Goal: Task Accomplishment & Management: Manage account settings

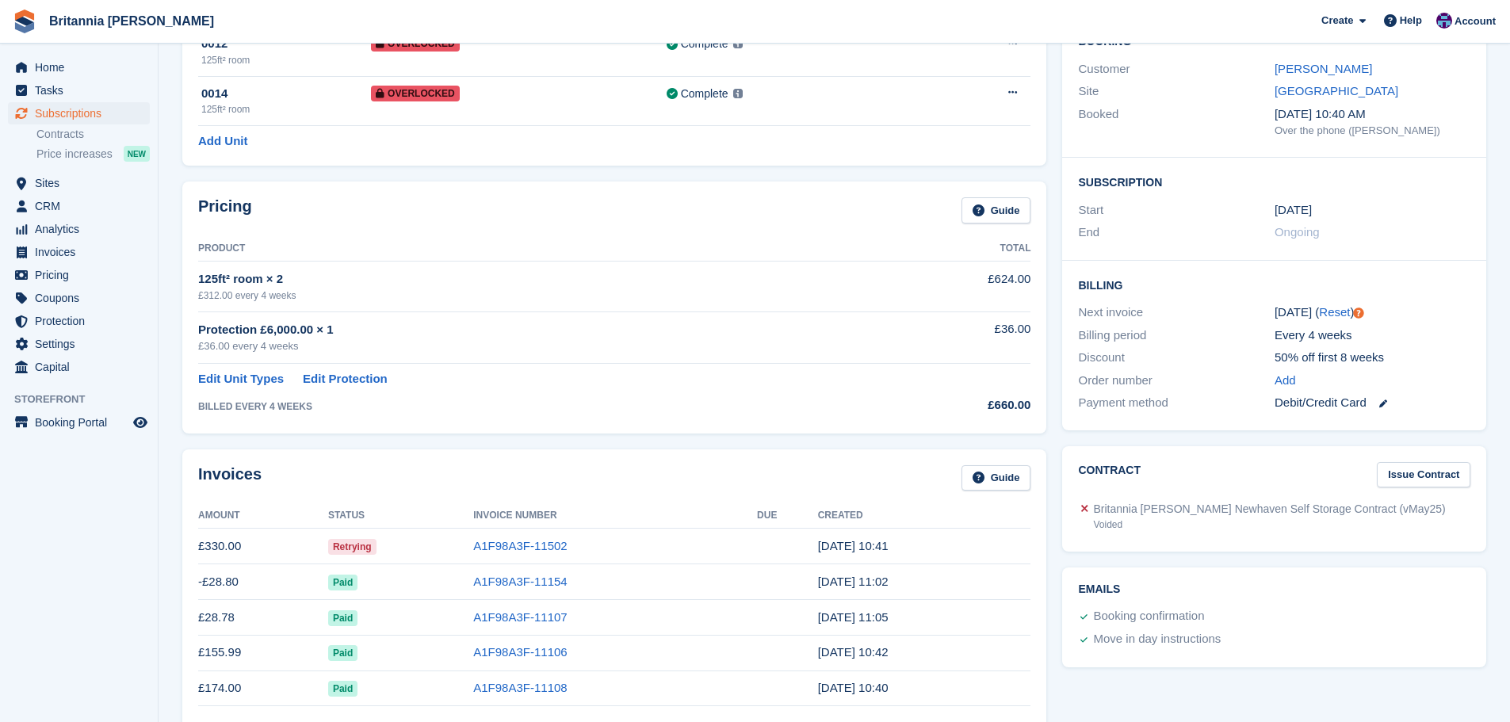
scroll to position [396, 0]
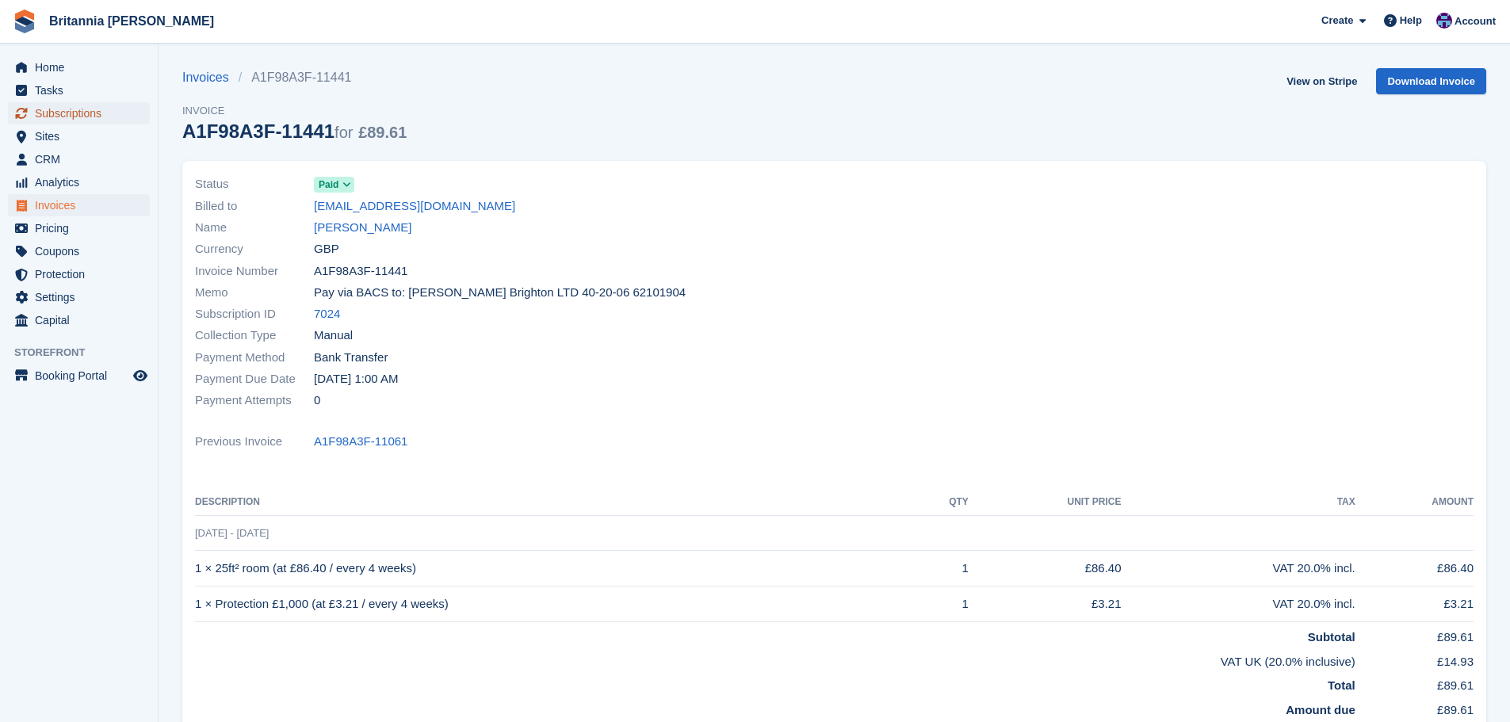
drag, startPoint x: 0, startPoint y: 0, endPoint x: 98, endPoint y: 115, distance: 151.3
click at [98, 115] on span "Subscriptions" at bounding box center [82, 113] width 95 height 22
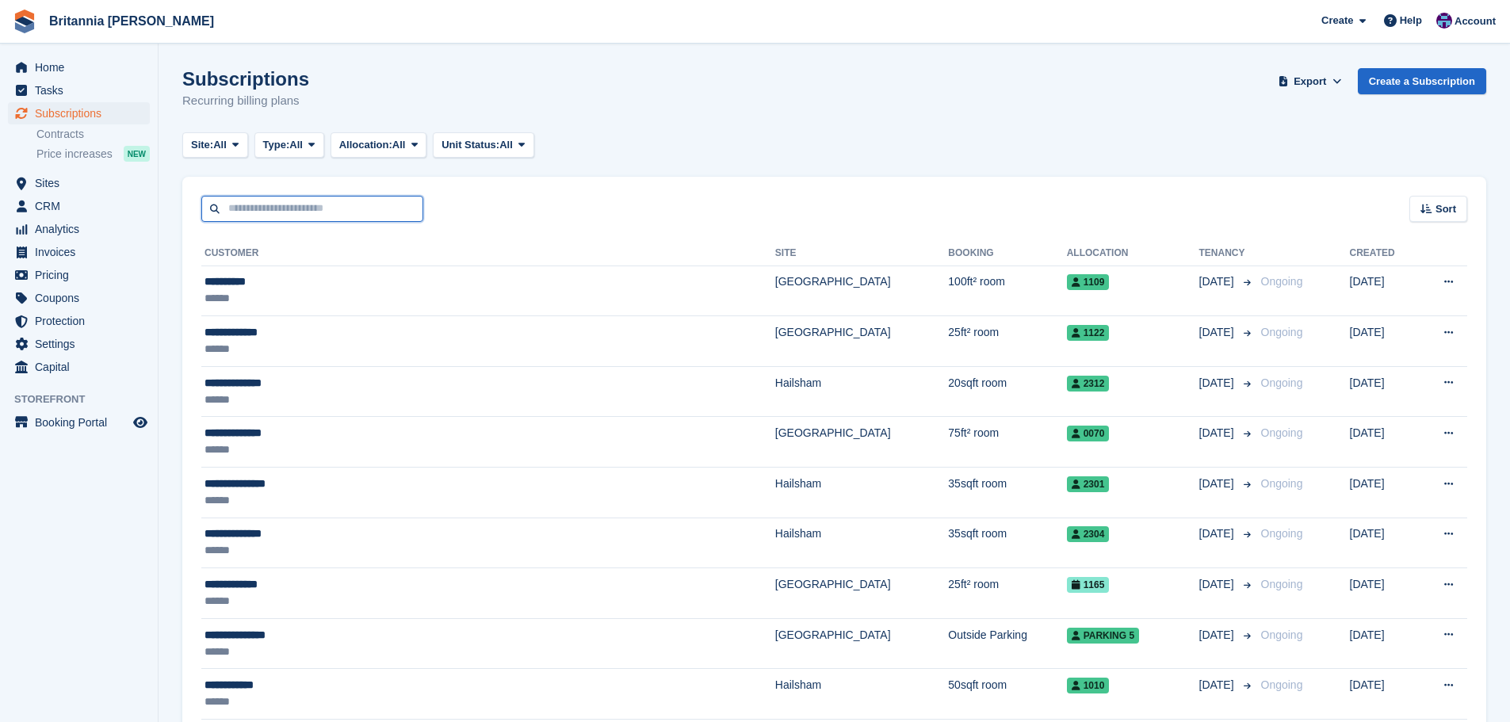
click at [324, 205] on input "text" at bounding box center [312, 209] width 222 height 26
type input "****"
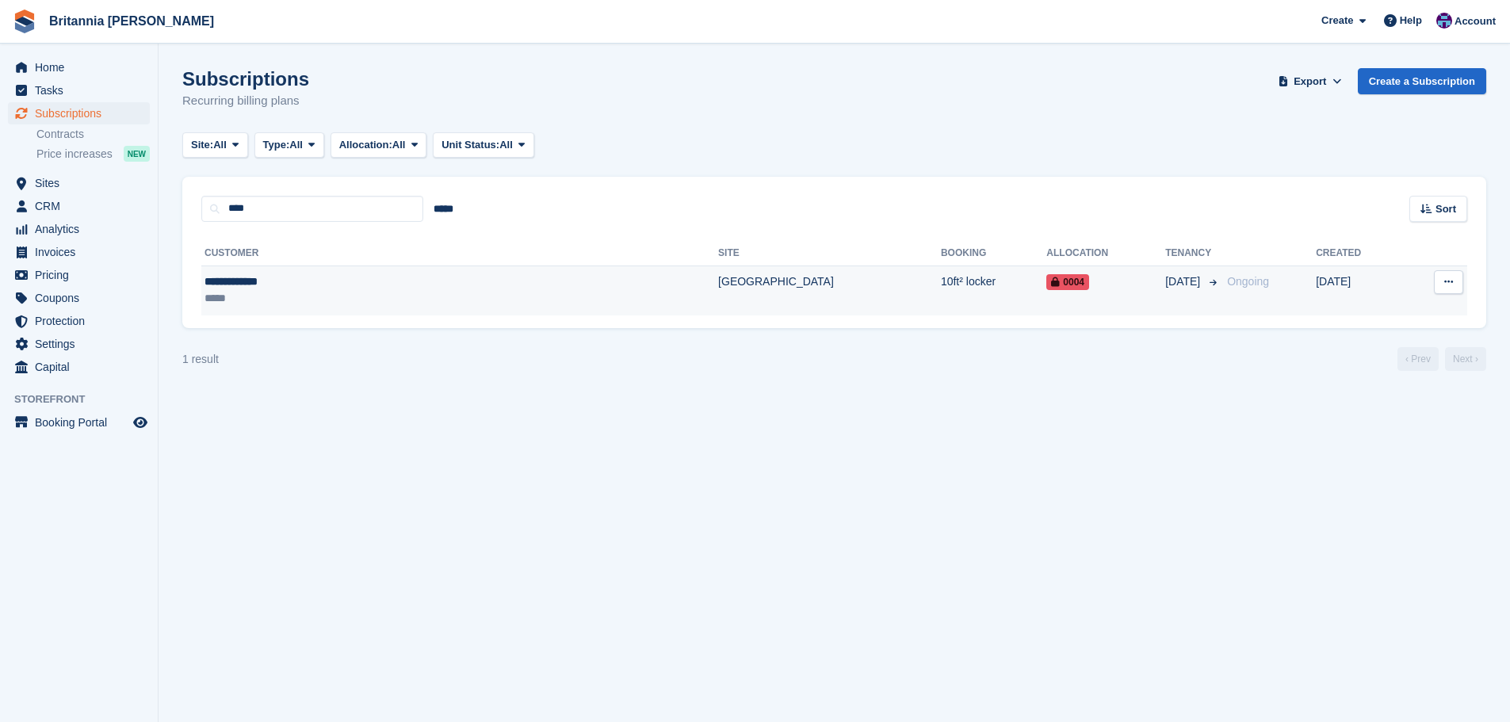
click at [718, 286] on td "[GEOGRAPHIC_DATA]" at bounding box center [829, 291] width 223 height 50
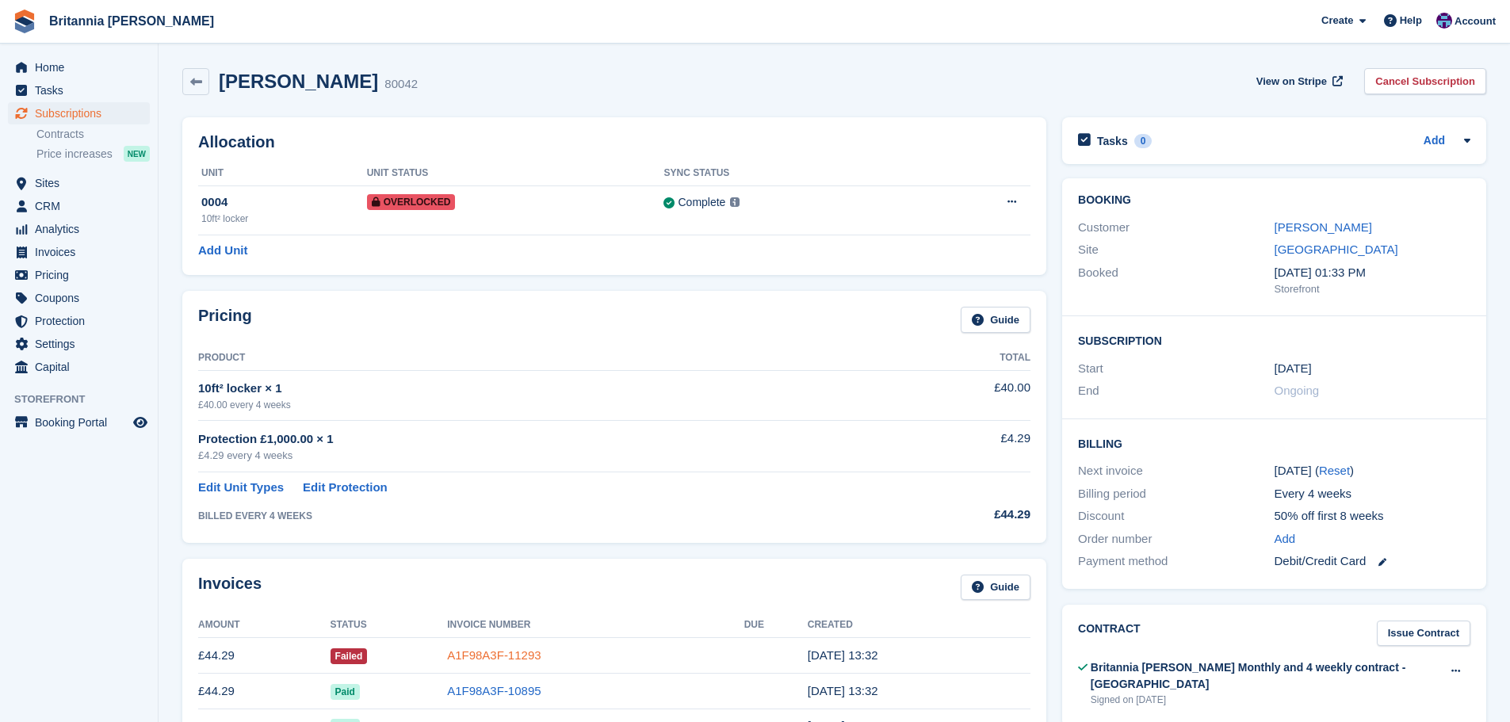
click at [497, 657] on link "A1F98A3F-11293" at bounding box center [494, 655] width 94 height 13
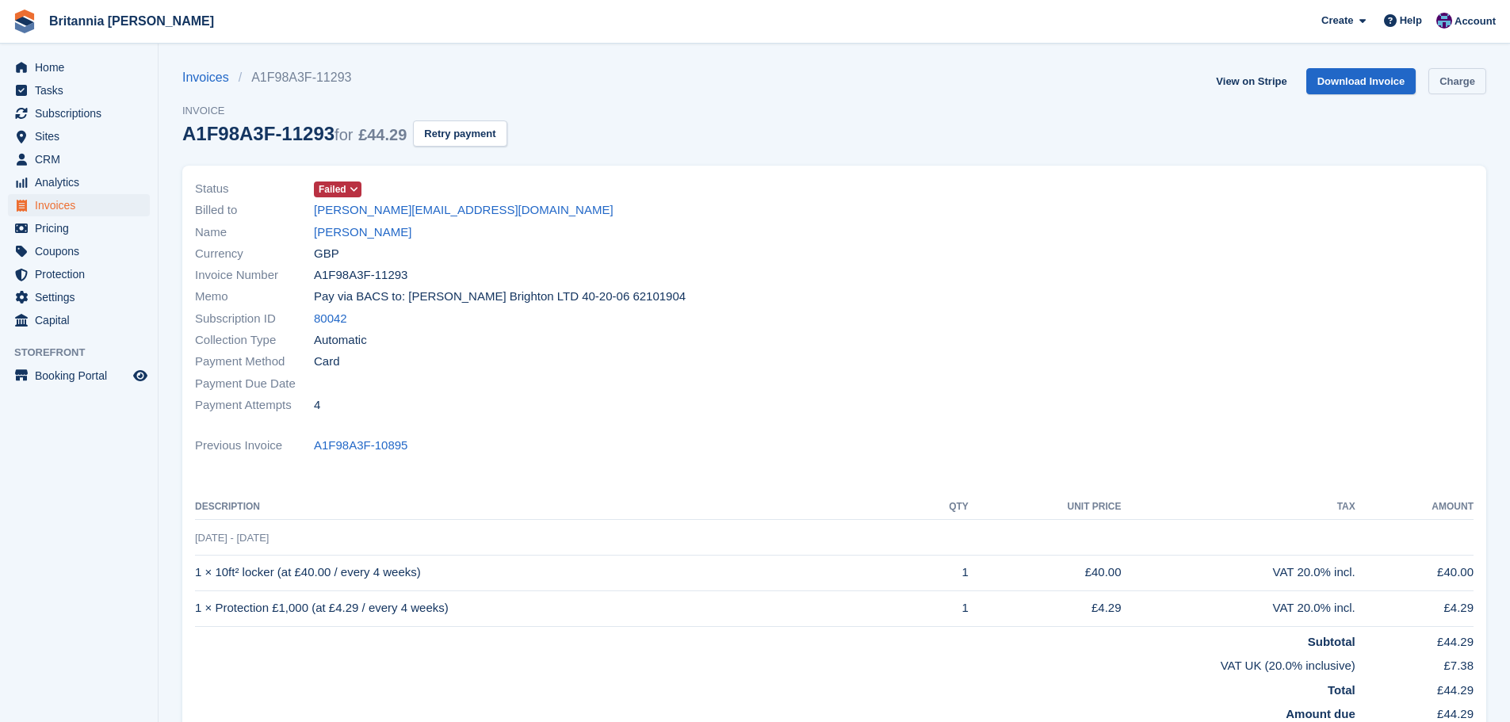
click at [1447, 83] on link "Charge" at bounding box center [1458, 81] width 58 height 26
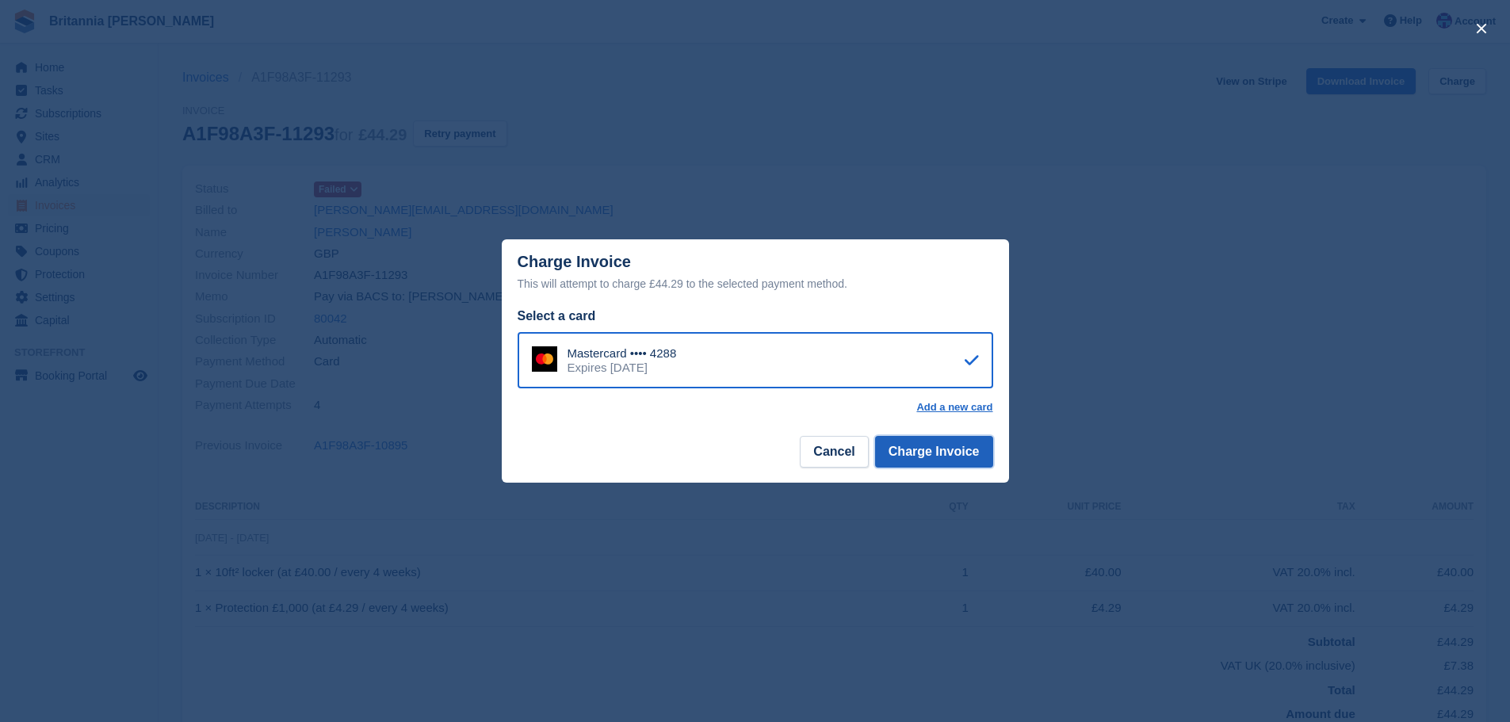
click at [928, 447] on button "Charge Invoice" at bounding box center [934, 452] width 118 height 32
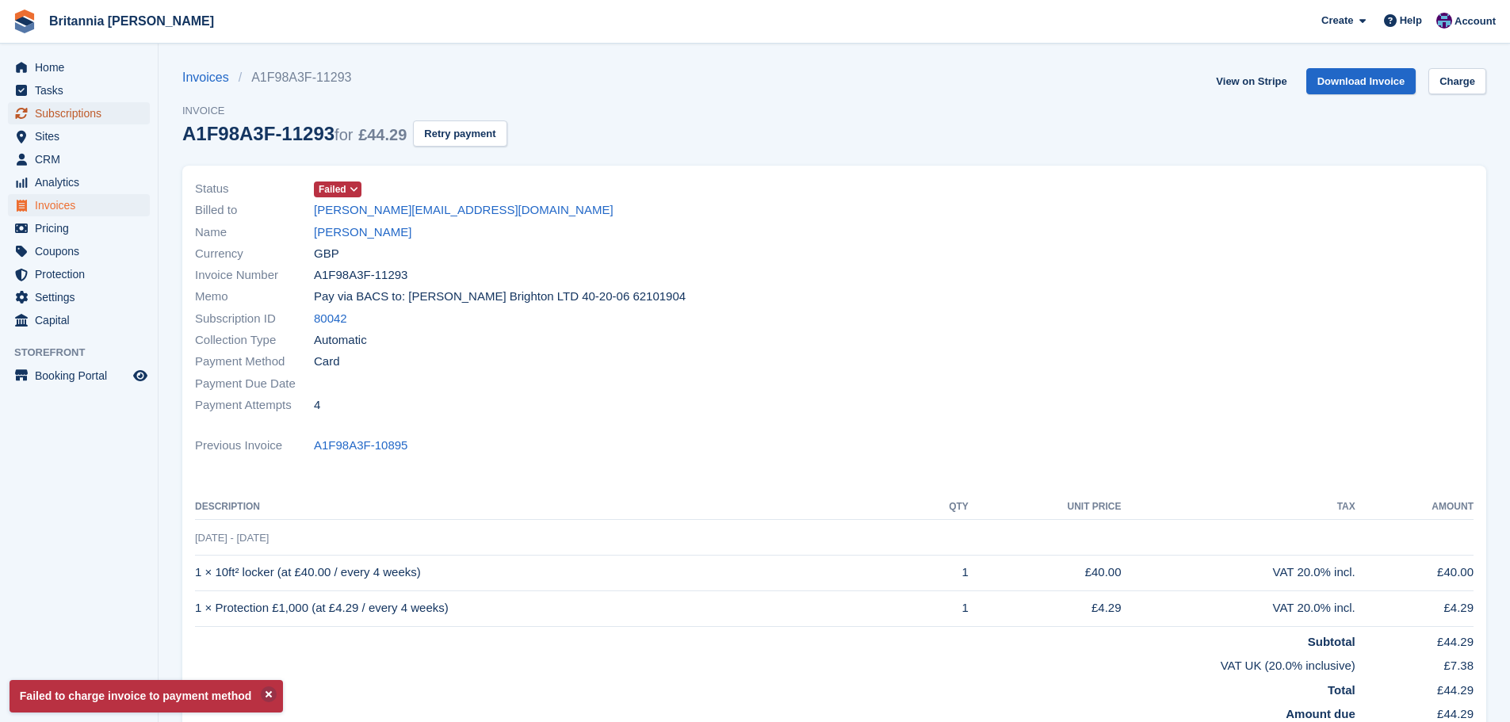
click at [45, 104] on span "Subscriptions" at bounding box center [82, 113] width 95 height 22
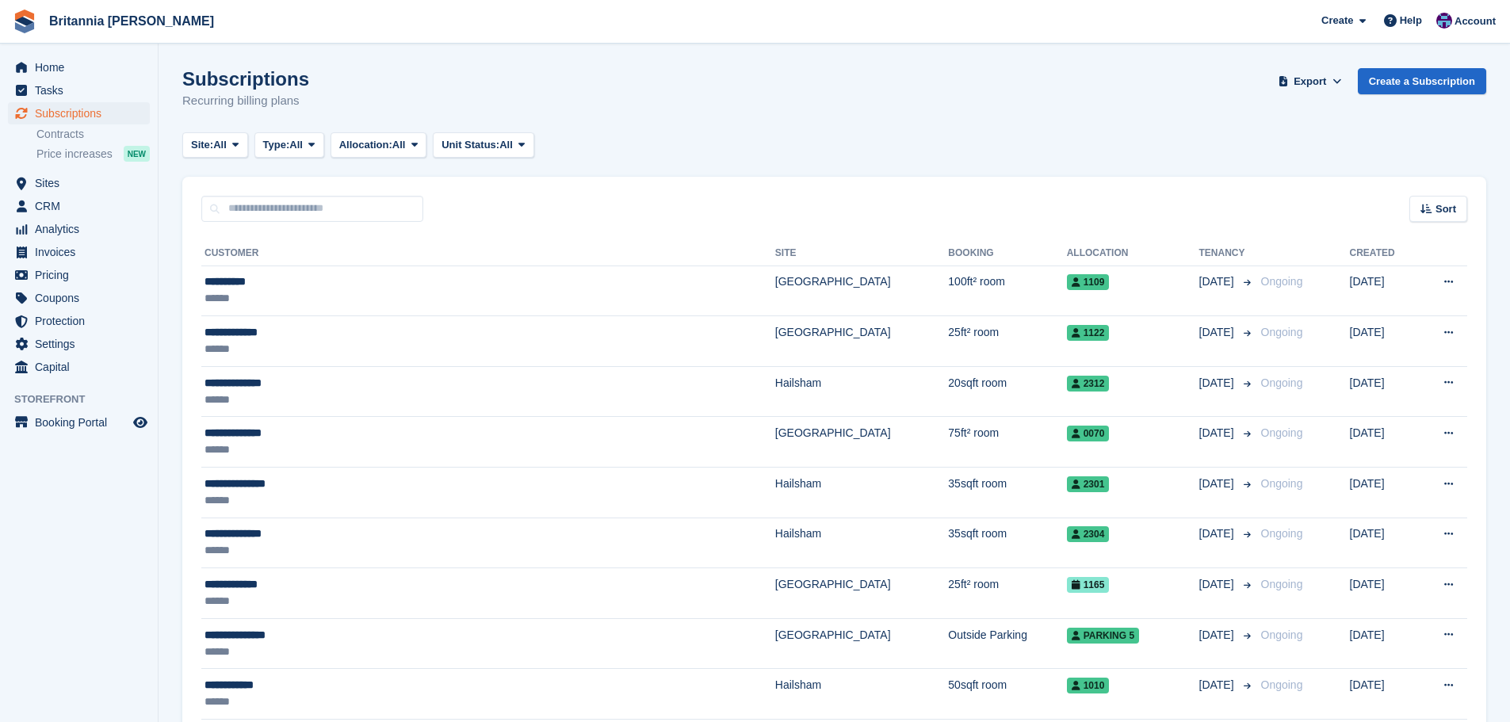
click at [269, 191] on div "Sort Sort by Customer name Date created Move in date Move out date Created (old…" at bounding box center [834, 199] width 1304 height 45
click at [278, 208] on input "text" at bounding box center [312, 209] width 222 height 26
type input "*****"
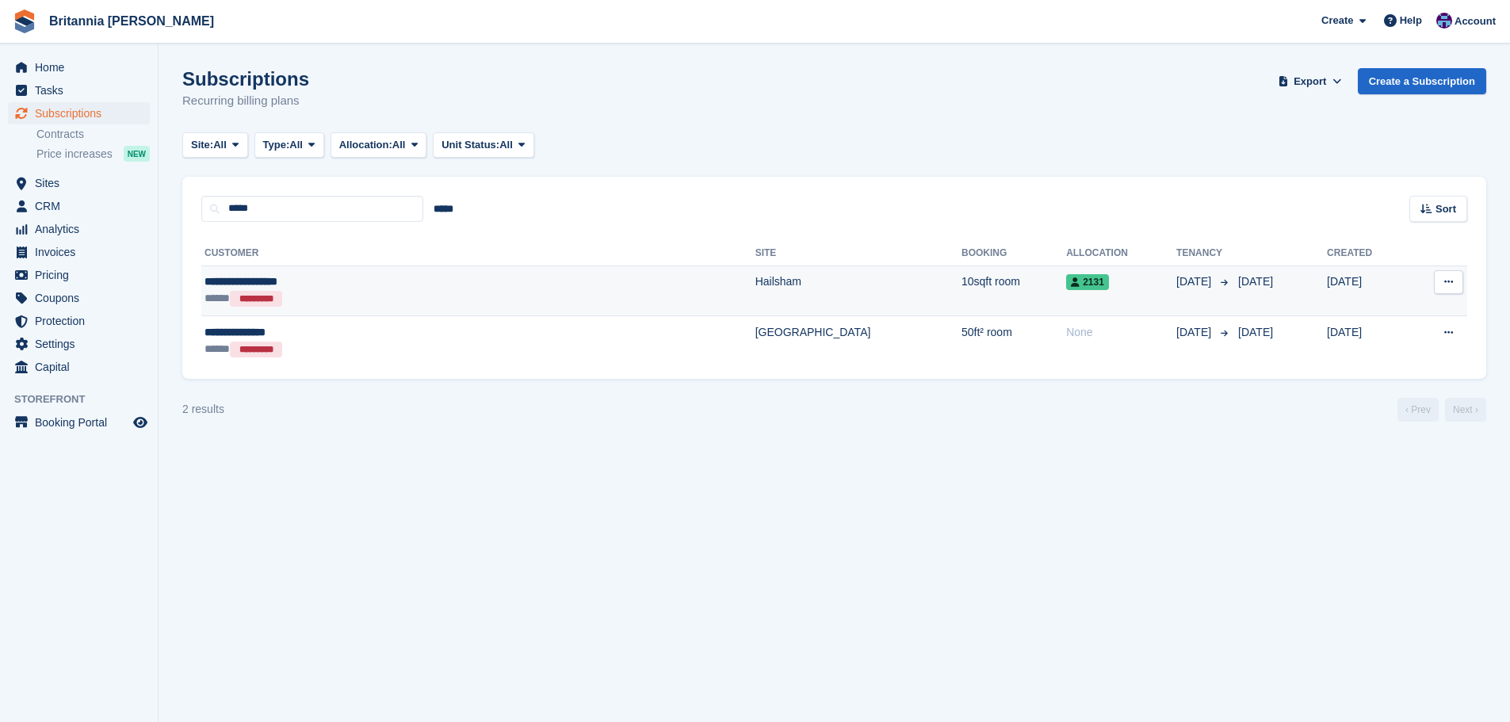
click at [452, 294] on div "***** *********" at bounding box center [358, 298] width 307 height 17
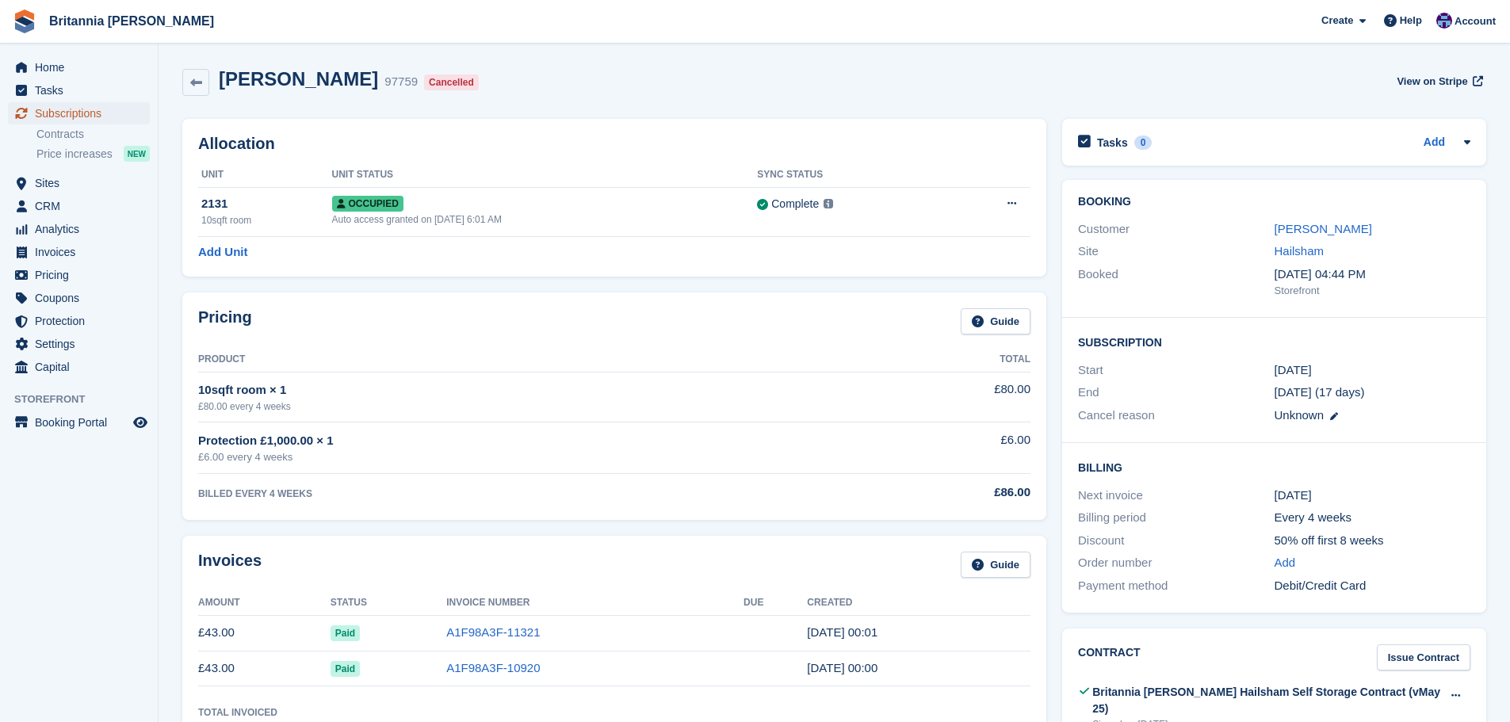
click at [117, 113] on span "Subscriptions" at bounding box center [82, 113] width 95 height 22
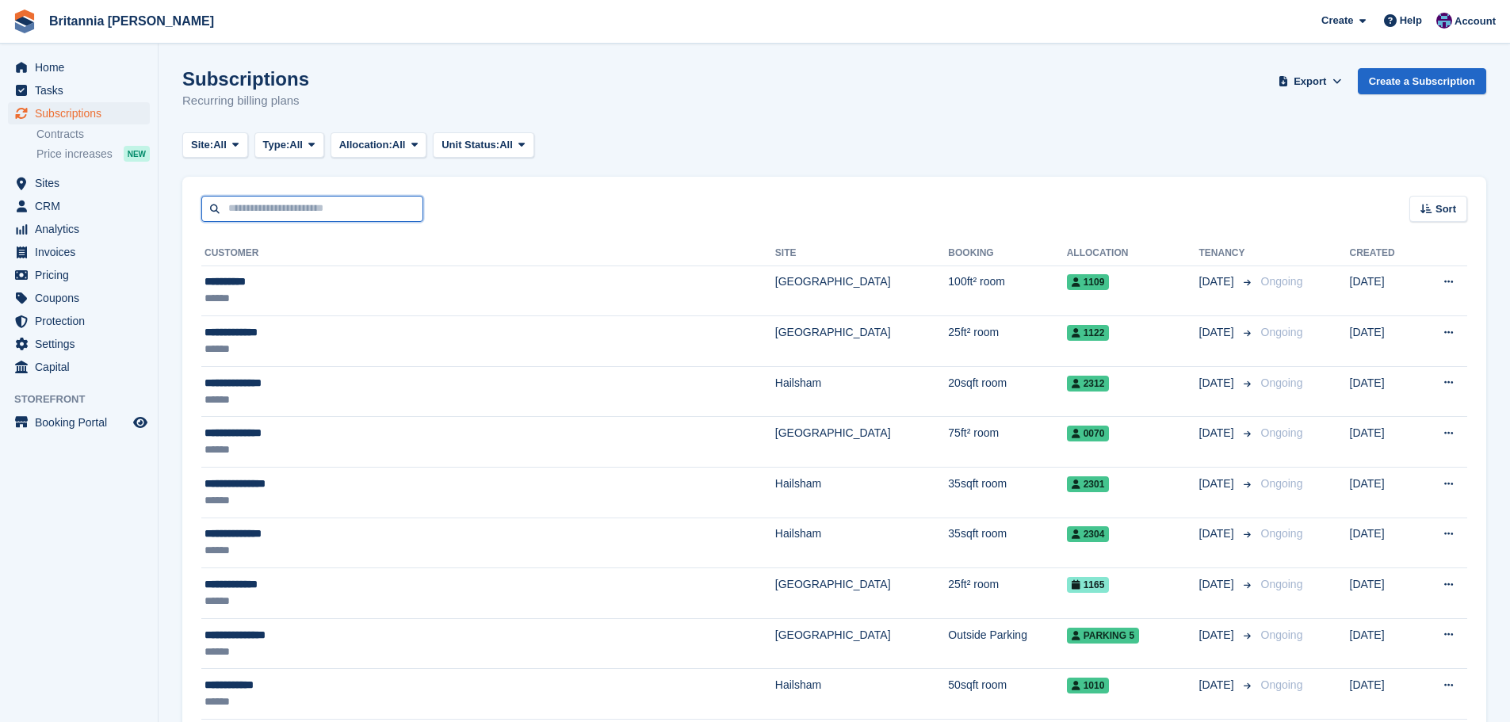
click at [309, 210] on input "text" at bounding box center [312, 209] width 222 height 26
type input "******"
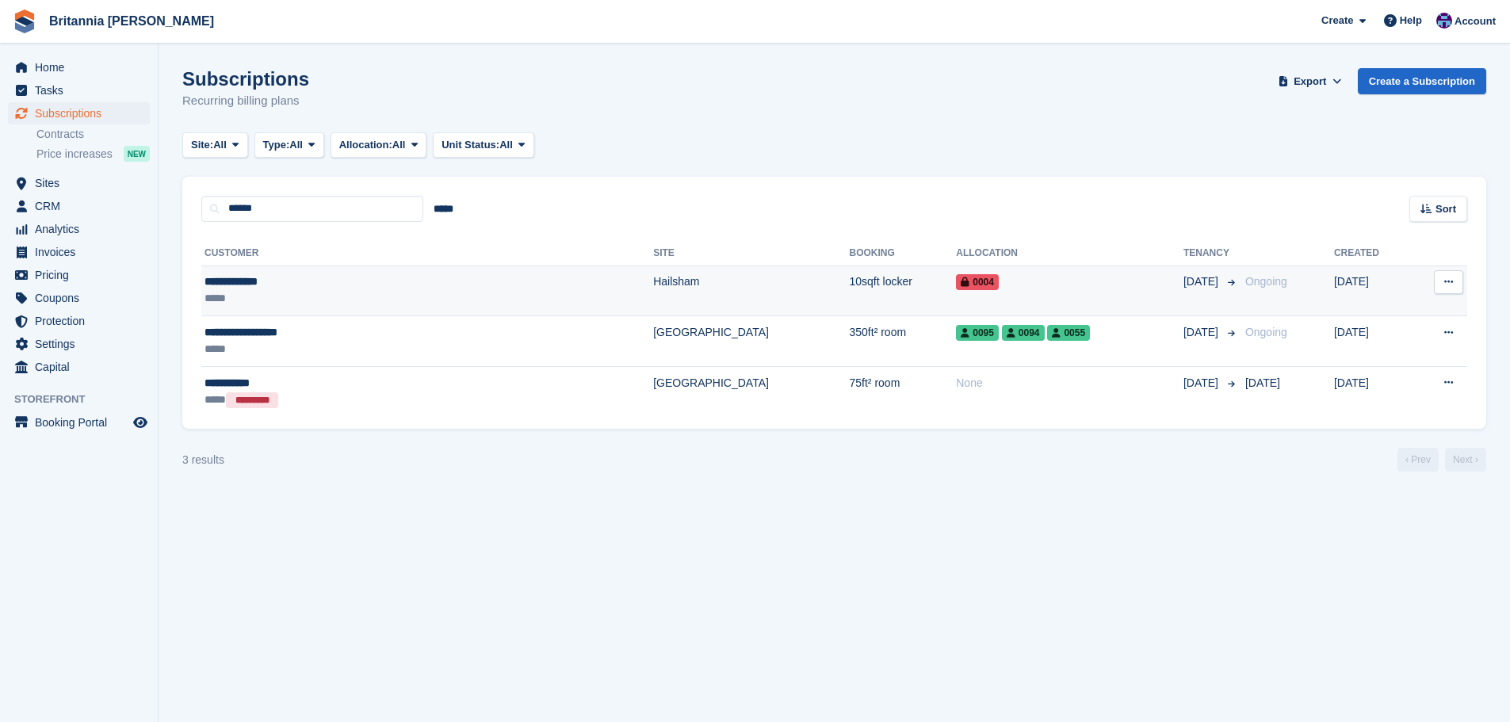
click at [653, 297] on td "Hailsham" at bounding box center [751, 291] width 196 height 51
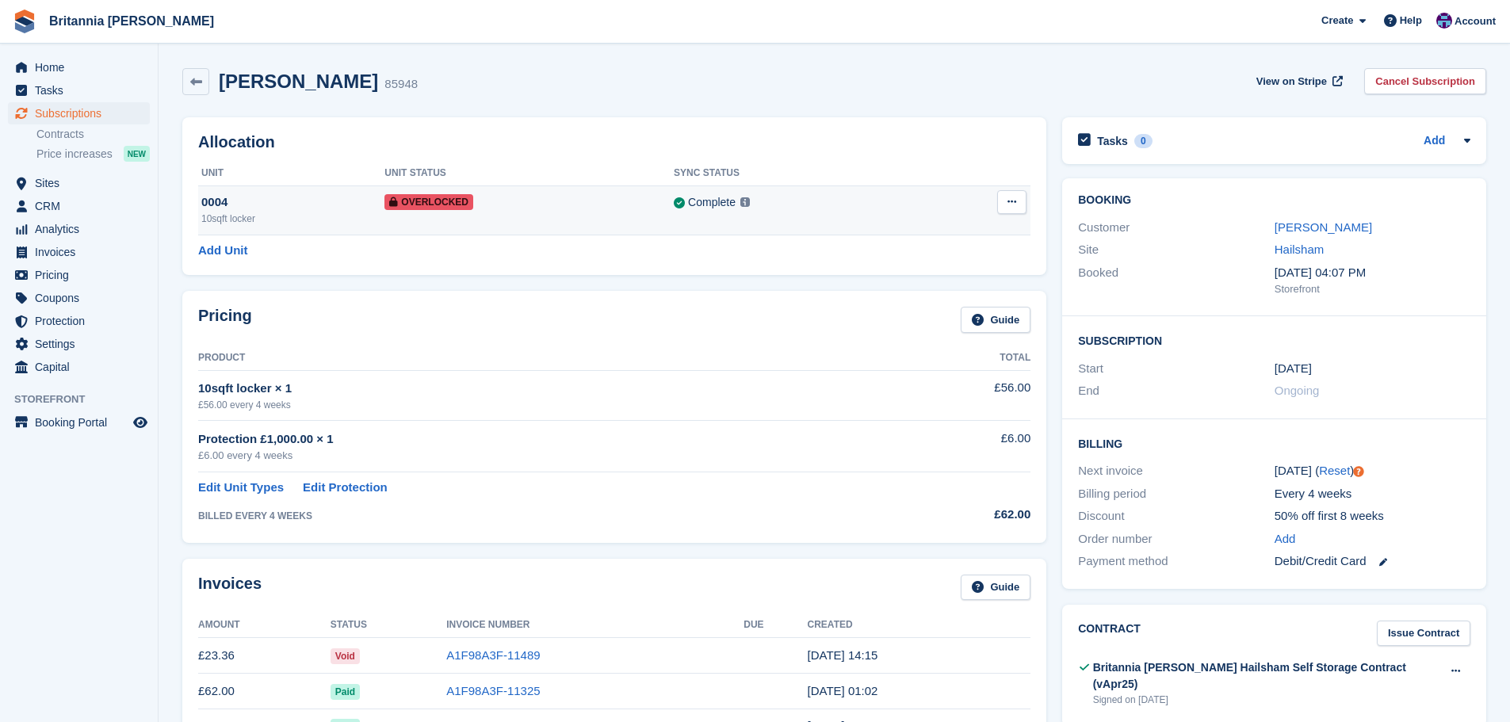
click at [1020, 200] on button at bounding box center [1011, 202] width 29 height 24
click at [954, 232] on p "Remove Overlock" at bounding box center [951, 233] width 138 height 21
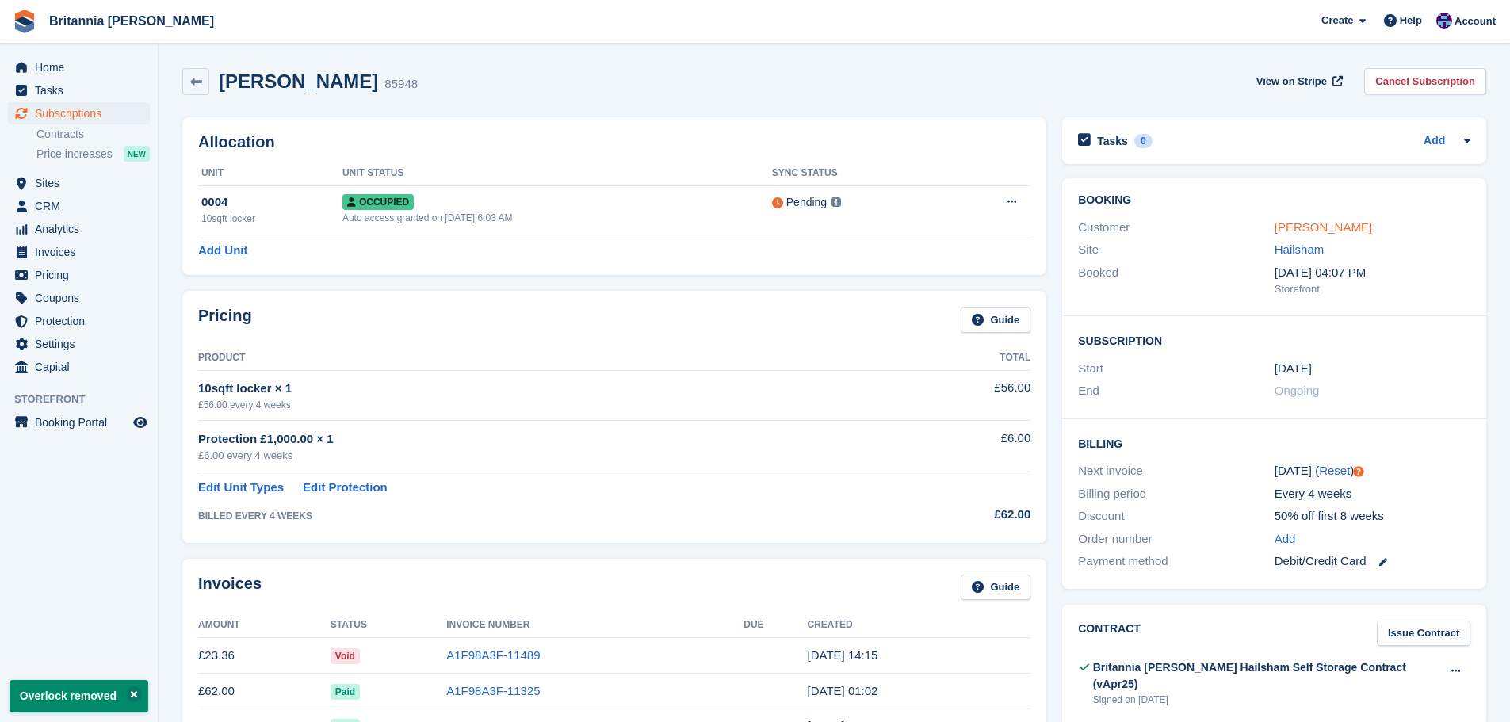
click at [1304, 232] on link "Tracey briggs" at bounding box center [1324, 226] width 98 height 13
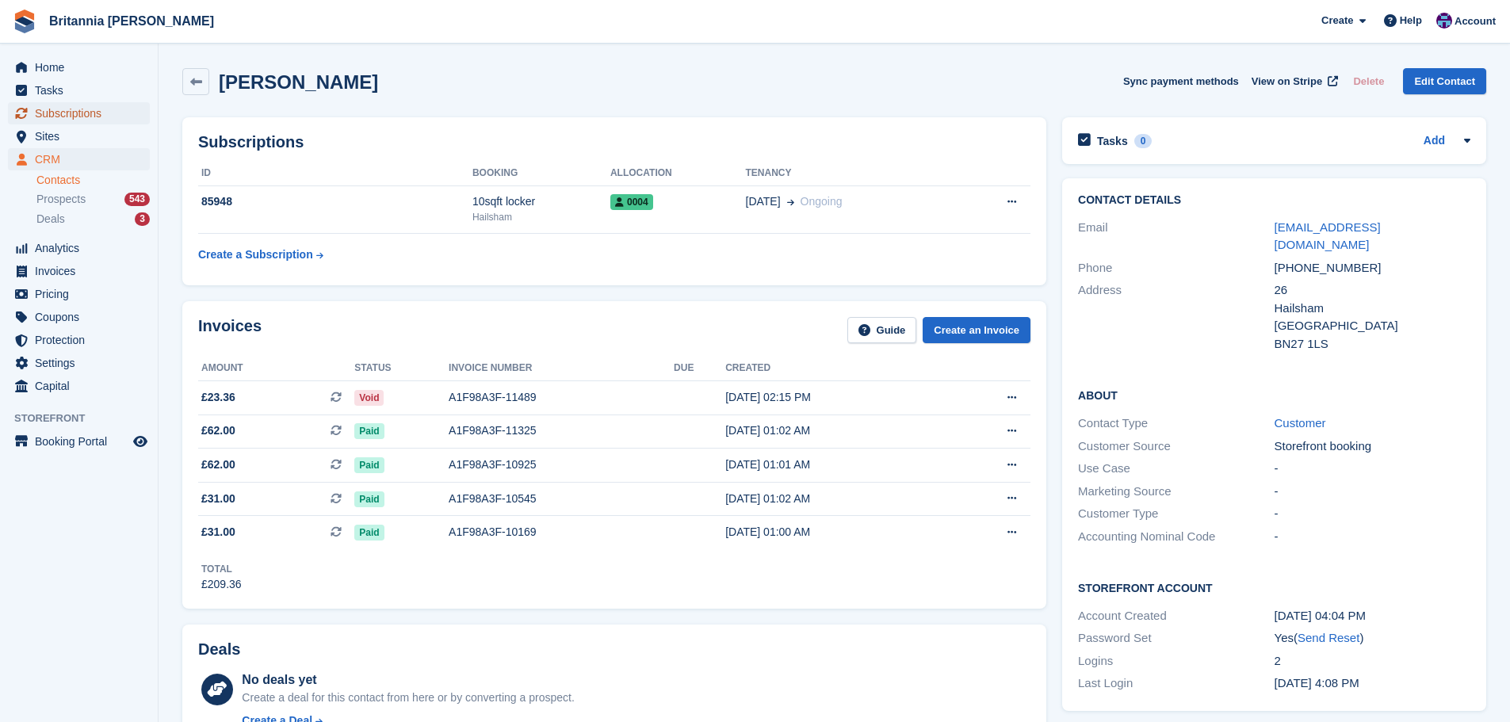
click at [65, 113] on span "Subscriptions" at bounding box center [82, 113] width 95 height 22
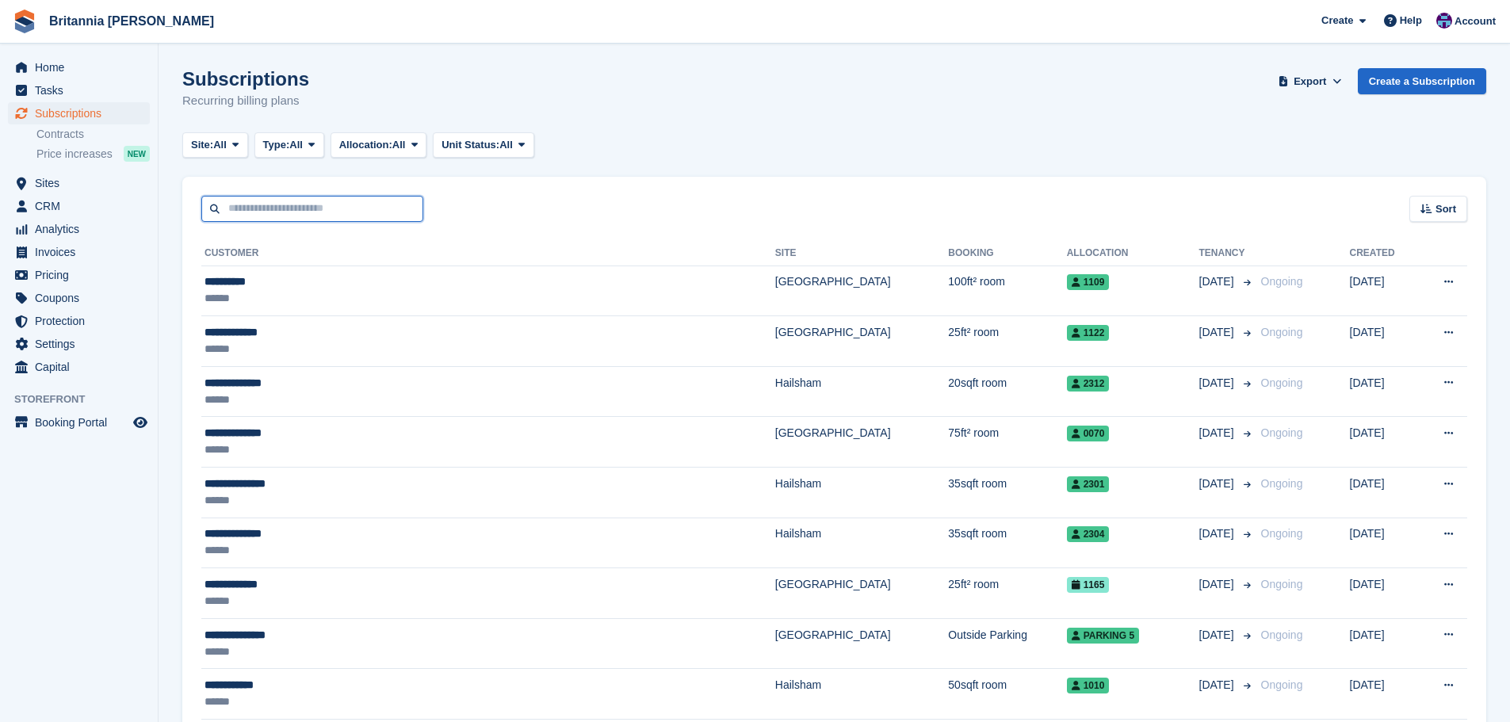
click at [243, 197] on input "text" at bounding box center [312, 209] width 222 height 26
type input "******"
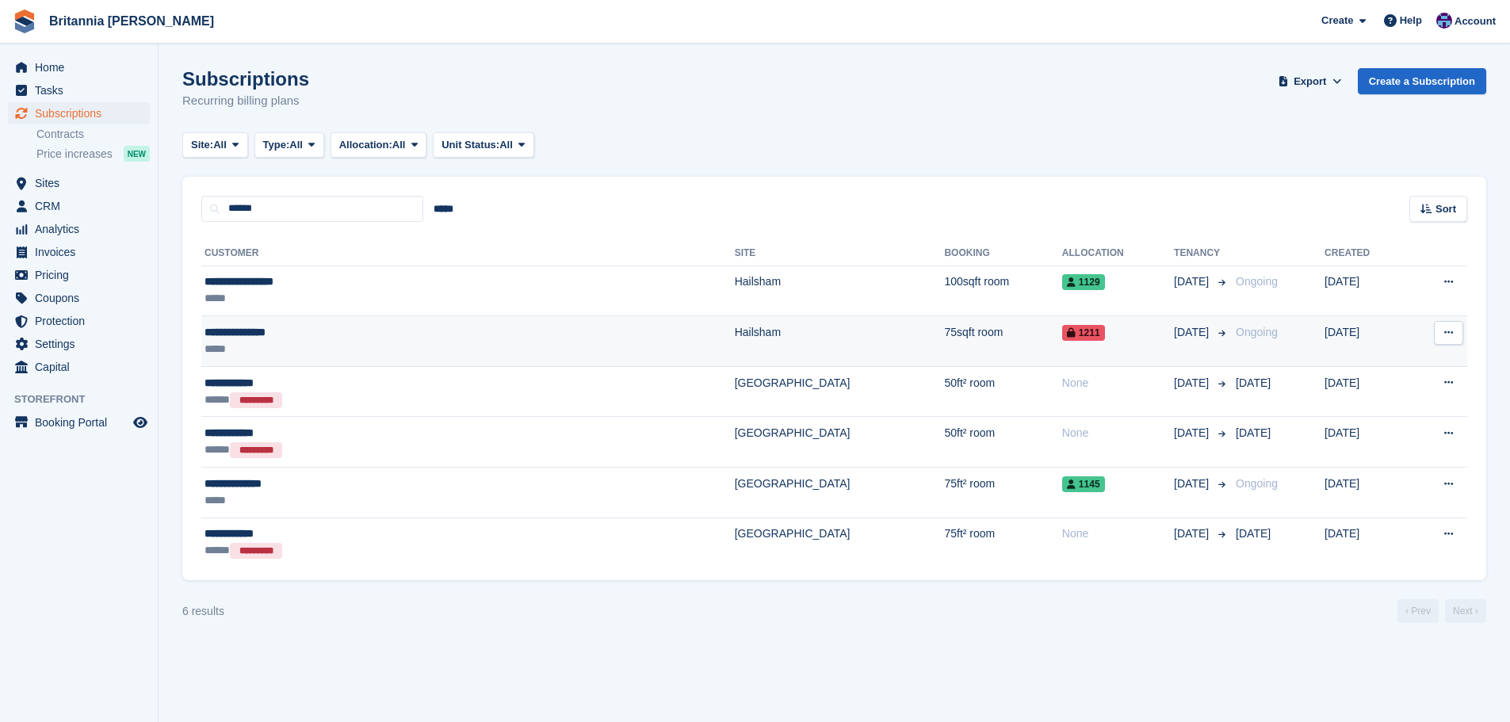
click at [381, 328] on div "**********" at bounding box center [350, 332] width 290 height 17
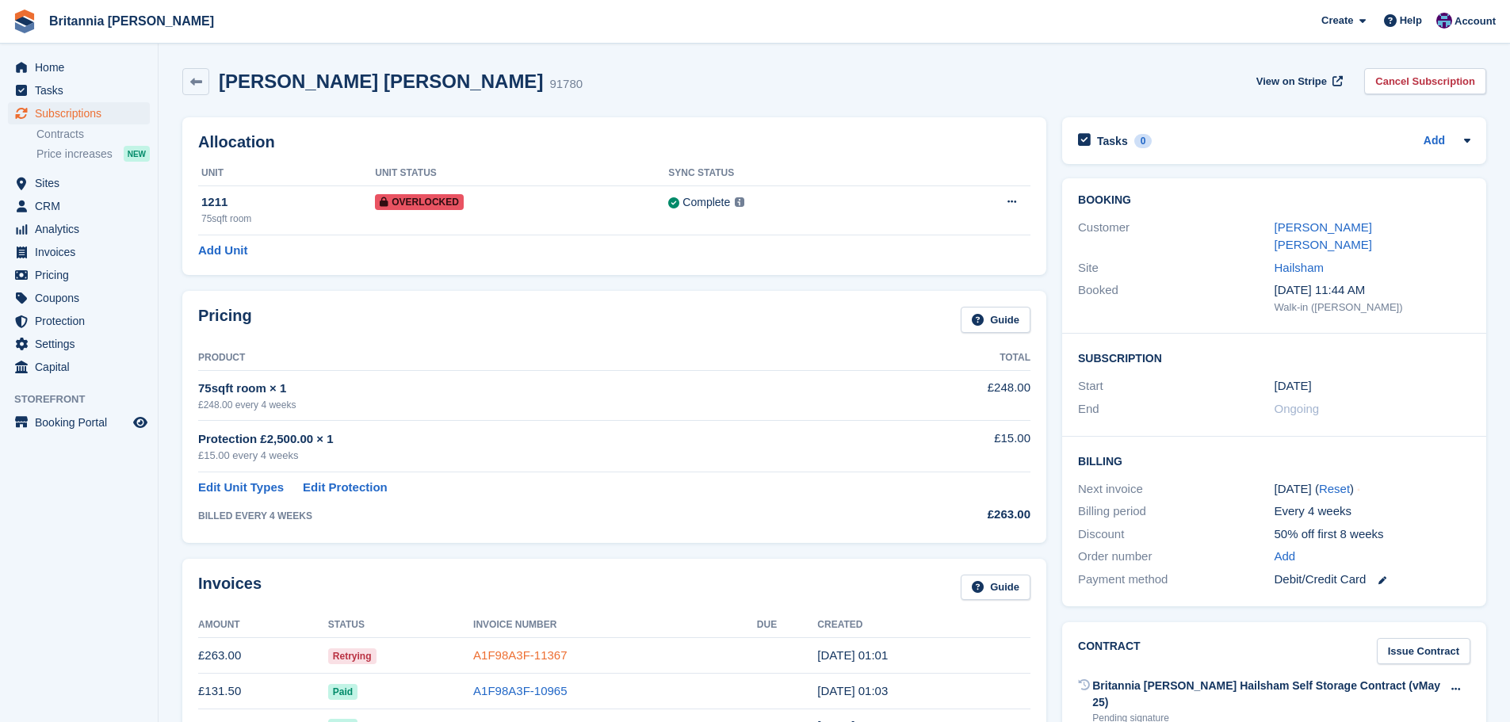
click at [518, 654] on link "A1F98A3F-11367" at bounding box center [520, 655] width 94 height 13
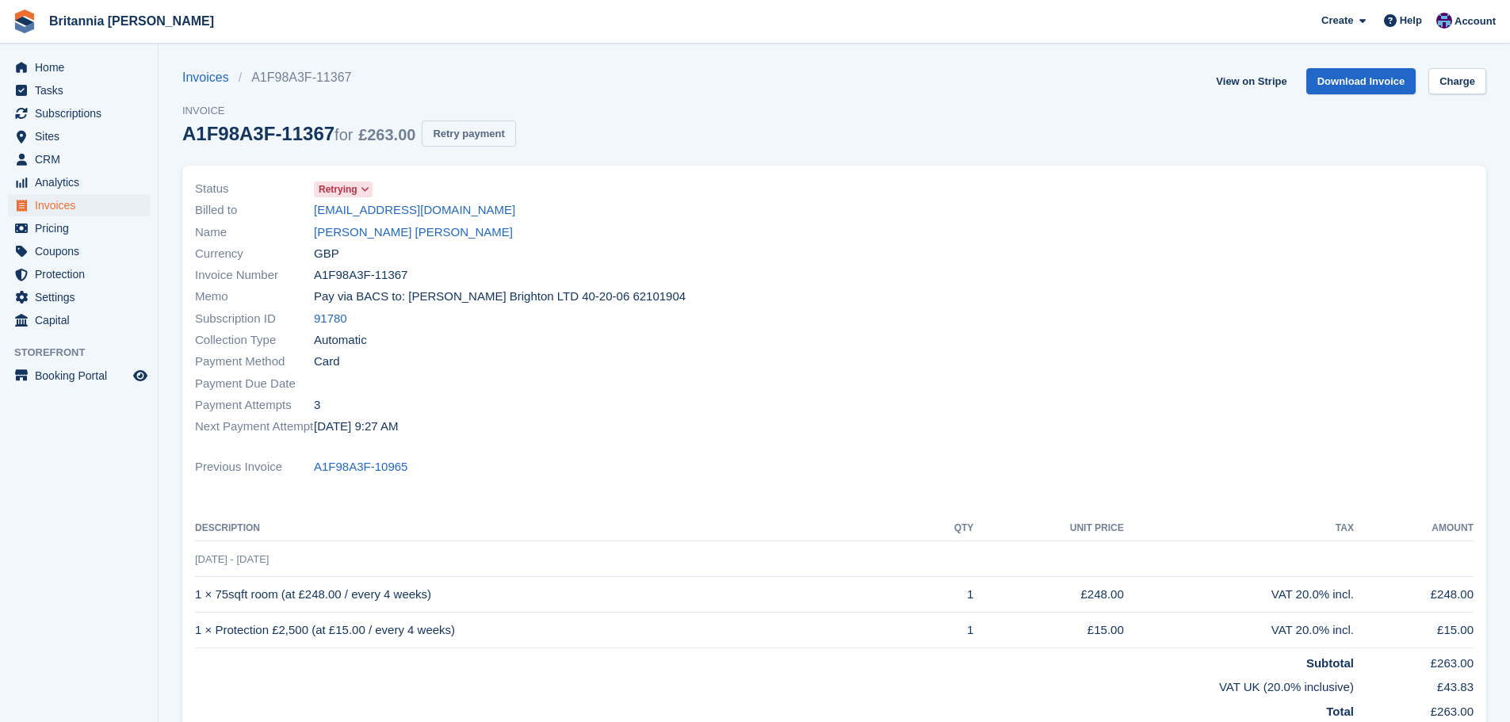
click at [462, 129] on button "Retry payment" at bounding box center [469, 134] width 94 height 26
click at [71, 109] on span "Subscriptions" at bounding box center [82, 113] width 95 height 22
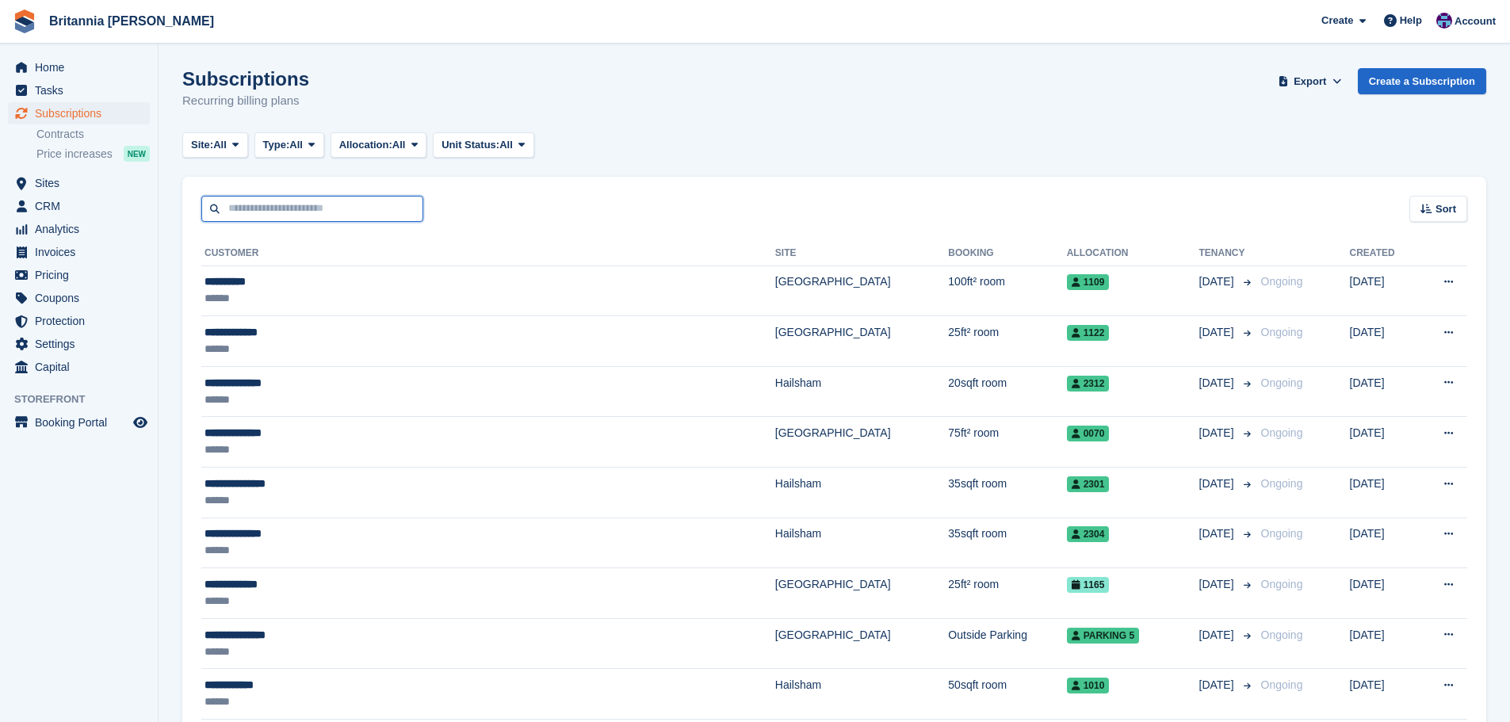
click at [290, 220] on input "text" at bounding box center [312, 209] width 222 height 26
type input "******"
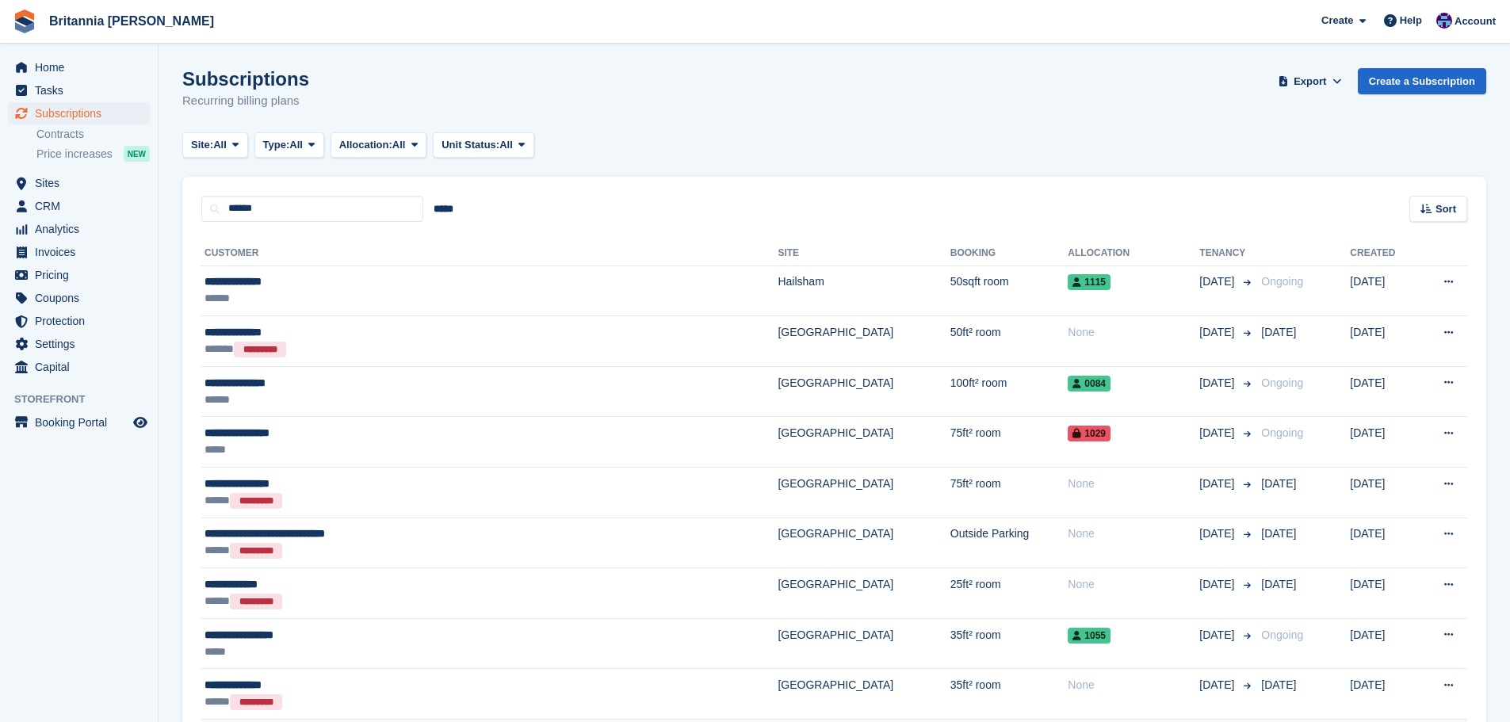
scroll to position [396, 0]
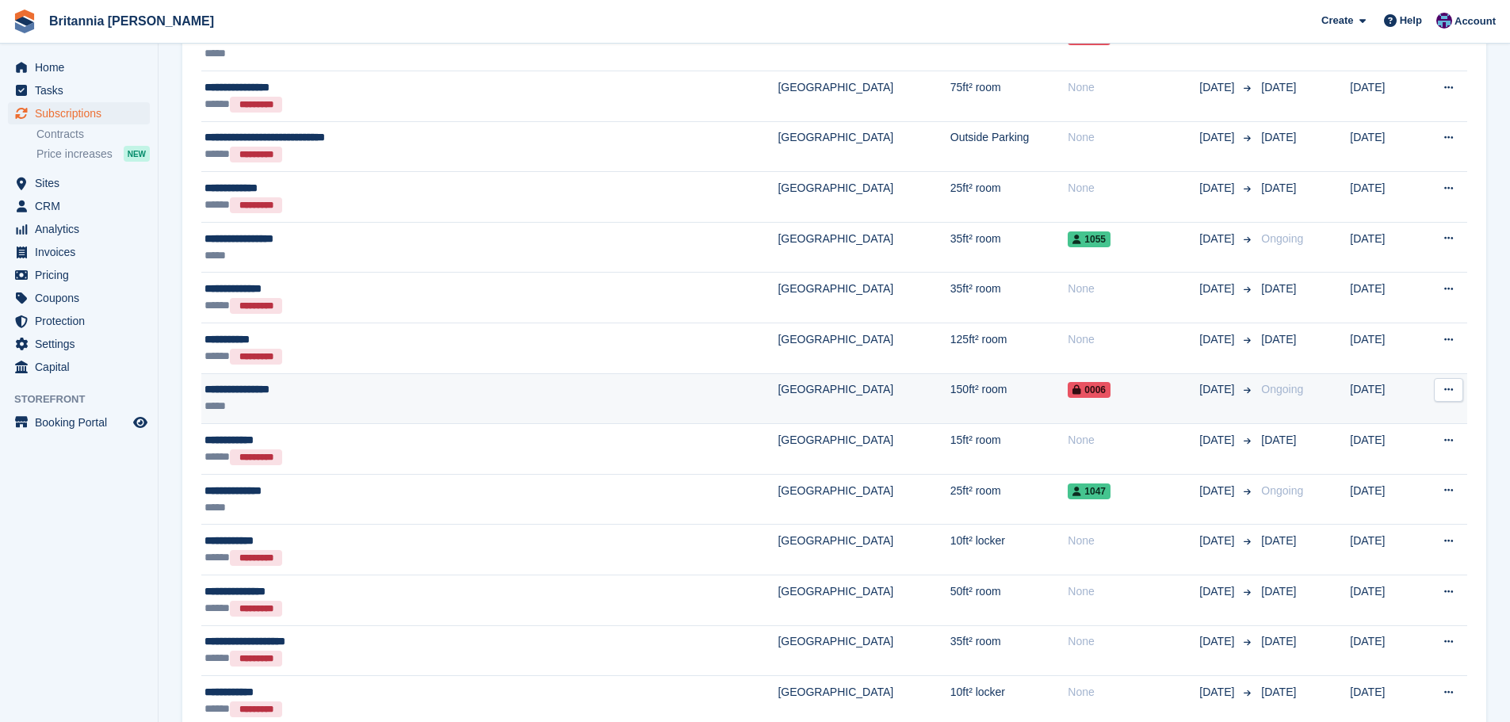
click at [532, 398] on div "*****" at bounding box center [397, 406] width 384 height 17
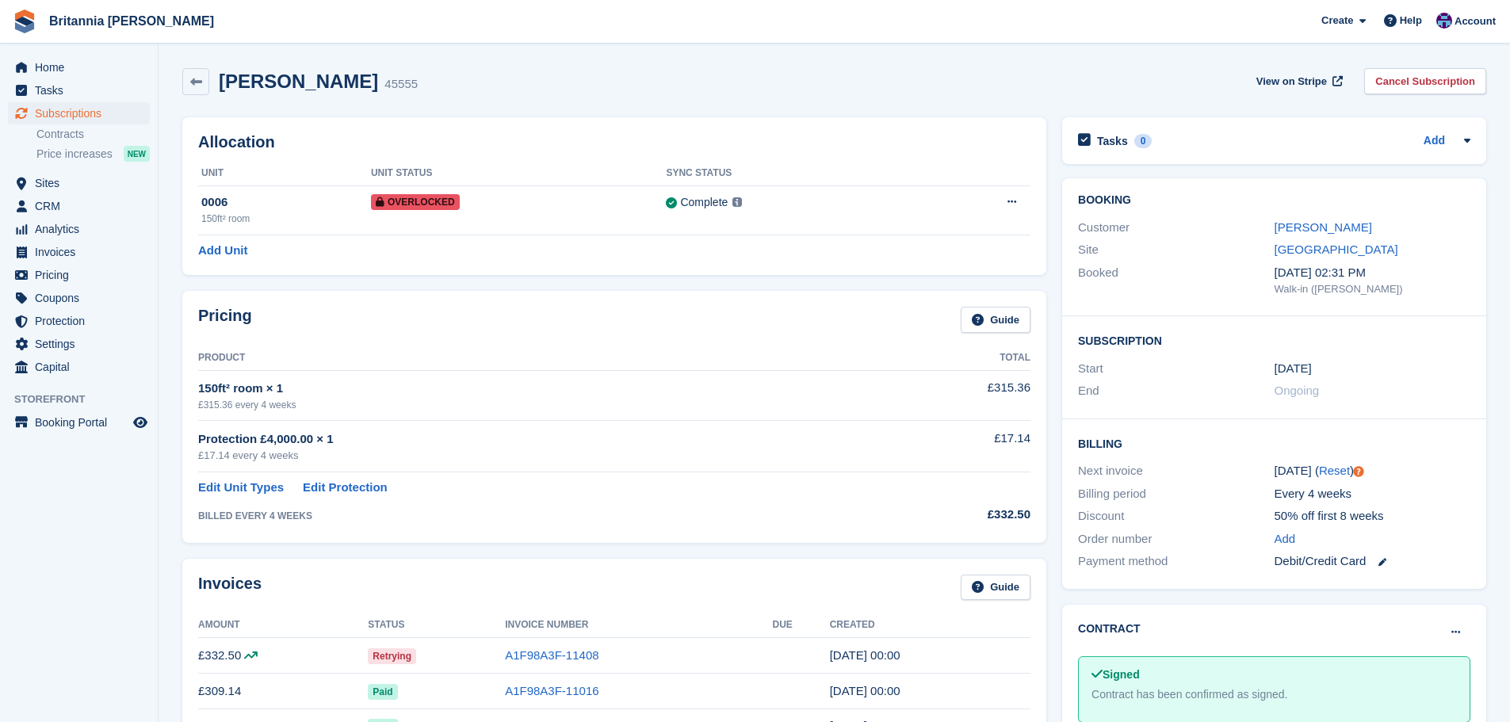
click at [547, 664] on td "A1F98A3F-11408" at bounding box center [638, 656] width 267 height 36
click at [553, 658] on link "A1F98A3F-11408" at bounding box center [552, 655] width 94 height 13
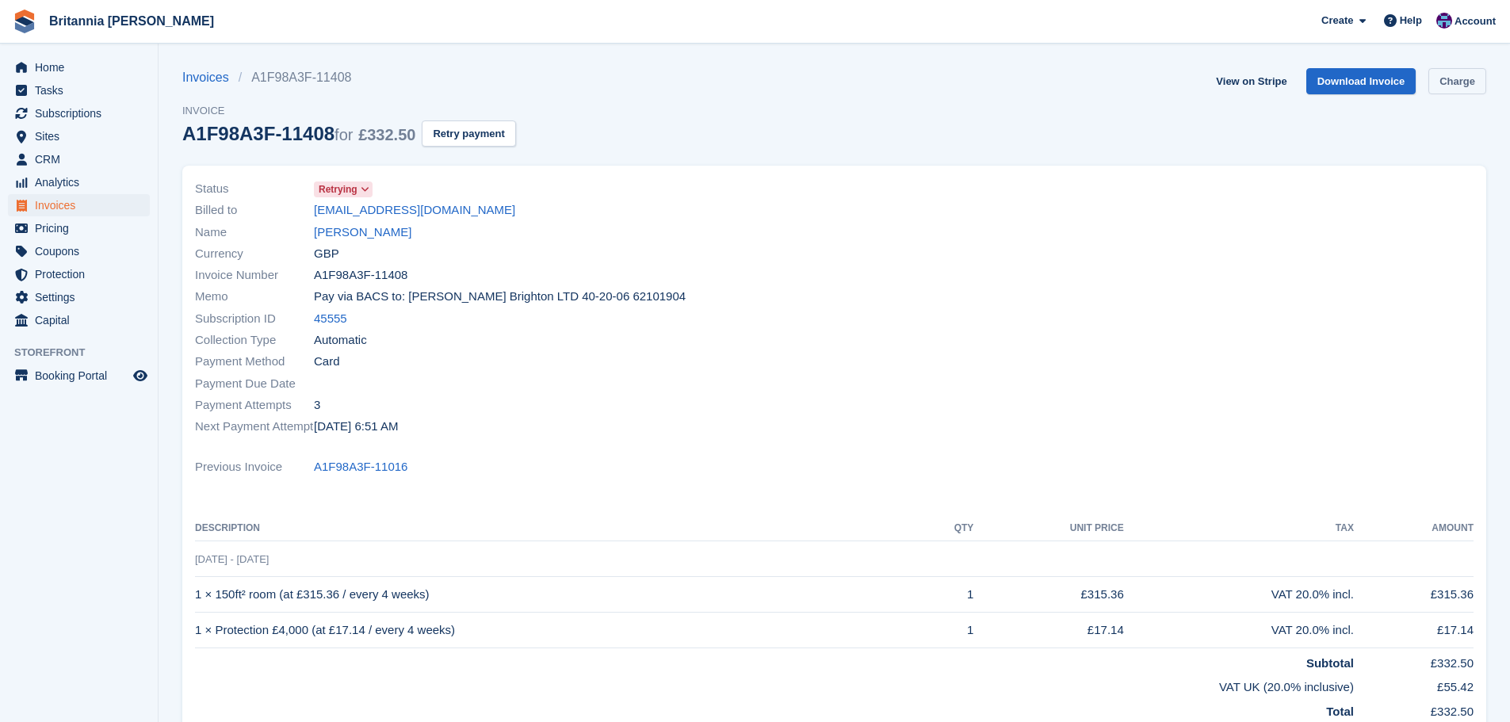
click at [1466, 82] on link "Charge" at bounding box center [1458, 81] width 58 height 26
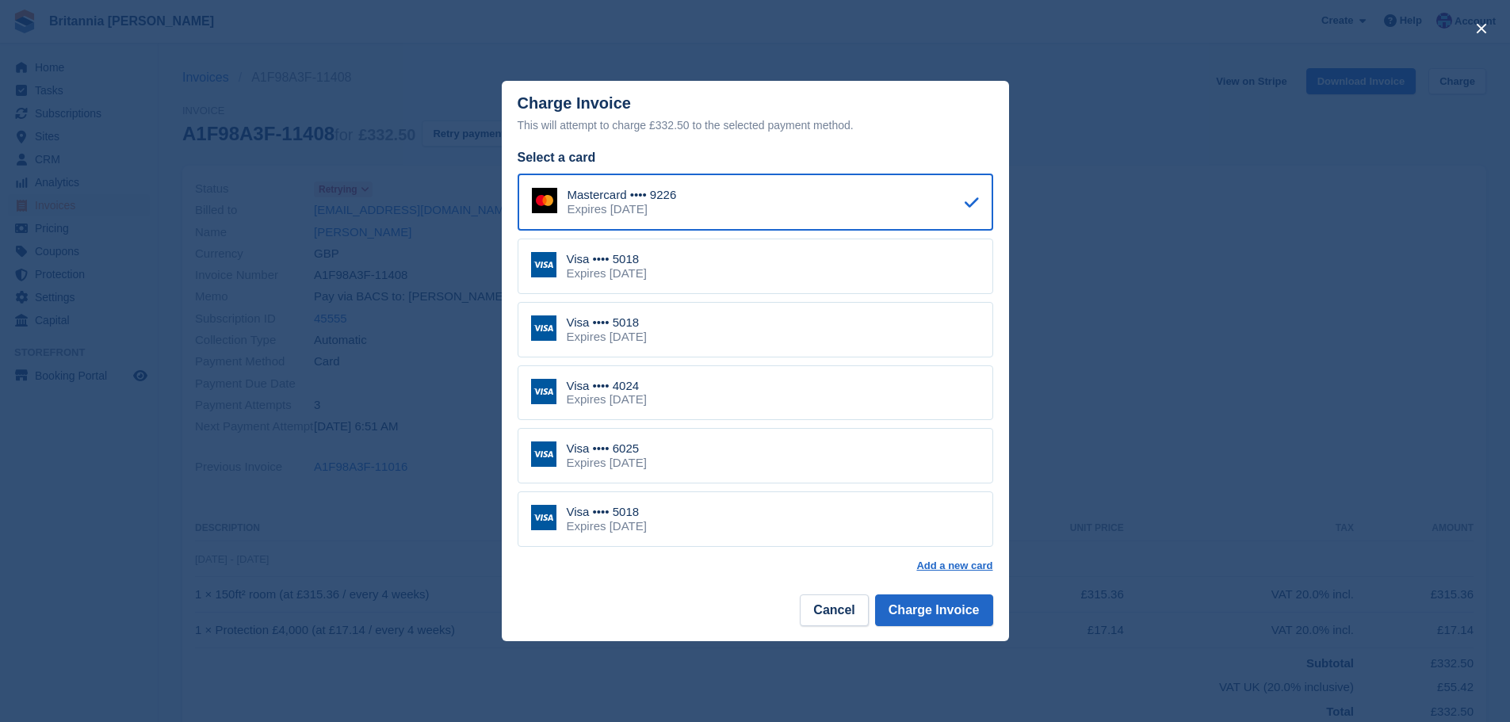
click at [771, 315] on div "Visa •••• 5018 Expires September 2026" at bounding box center [756, 330] width 476 height 56
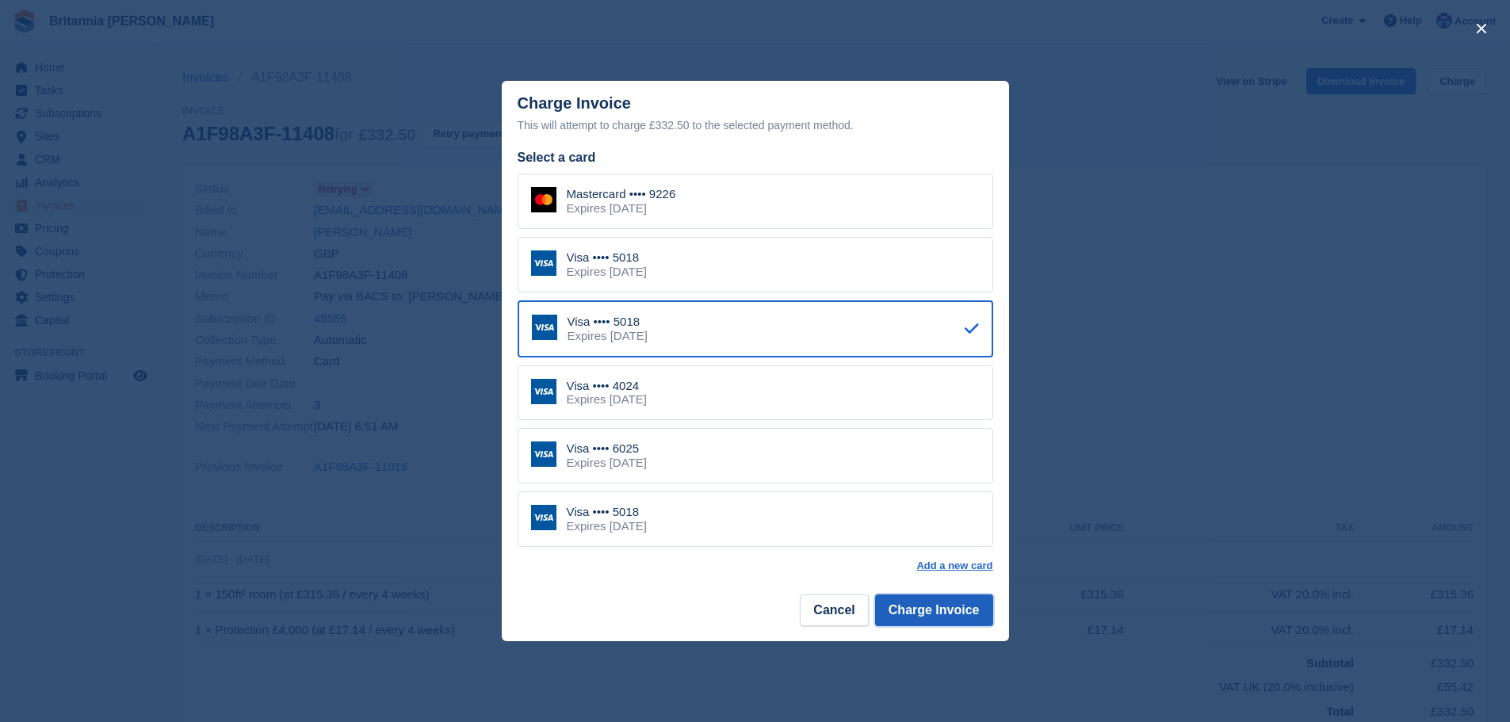
click at [924, 603] on button "Charge Invoice" at bounding box center [934, 611] width 118 height 32
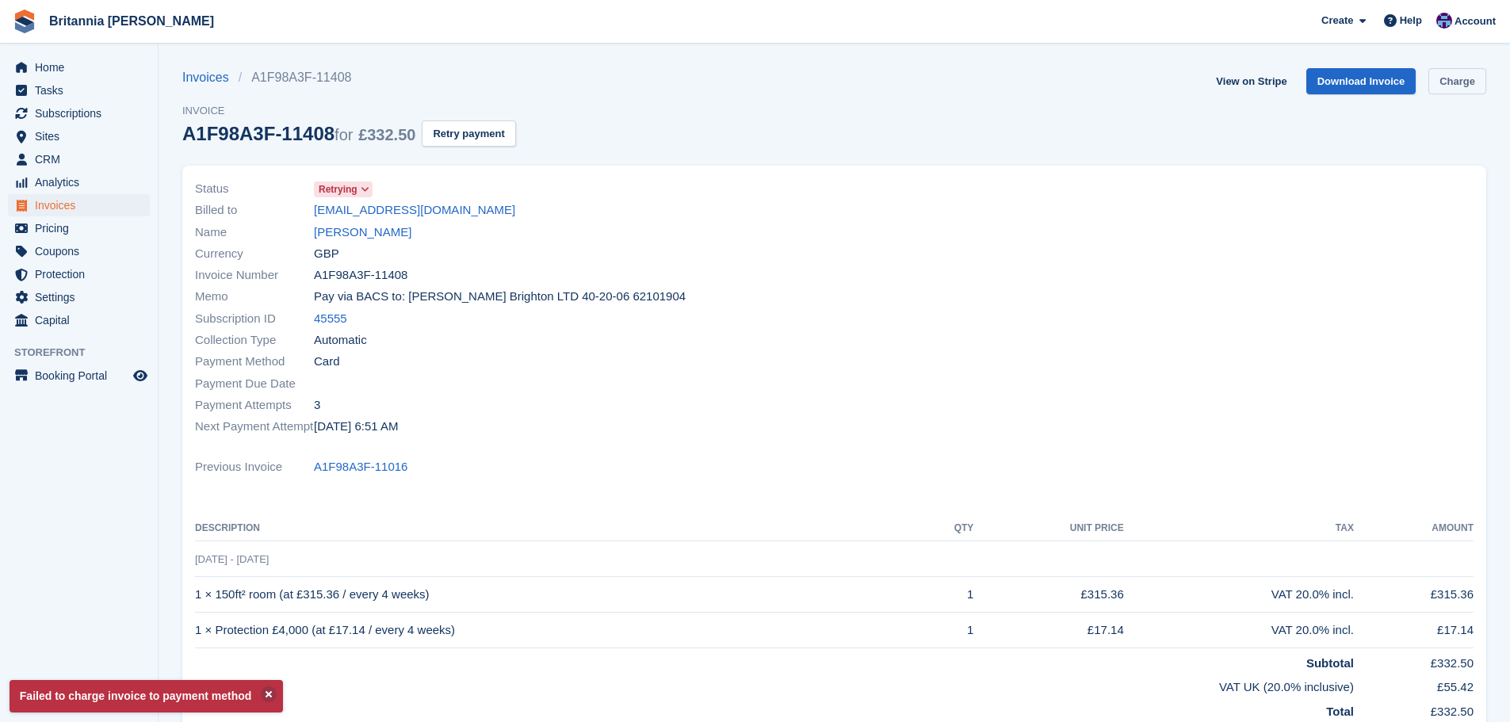
click at [1459, 77] on link "Charge" at bounding box center [1458, 81] width 58 height 26
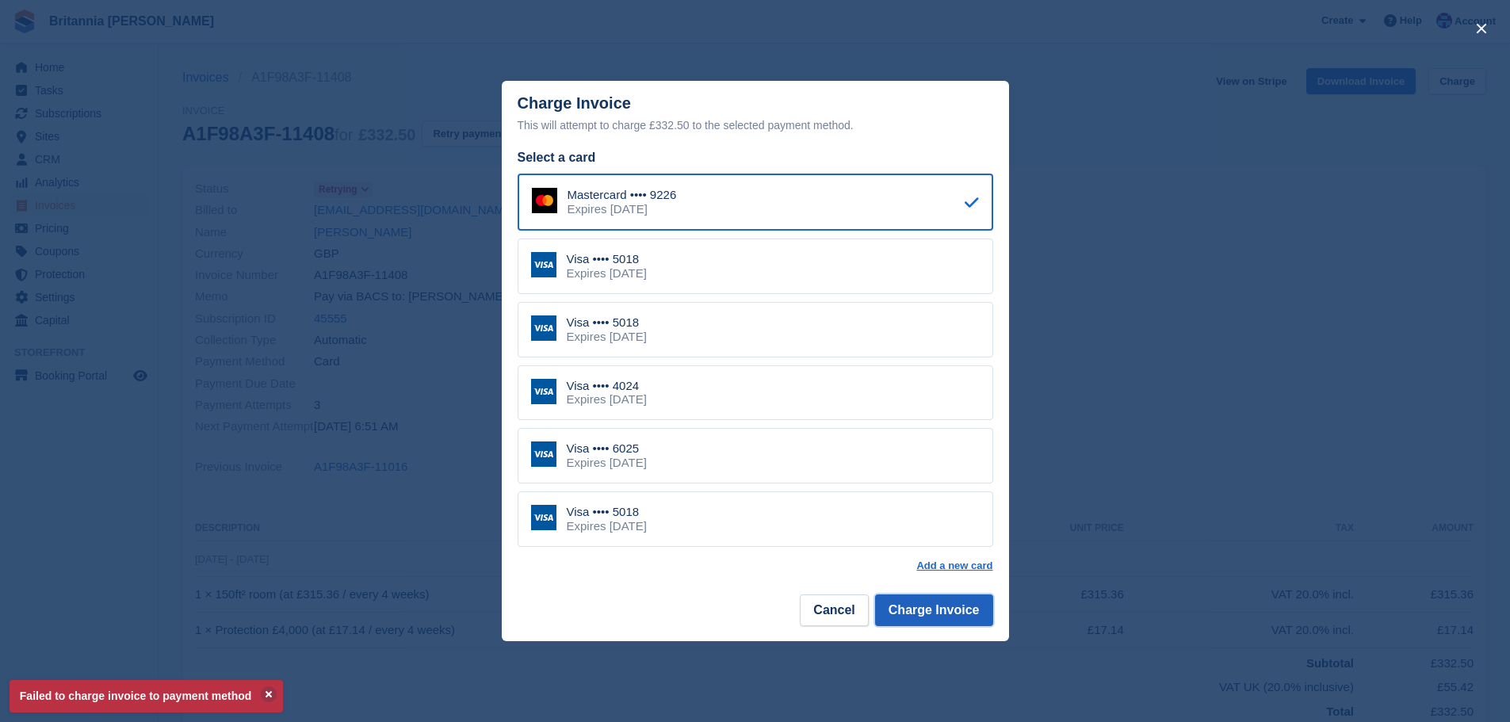
click at [946, 610] on button "Charge Invoice" at bounding box center [934, 611] width 118 height 32
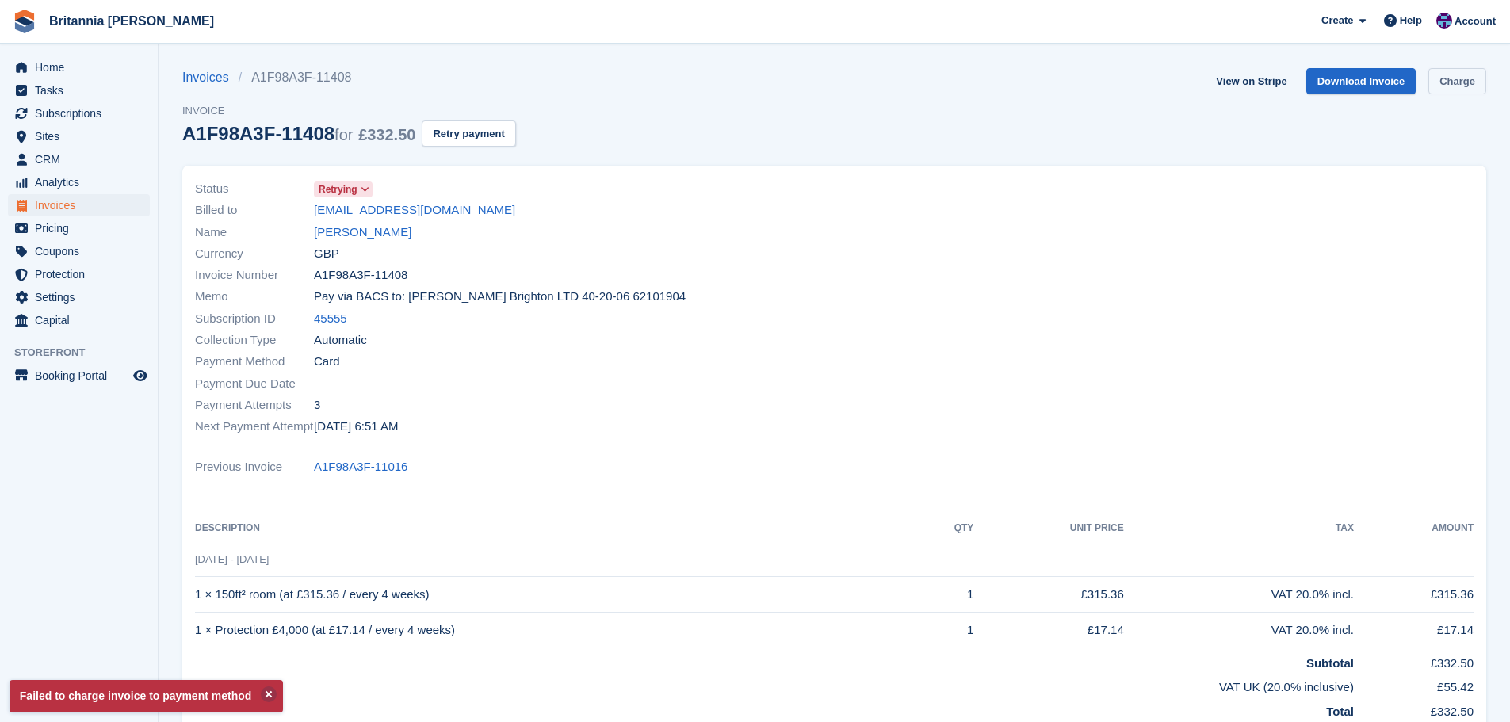
click at [1451, 78] on link "Charge" at bounding box center [1458, 81] width 58 height 26
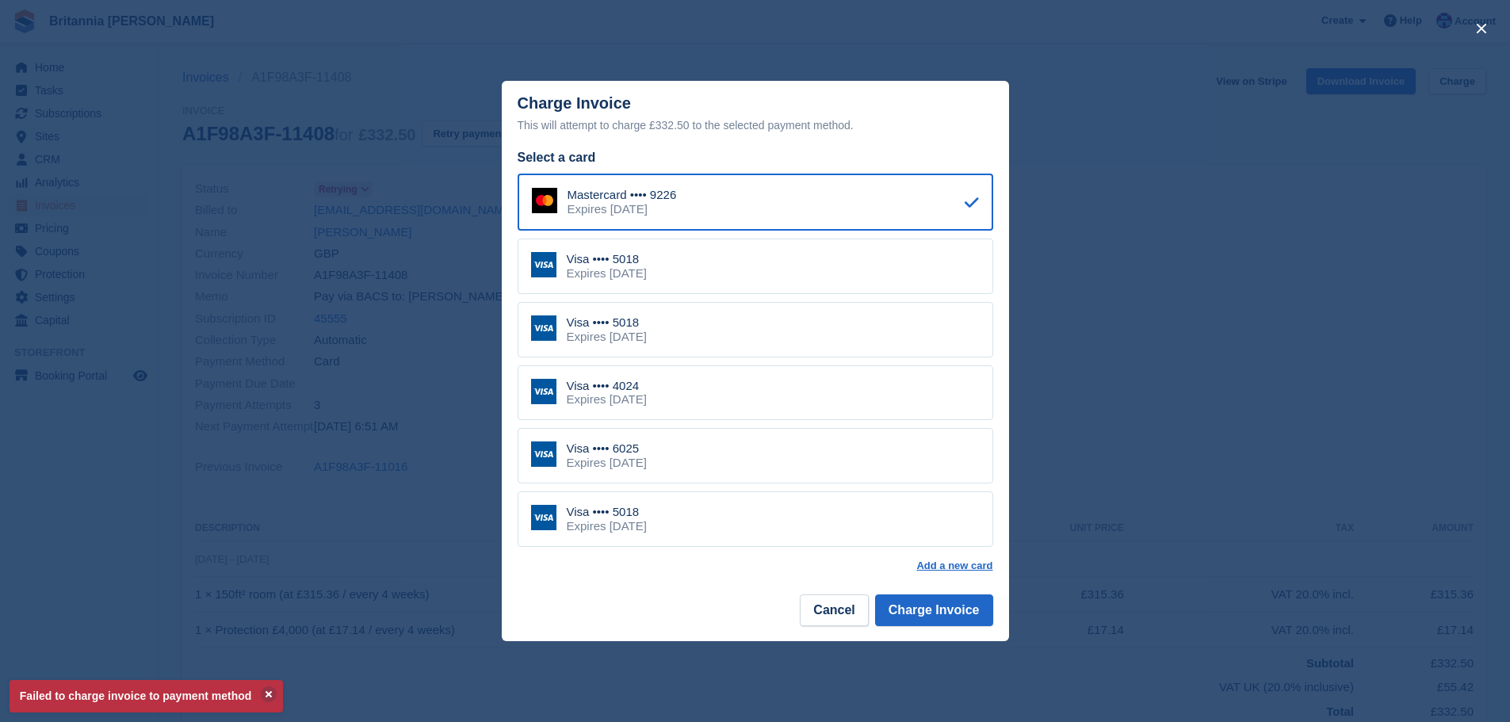
click at [696, 438] on div "Visa •••• 6025 Expires June 2029" at bounding box center [756, 456] width 476 height 56
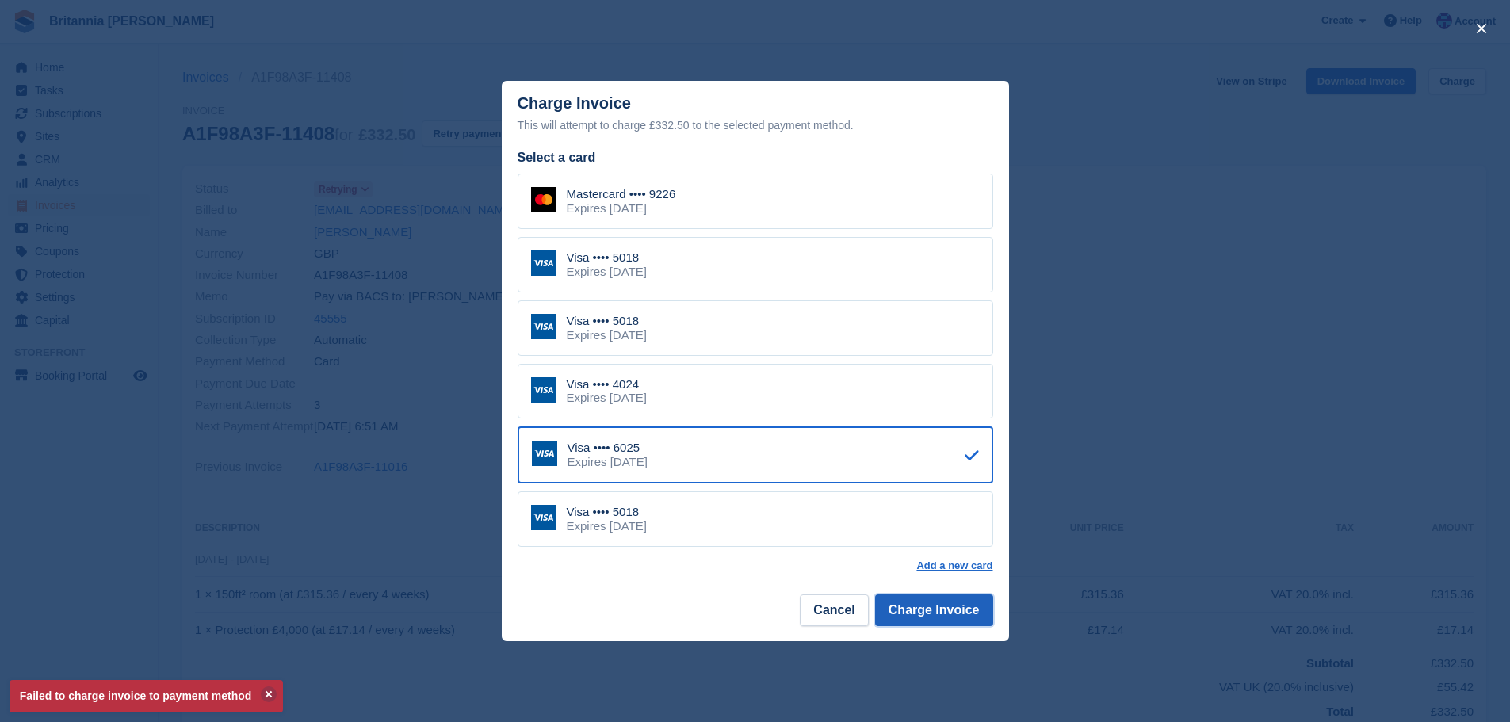
click at [941, 603] on button "Charge Invoice" at bounding box center [934, 611] width 118 height 32
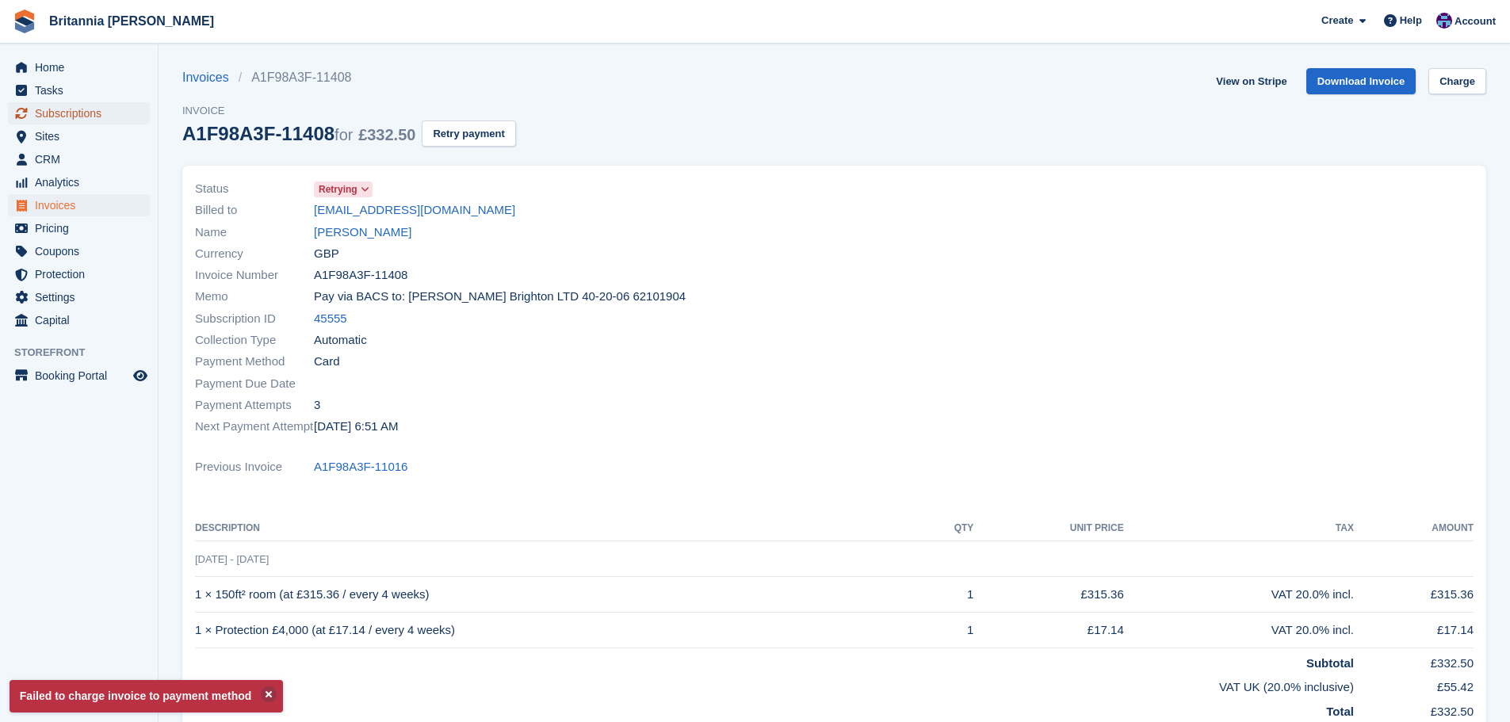
click at [94, 117] on span "Subscriptions" at bounding box center [82, 113] width 95 height 22
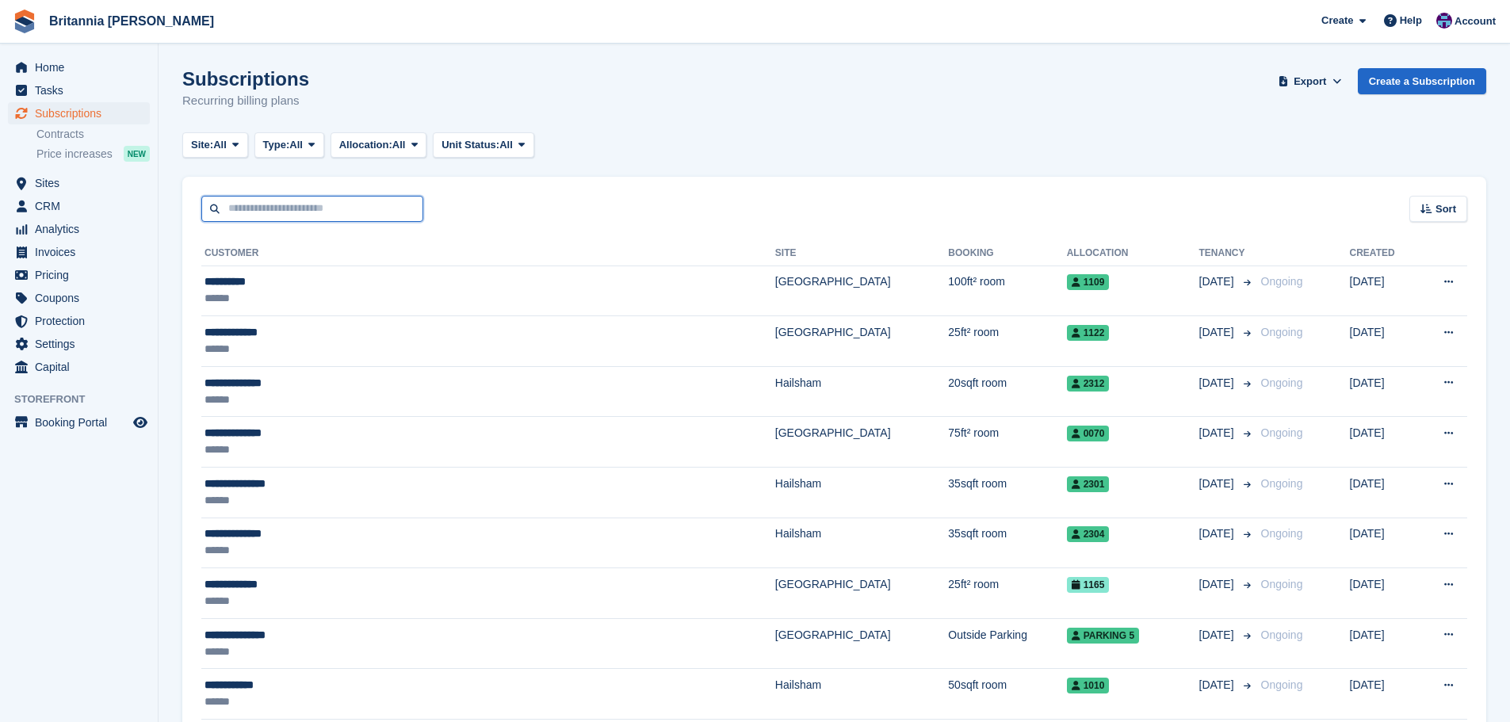
click at [320, 212] on input "text" at bounding box center [312, 209] width 222 height 26
type input "******"
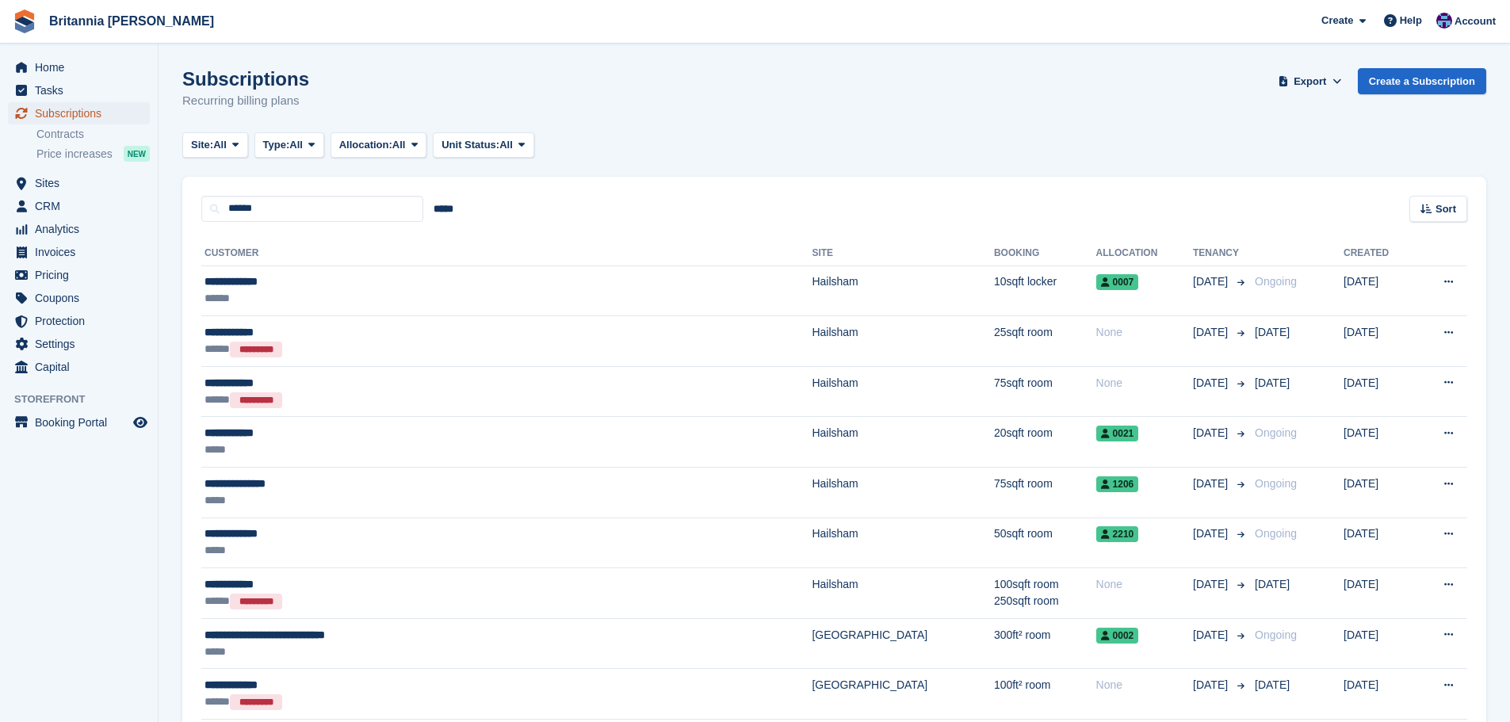
click at [95, 116] on span "Subscriptions" at bounding box center [82, 113] width 95 height 22
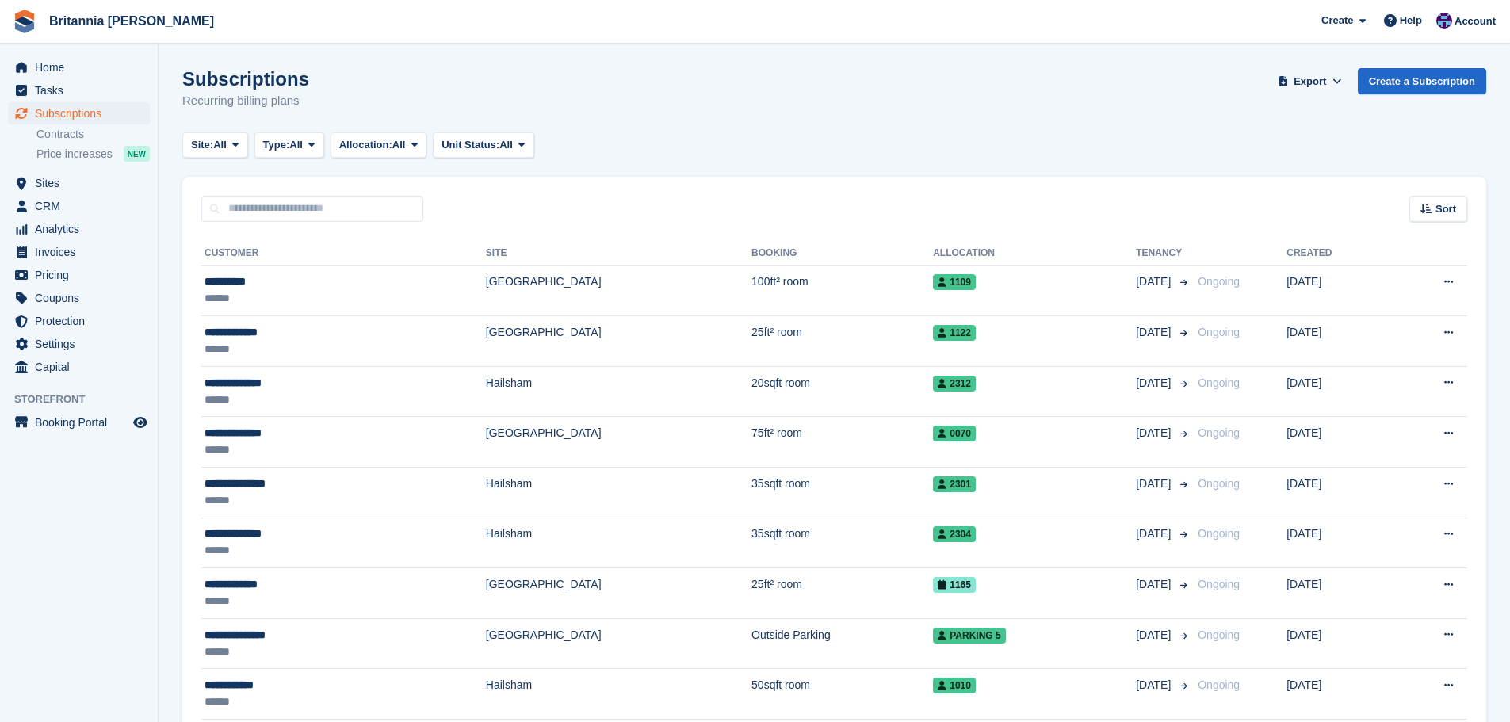
click at [281, 203] on input "text" at bounding box center [312, 209] width 222 height 26
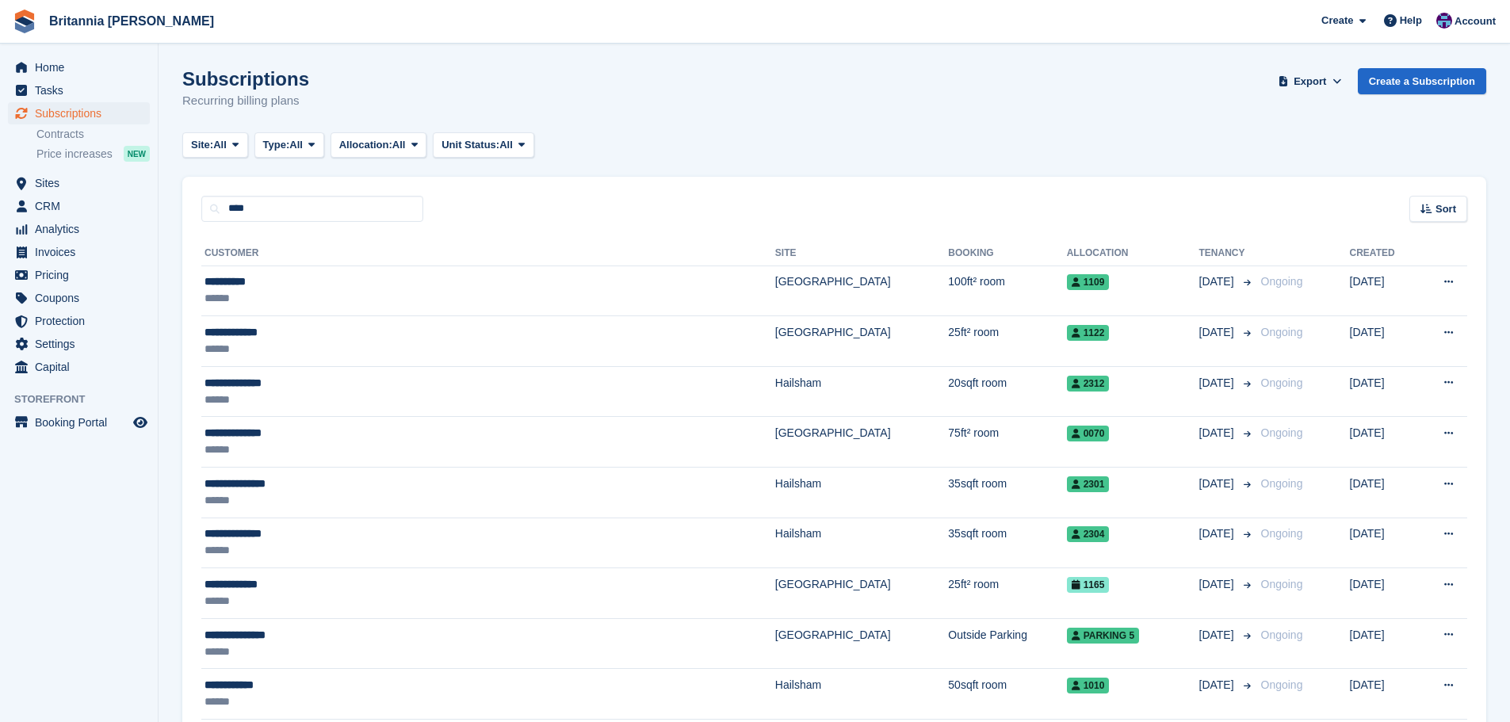
type input "****"
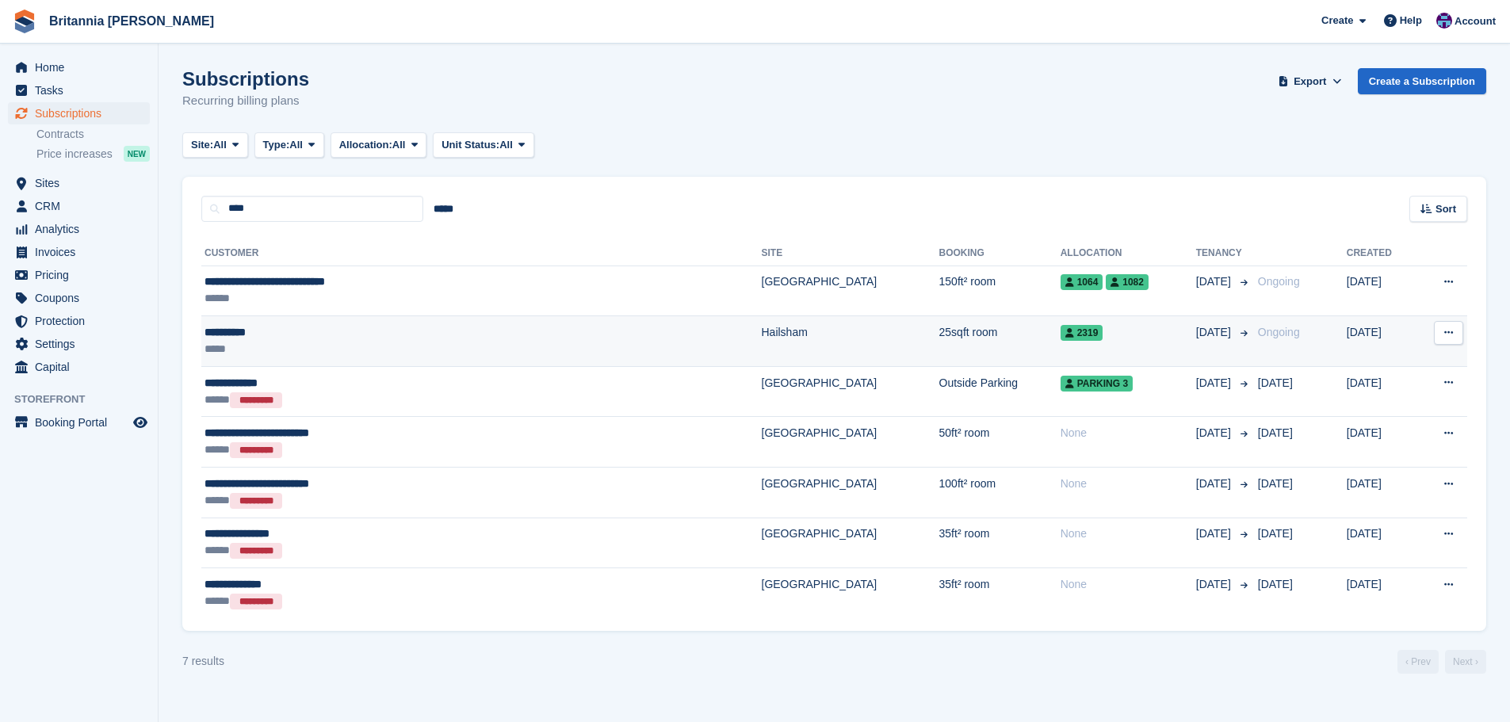
click at [507, 356] on div "*****" at bounding box center [386, 349] width 362 height 17
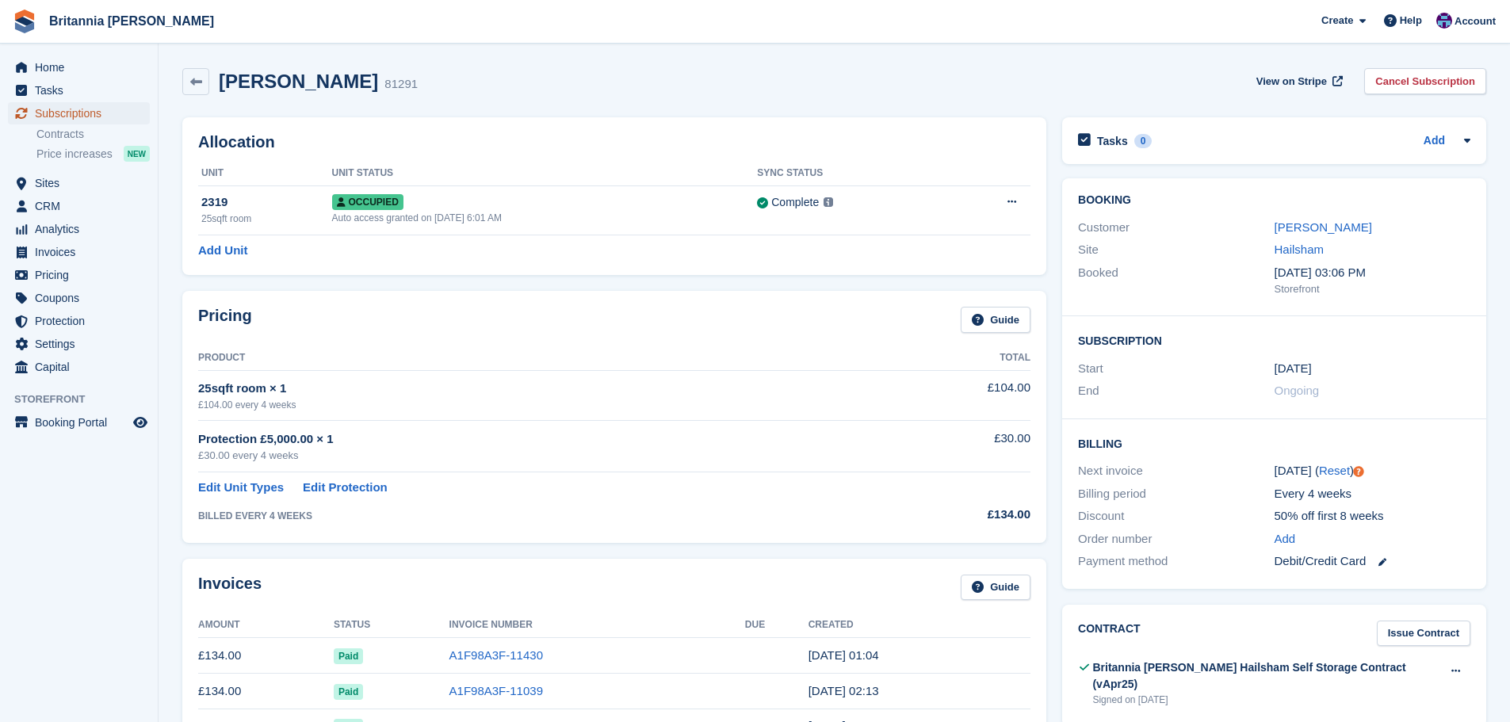
click at [90, 105] on span "Subscriptions" at bounding box center [82, 113] width 95 height 22
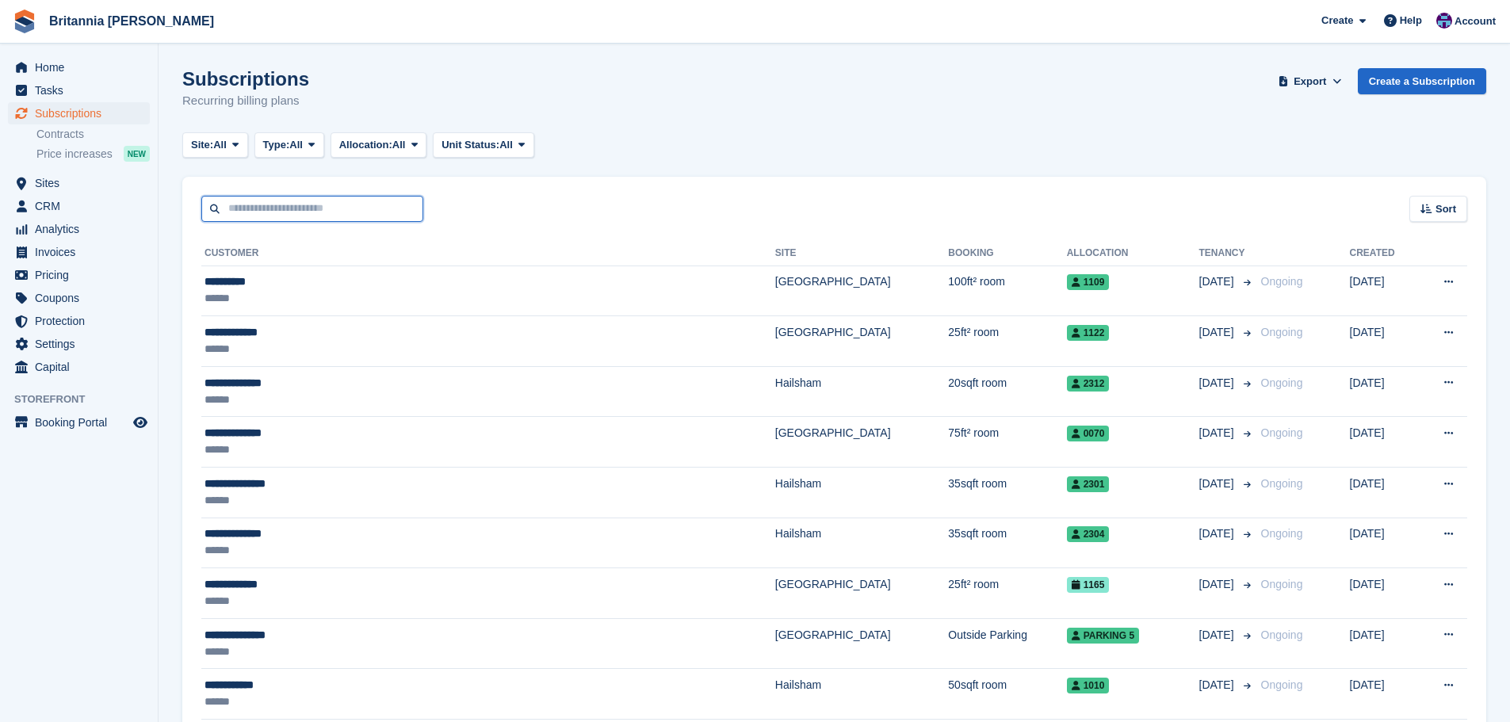
click at [298, 197] on input "text" at bounding box center [312, 209] width 222 height 26
type input "*****"
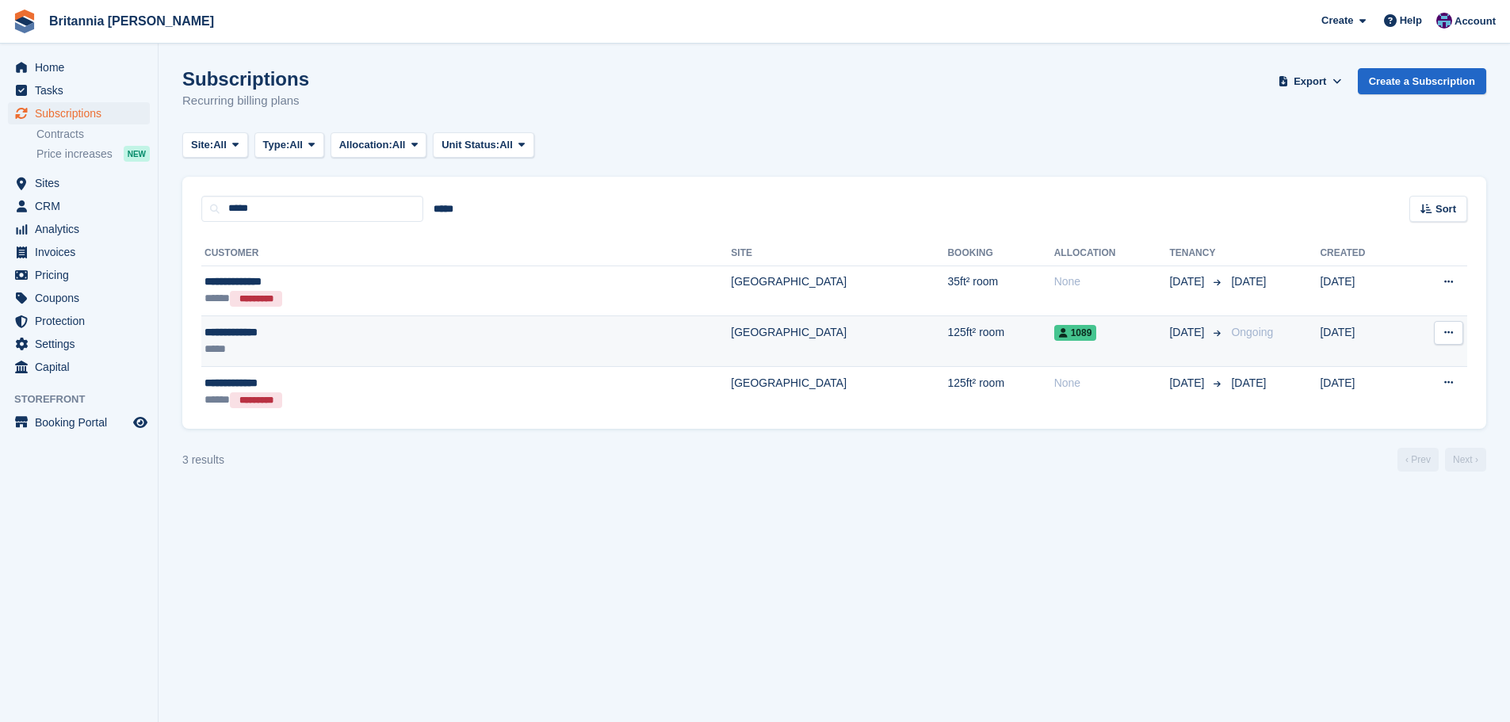
click at [481, 343] on div "*****" at bounding box center [345, 349] width 280 height 17
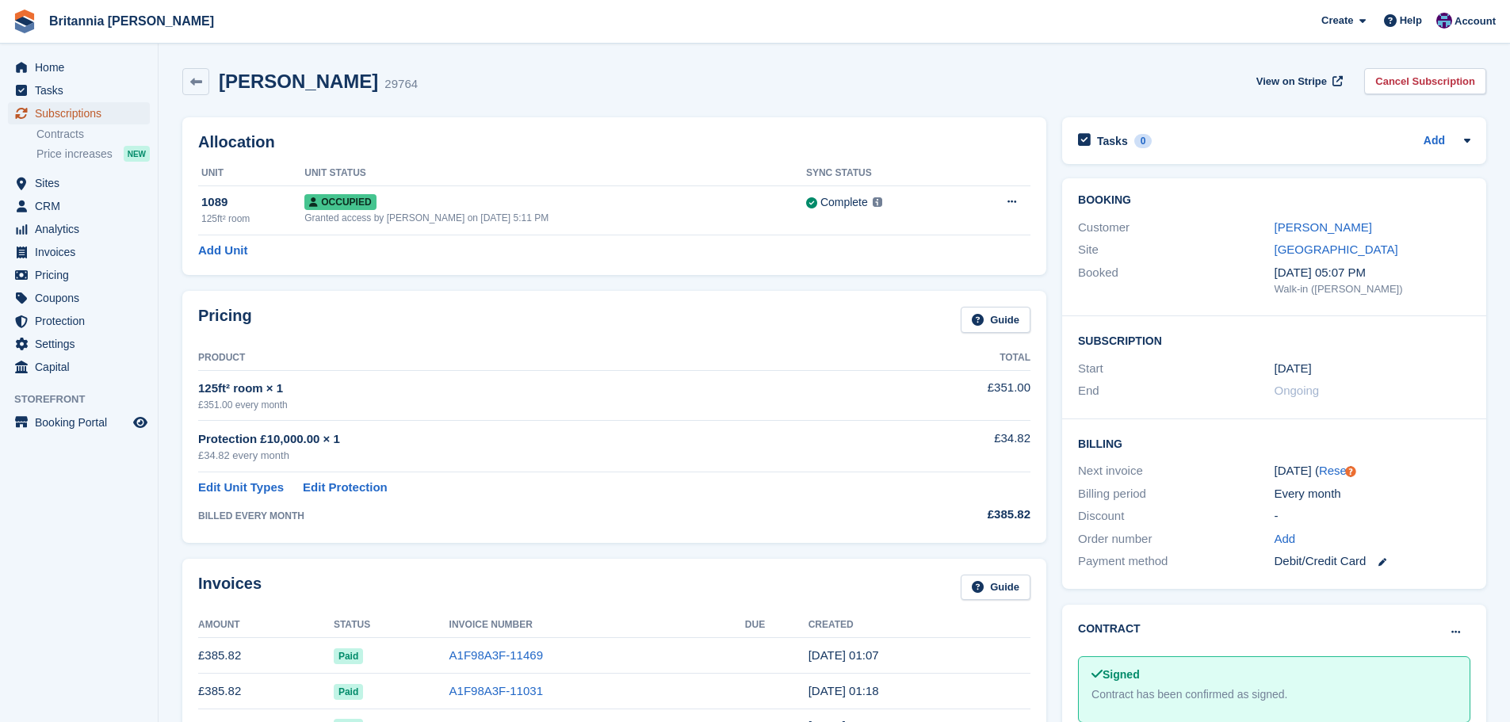
click at [45, 118] on span "Subscriptions" at bounding box center [82, 113] width 95 height 22
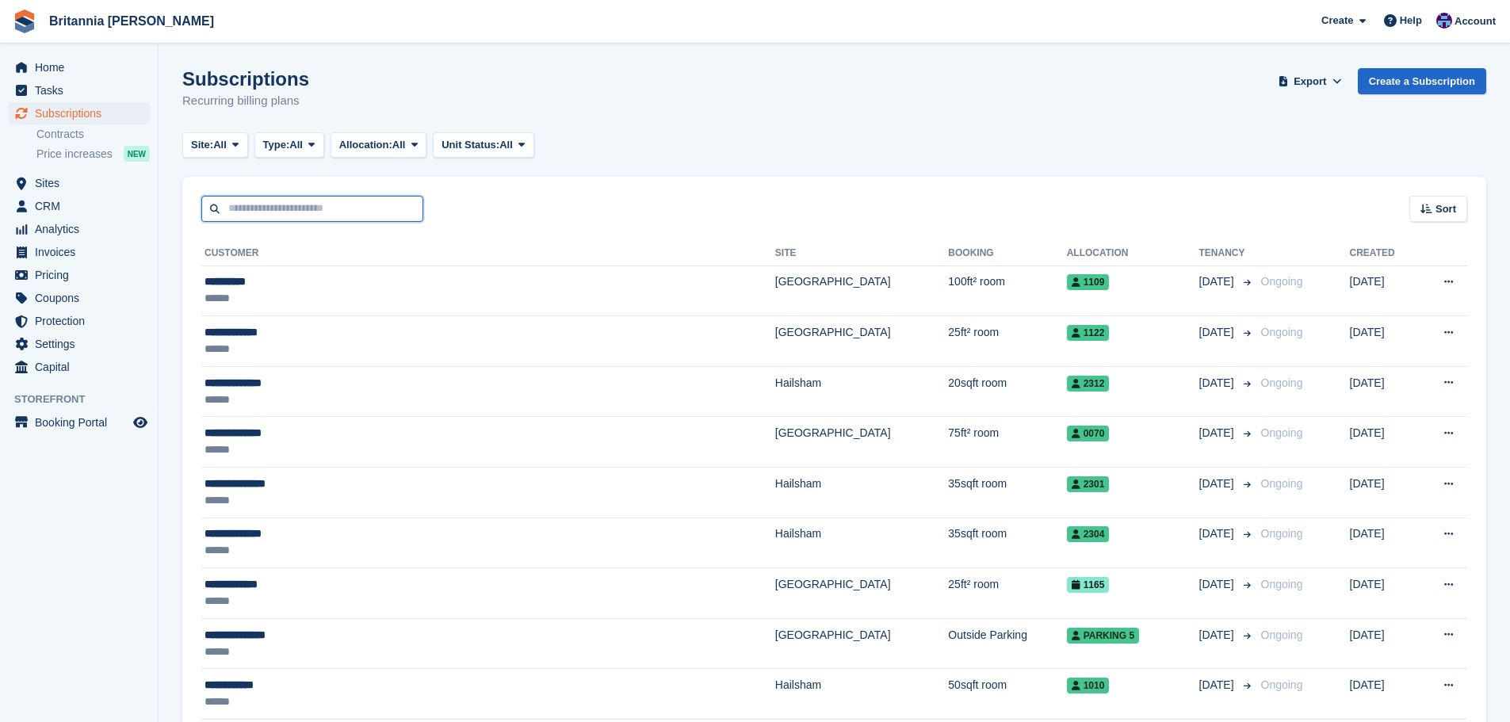
click at [295, 201] on input "text" at bounding box center [312, 209] width 222 height 26
type input "*****"
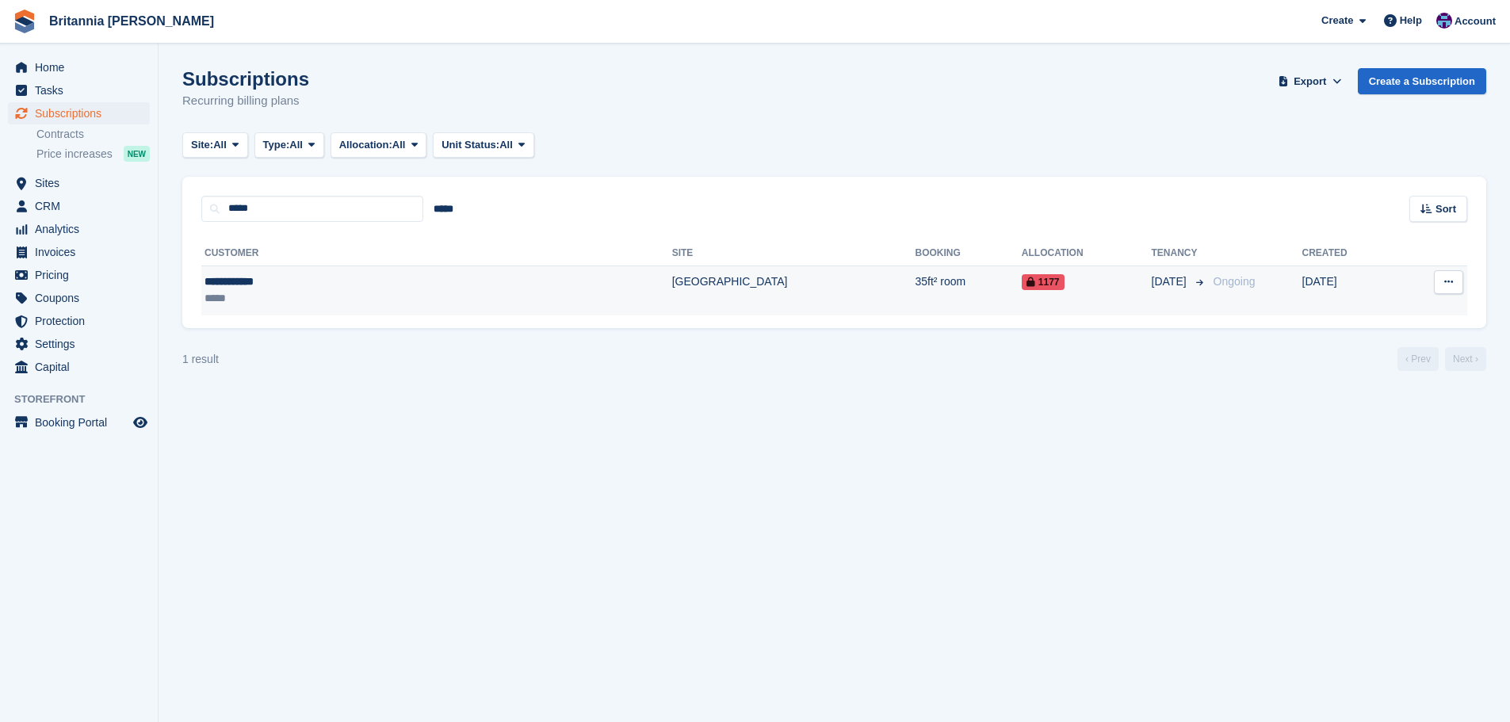
click at [672, 294] on td "[GEOGRAPHIC_DATA]" at bounding box center [793, 291] width 243 height 50
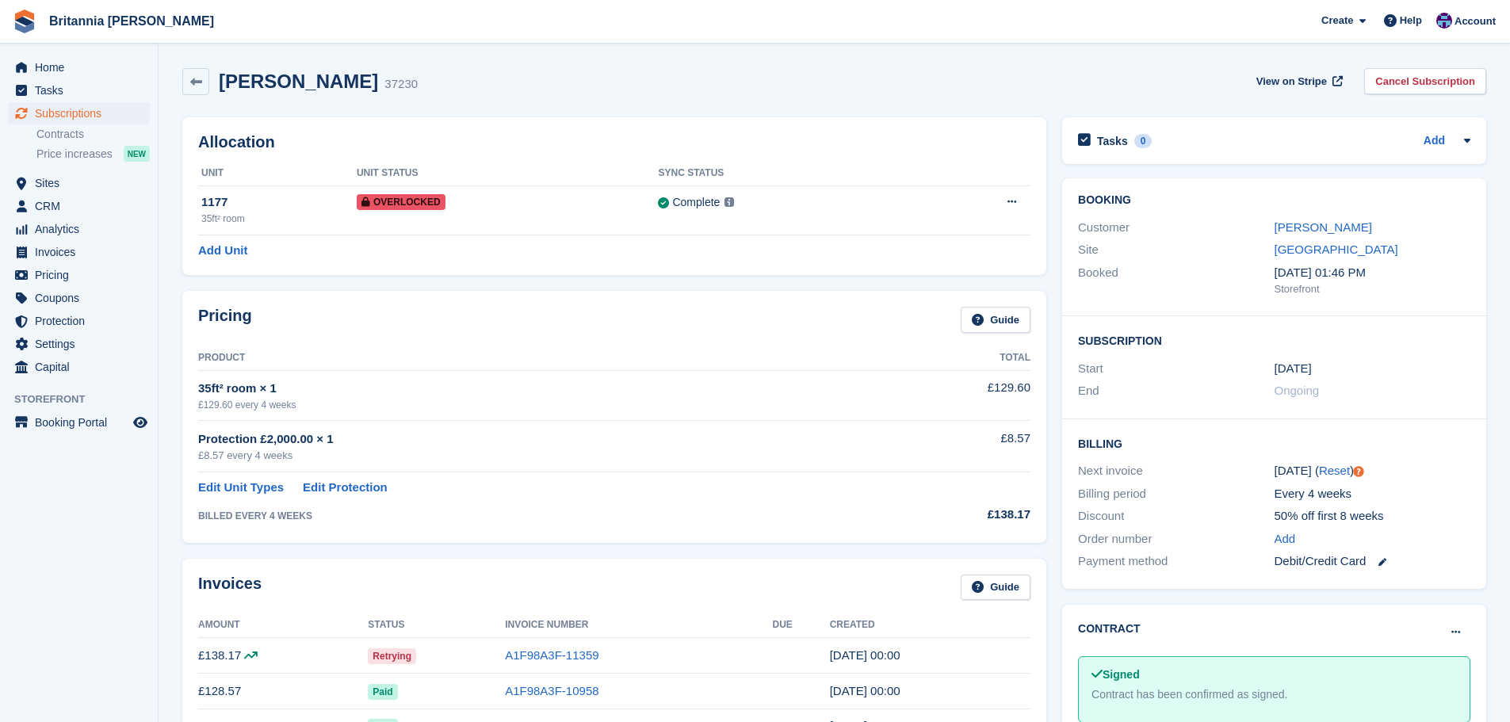
scroll to position [159, 0]
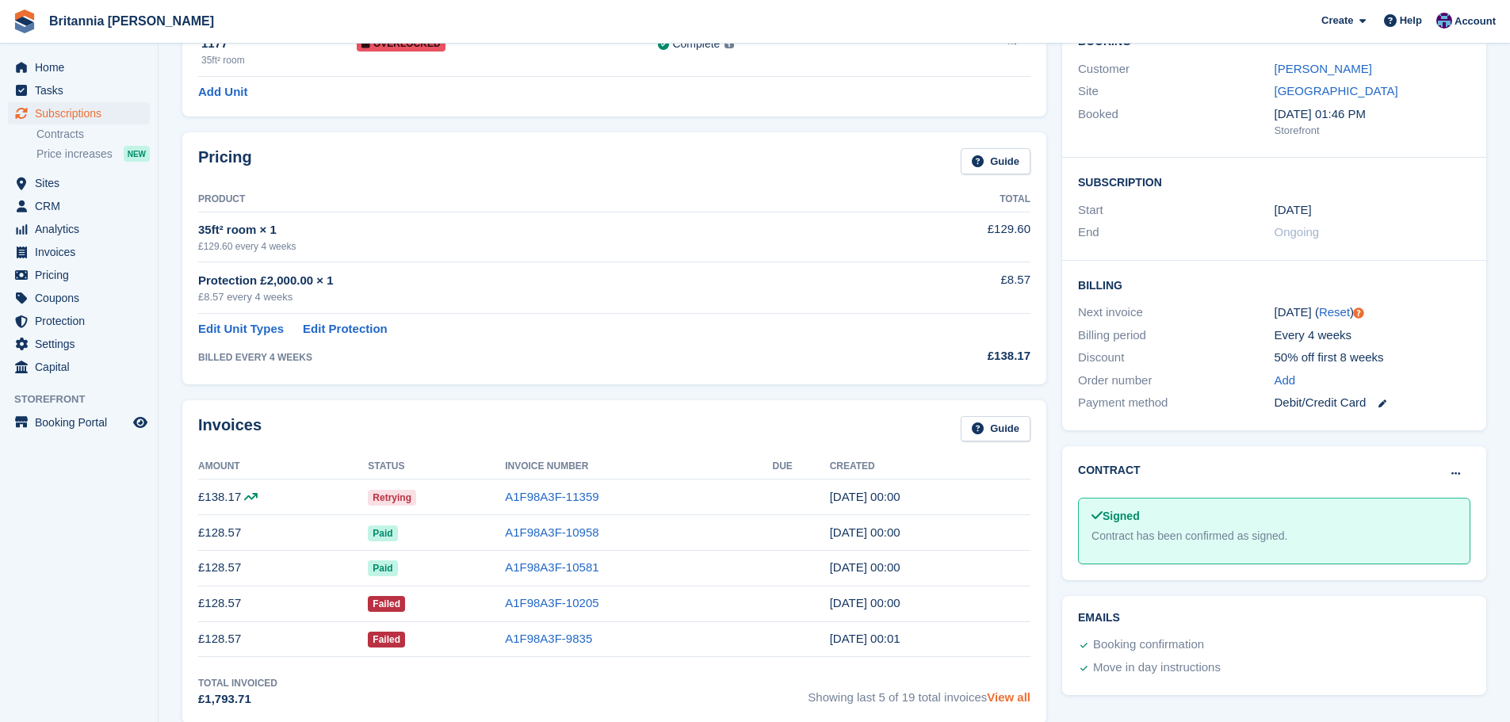
click at [1009, 694] on link "View all" at bounding box center [1009, 697] width 44 height 13
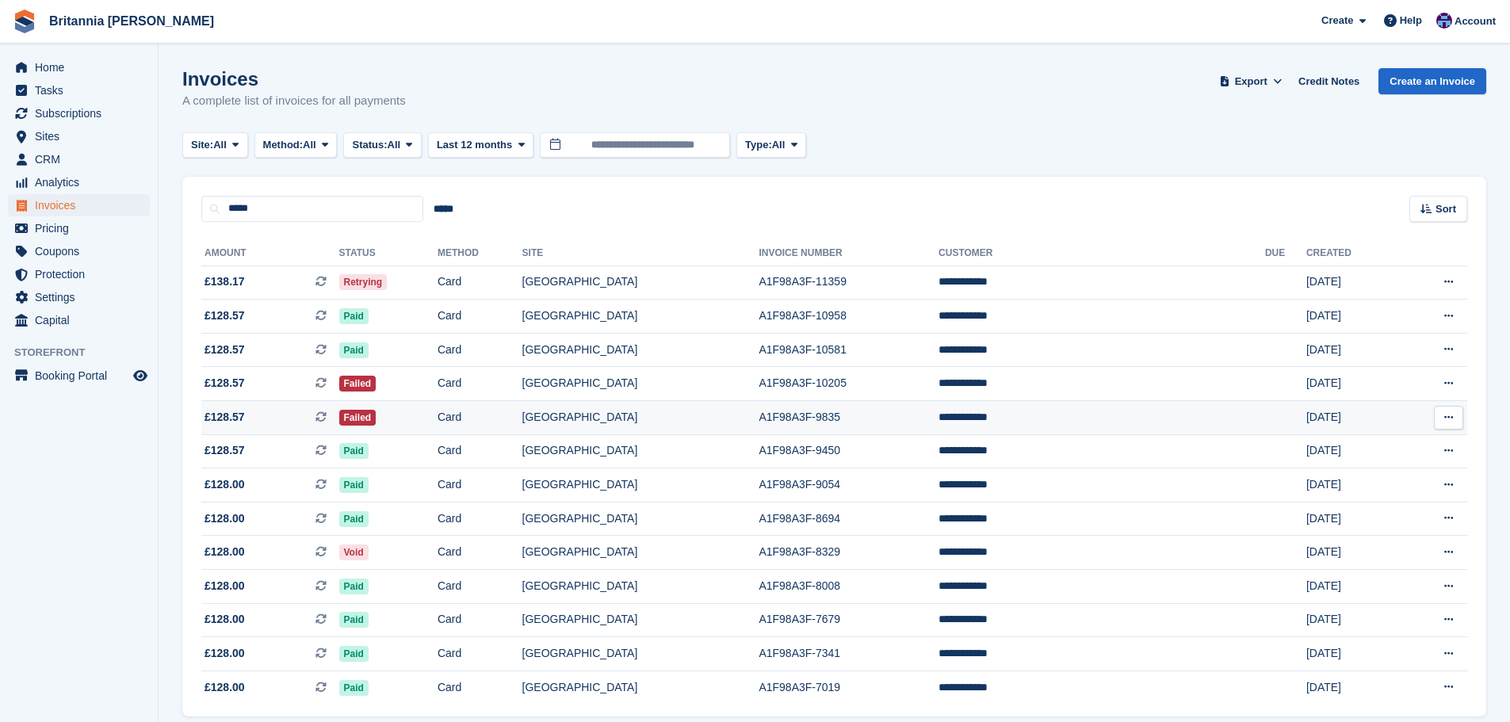
click at [523, 422] on td "Card" at bounding box center [480, 418] width 85 height 34
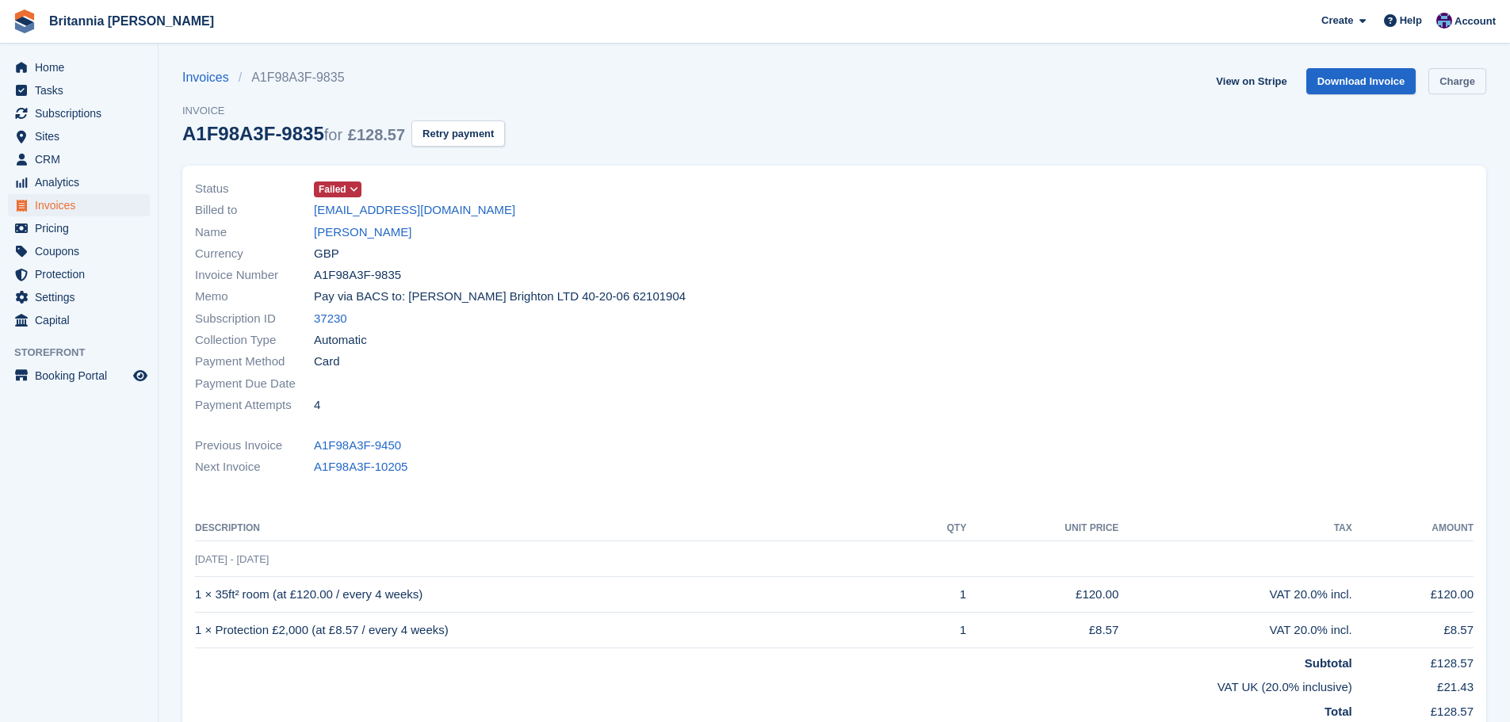
click at [1449, 86] on link "Charge" at bounding box center [1458, 81] width 58 height 26
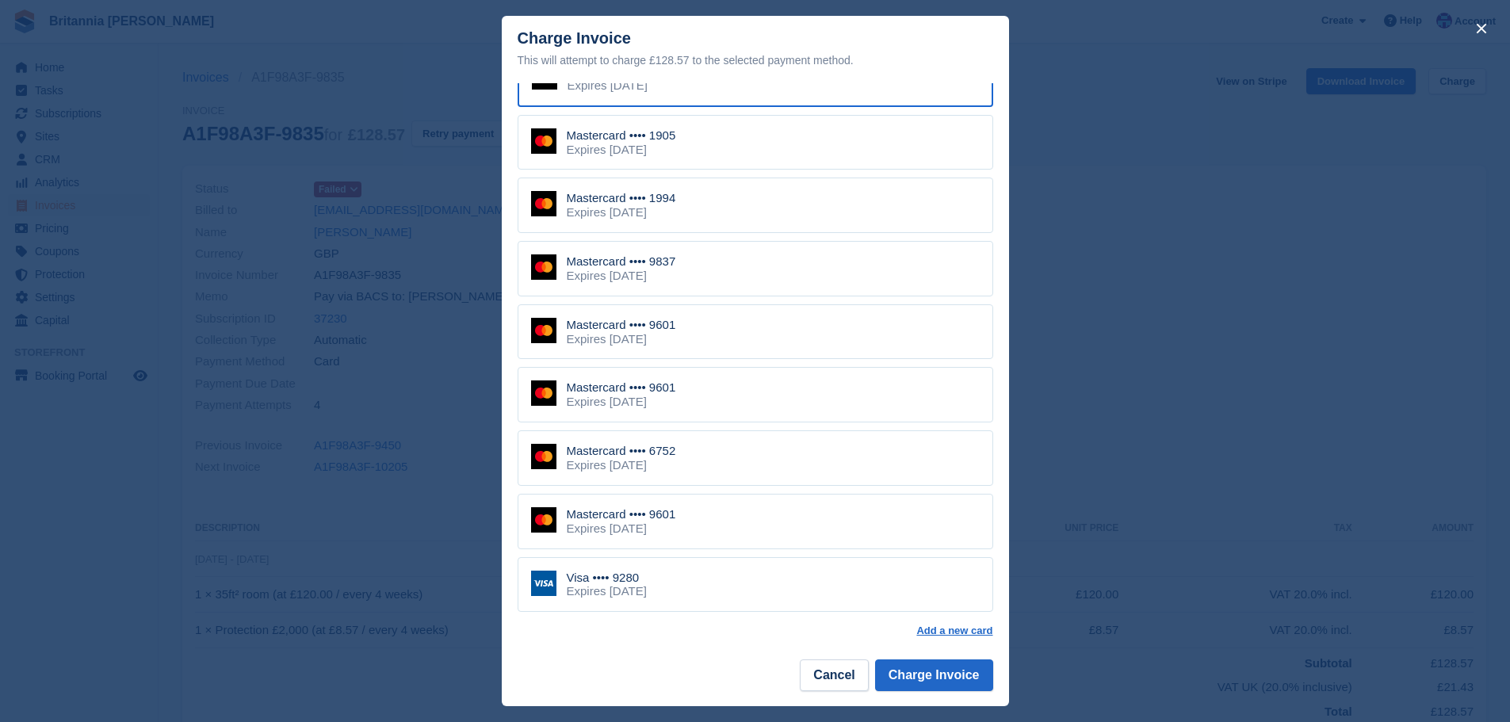
click at [720, 581] on div "Visa •••• 9280 Expires August 2029" at bounding box center [756, 585] width 476 height 56
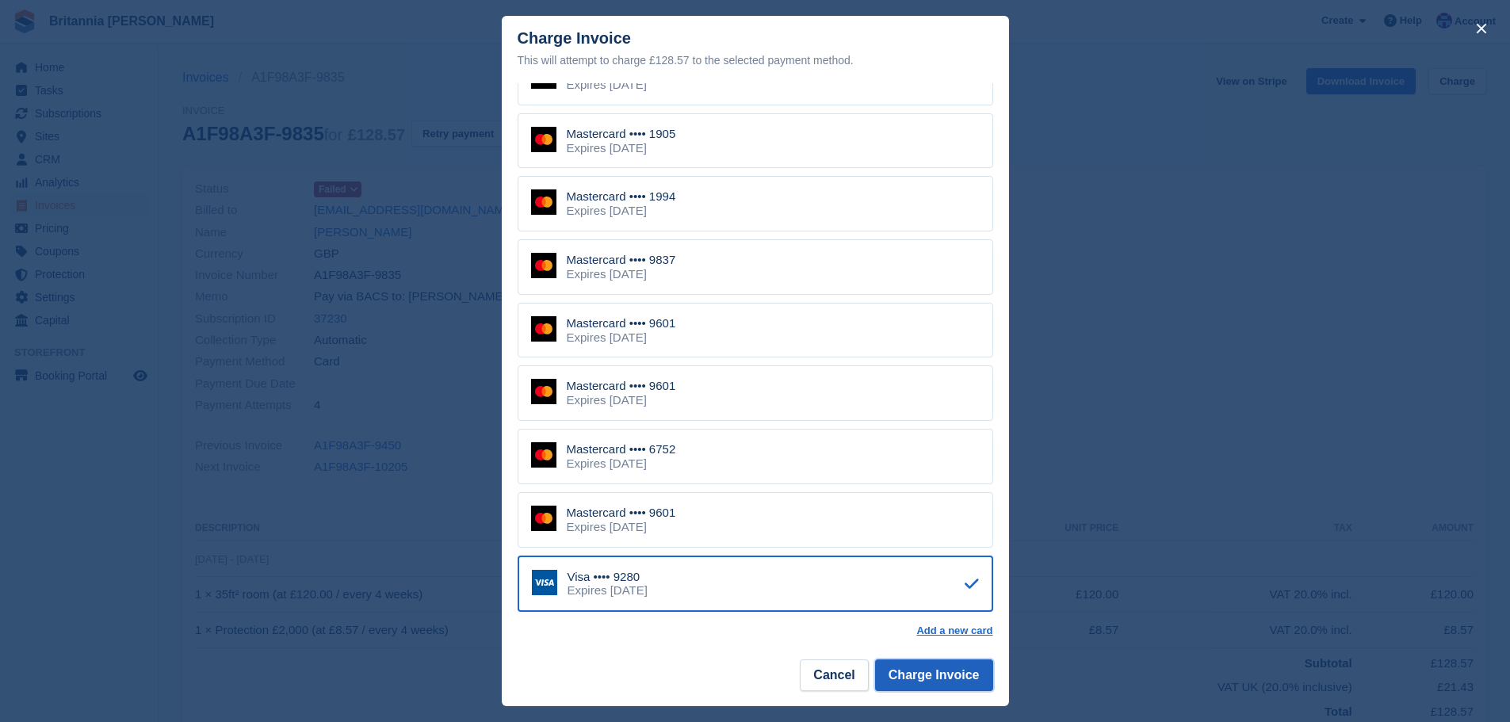
click at [960, 682] on button "Charge Invoice" at bounding box center [934, 676] width 118 height 32
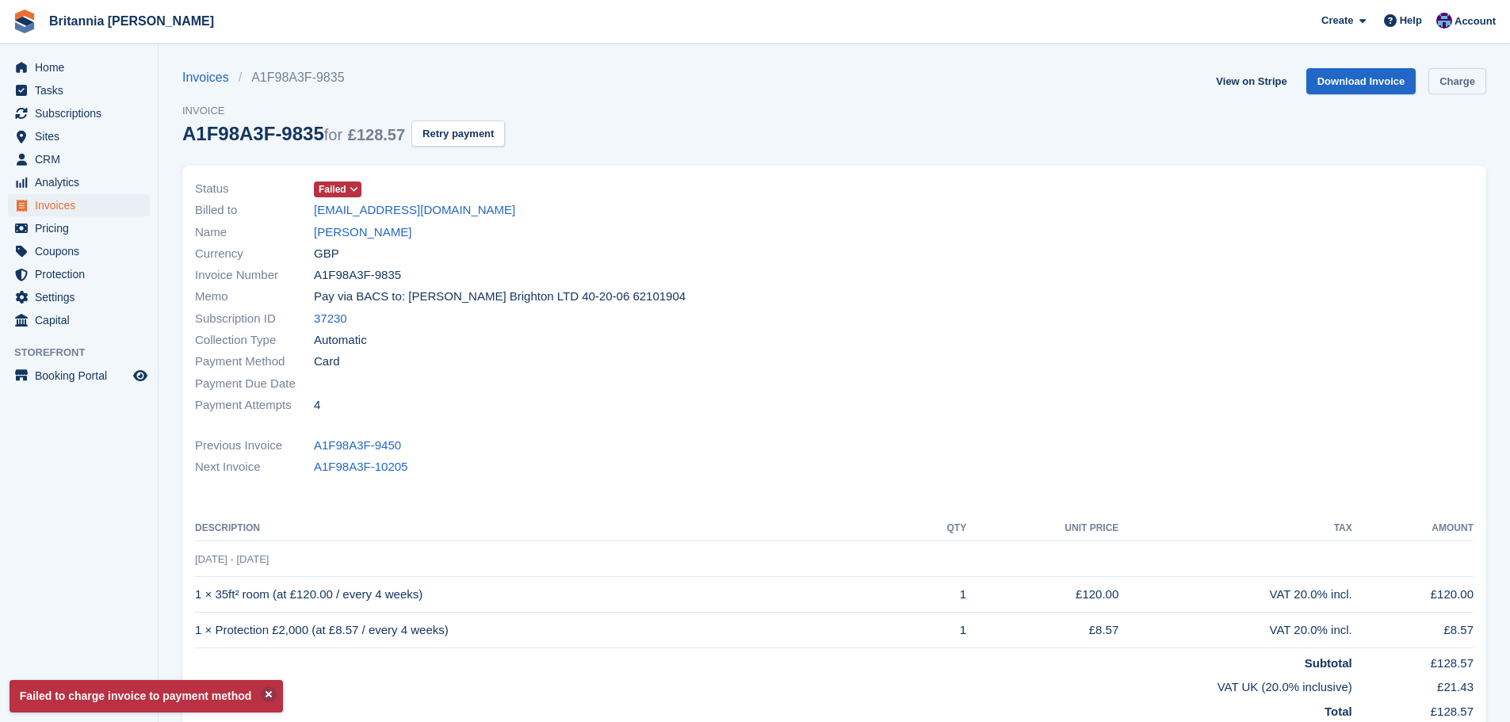
click at [1473, 74] on link "Charge" at bounding box center [1458, 81] width 58 height 26
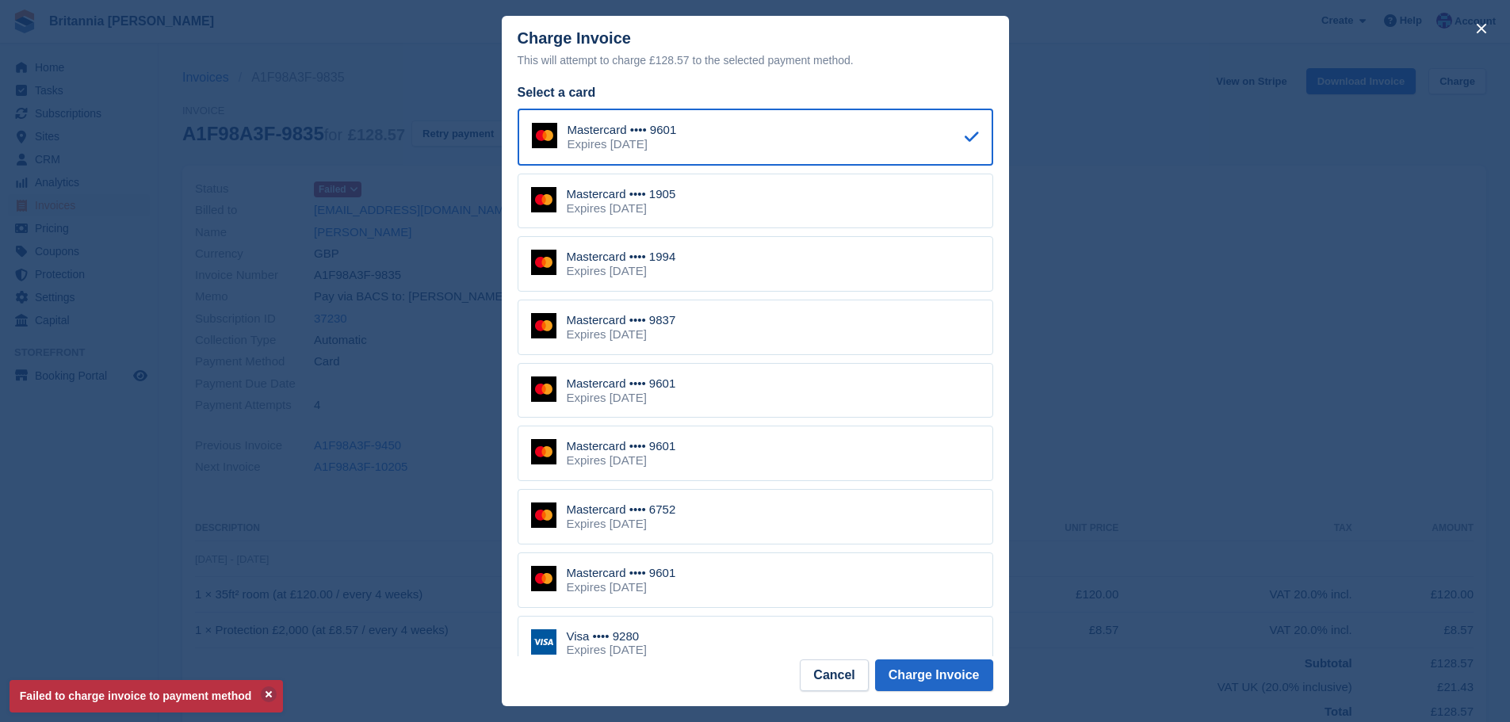
click at [688, 274] on div "Mastercard •••• 1994 Expires May 2029" at bounding box center [756, 264] width 476 height 56
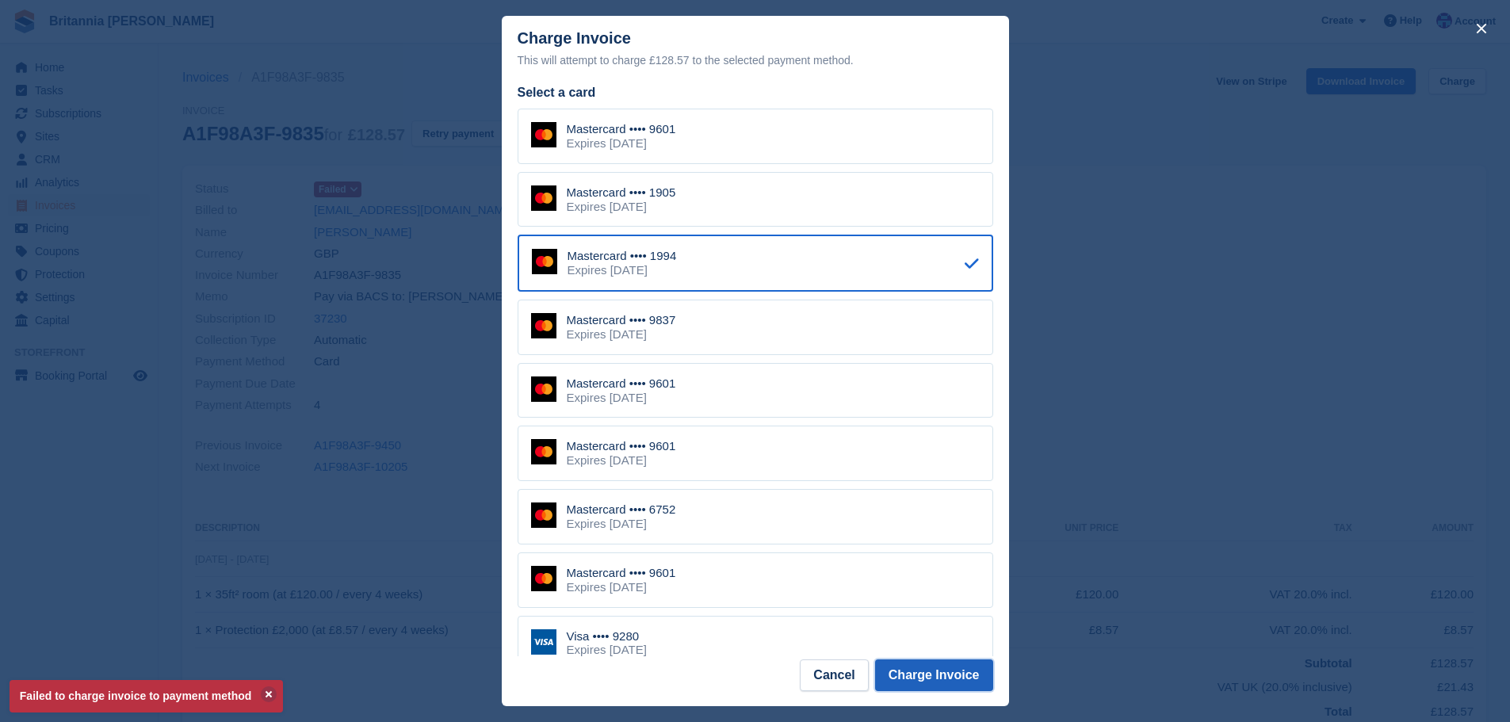
click at [958, 668] on button "Charge Invoice" at bounding box center [934, 676] width 118 height 32
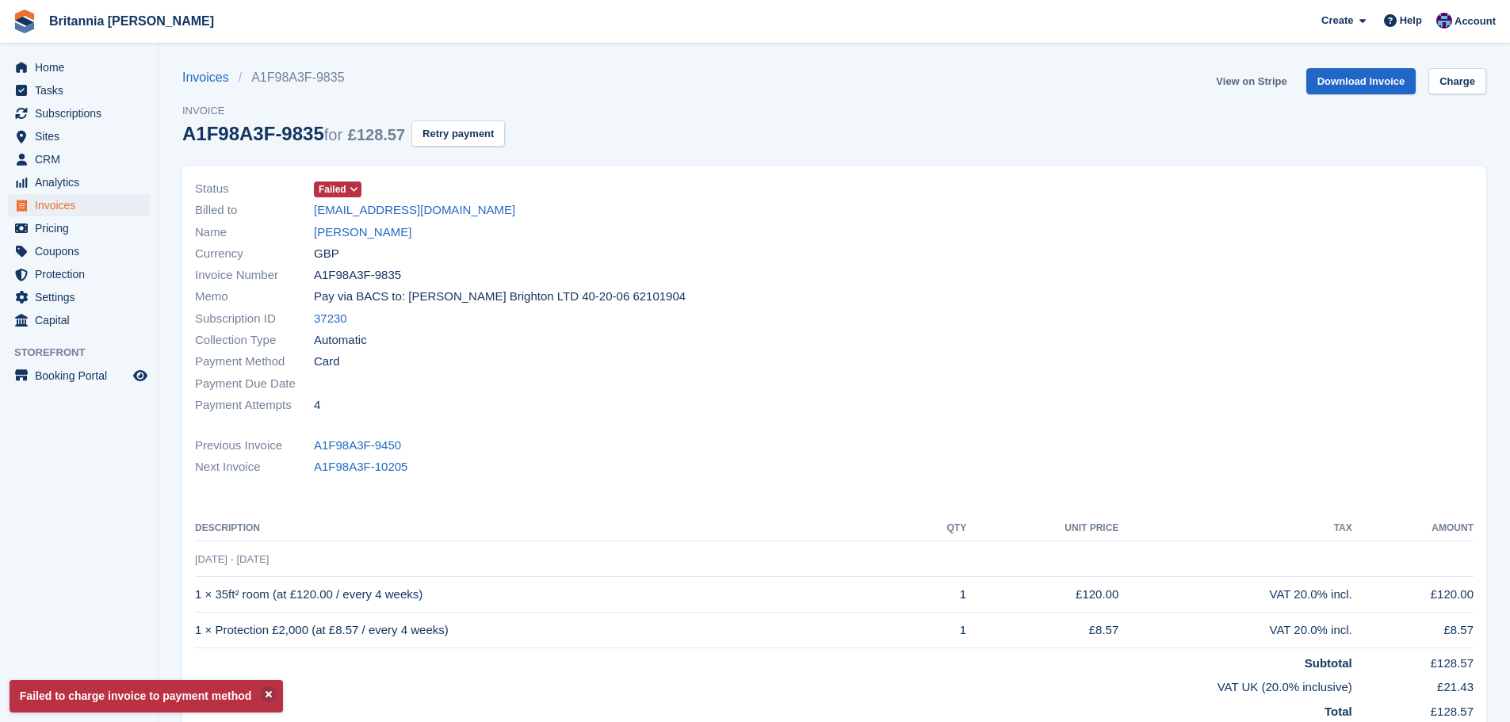
click at [1272, 75] on link "View on Stripe" at bounding box center [1251, 81] width 83 height 26
click at [78, 108] on span "Subscriptions" at bounding box center [82, 113] width 95 height 22
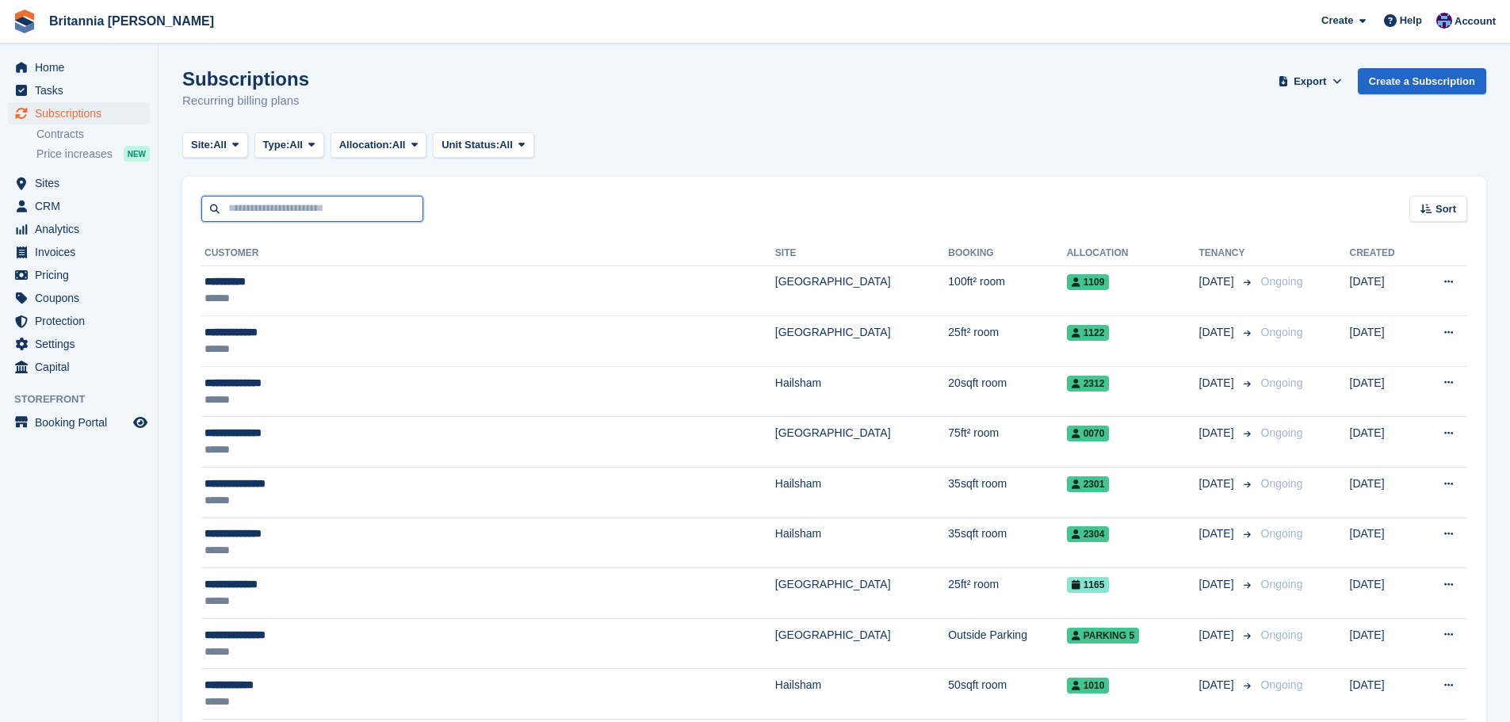
click at [266, 199] on input "text" at bounding box center [312, 209] width 222 height 26
type input "*****"
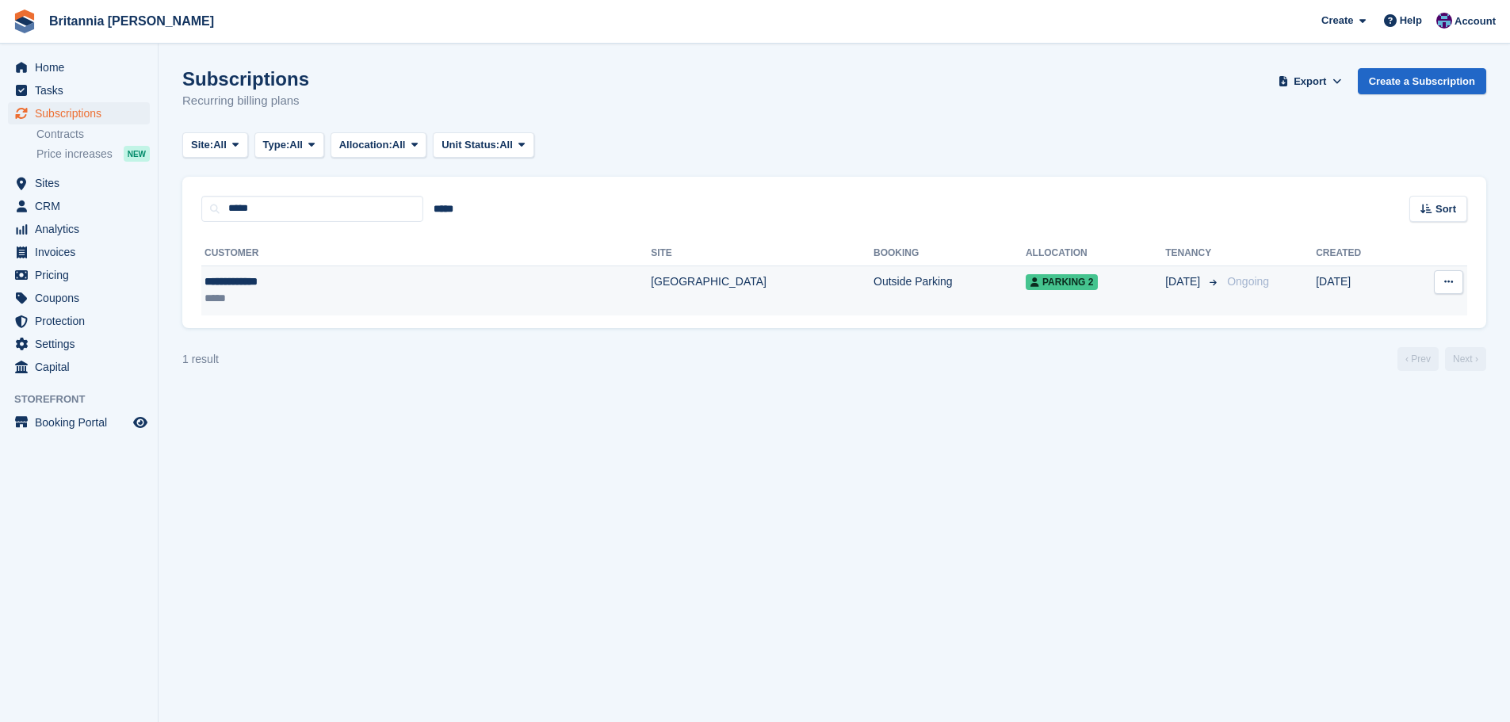
click at [874, 293] on td "Outside Parking" at bounding box center [950, 291] width 152 height 50
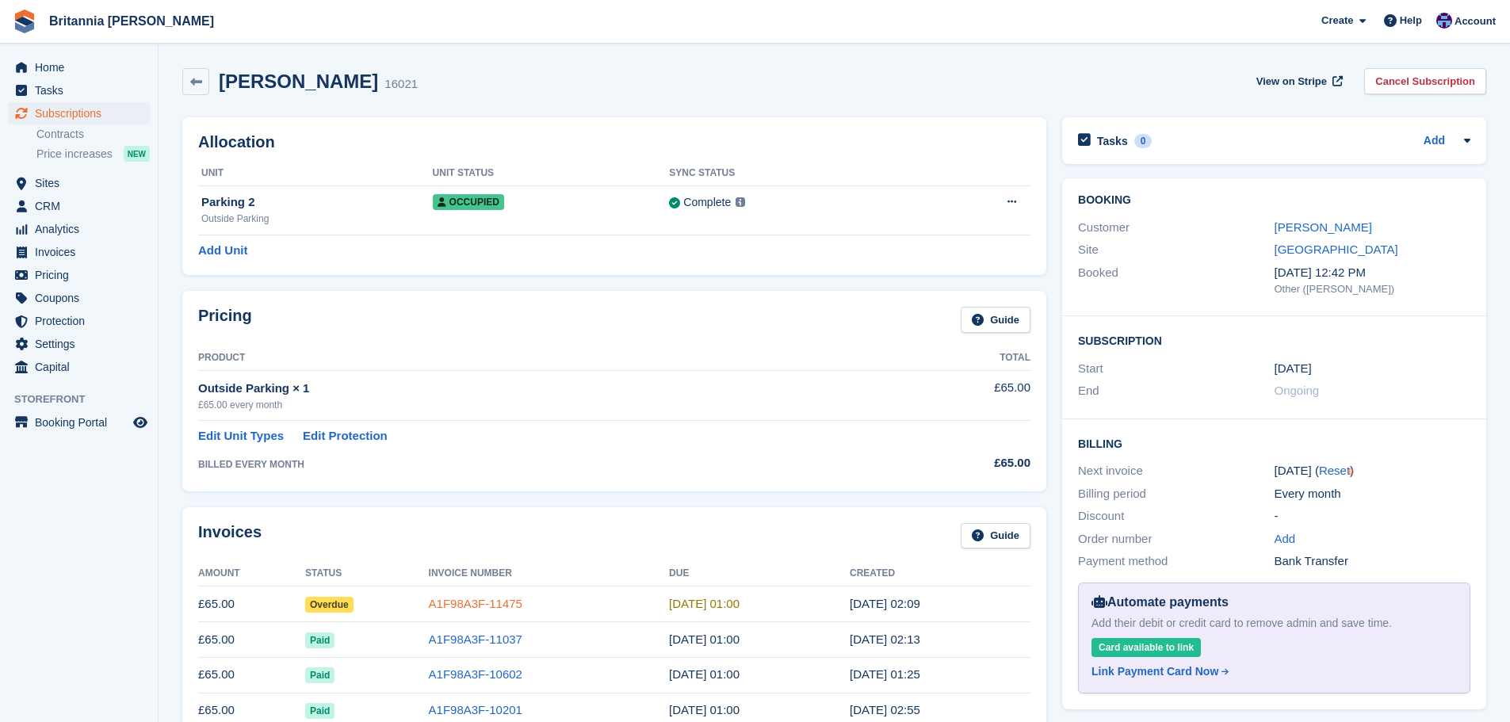
click at [494, 606] on link "A1F98A3F-11475" at bounding box center [476, 603] width 94 height 13
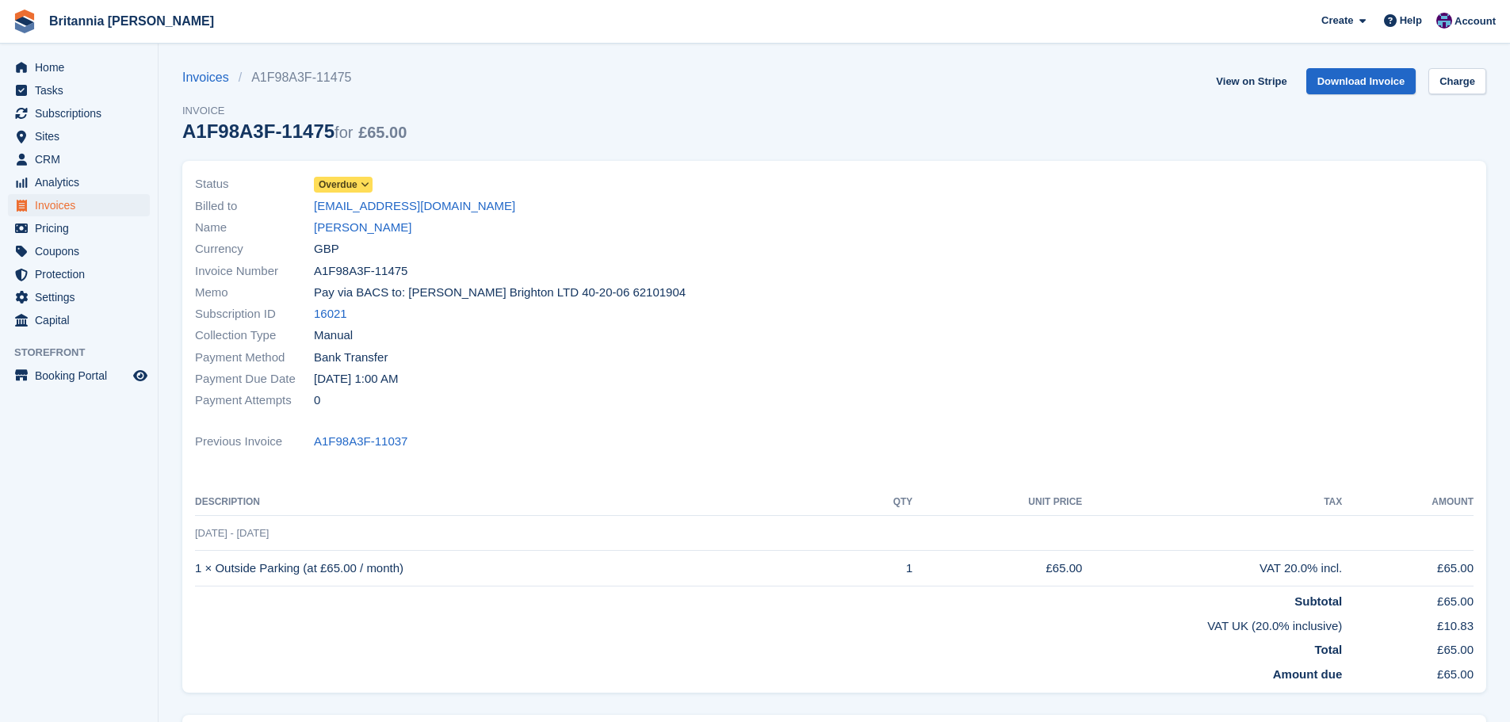
click at [354, 181] on span "Overdue" at bounding box center [338, 185] width 39 height 14
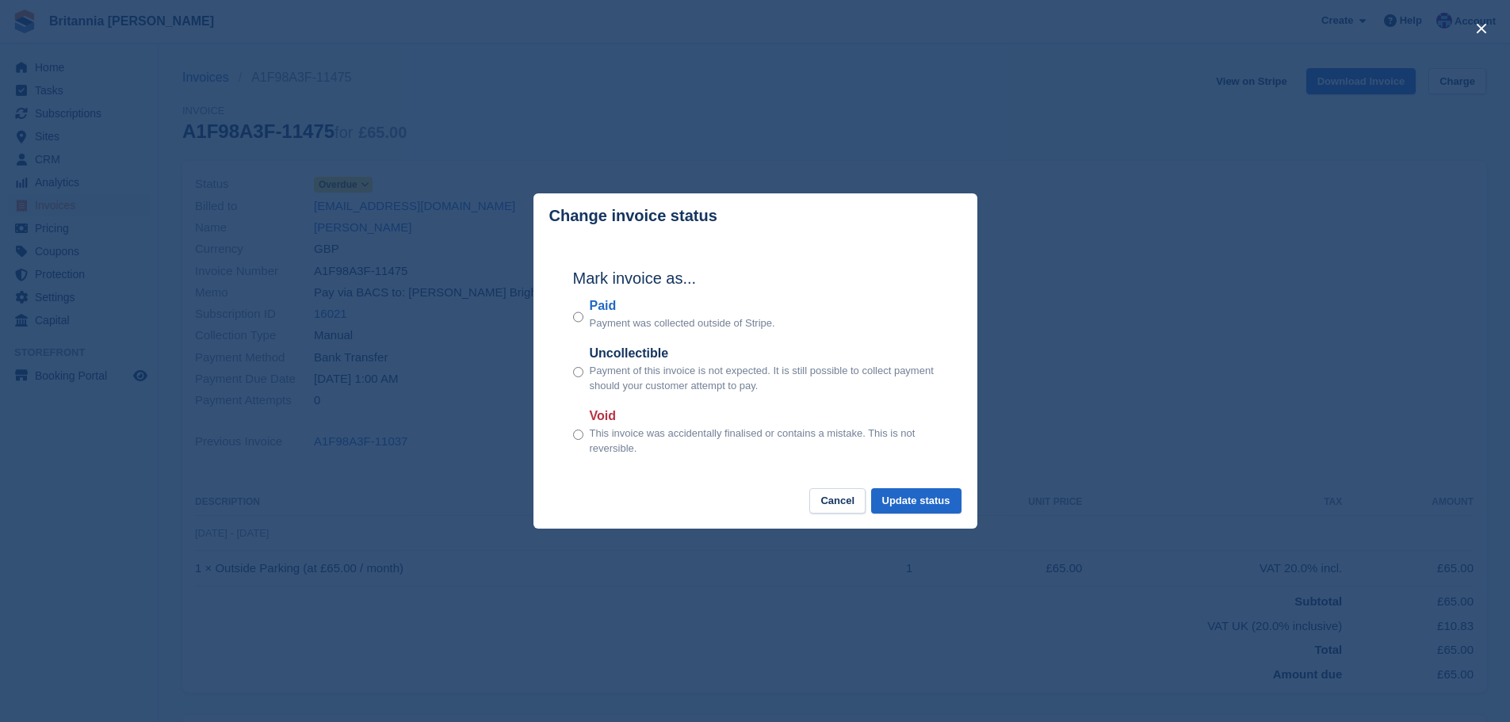
click at [596, 307] on label "Paid" at bounding box center [683, 306] width 186 height 19
click at [904, 503] on button "Update status" at bounding box center [916, 501] width 90 height 26
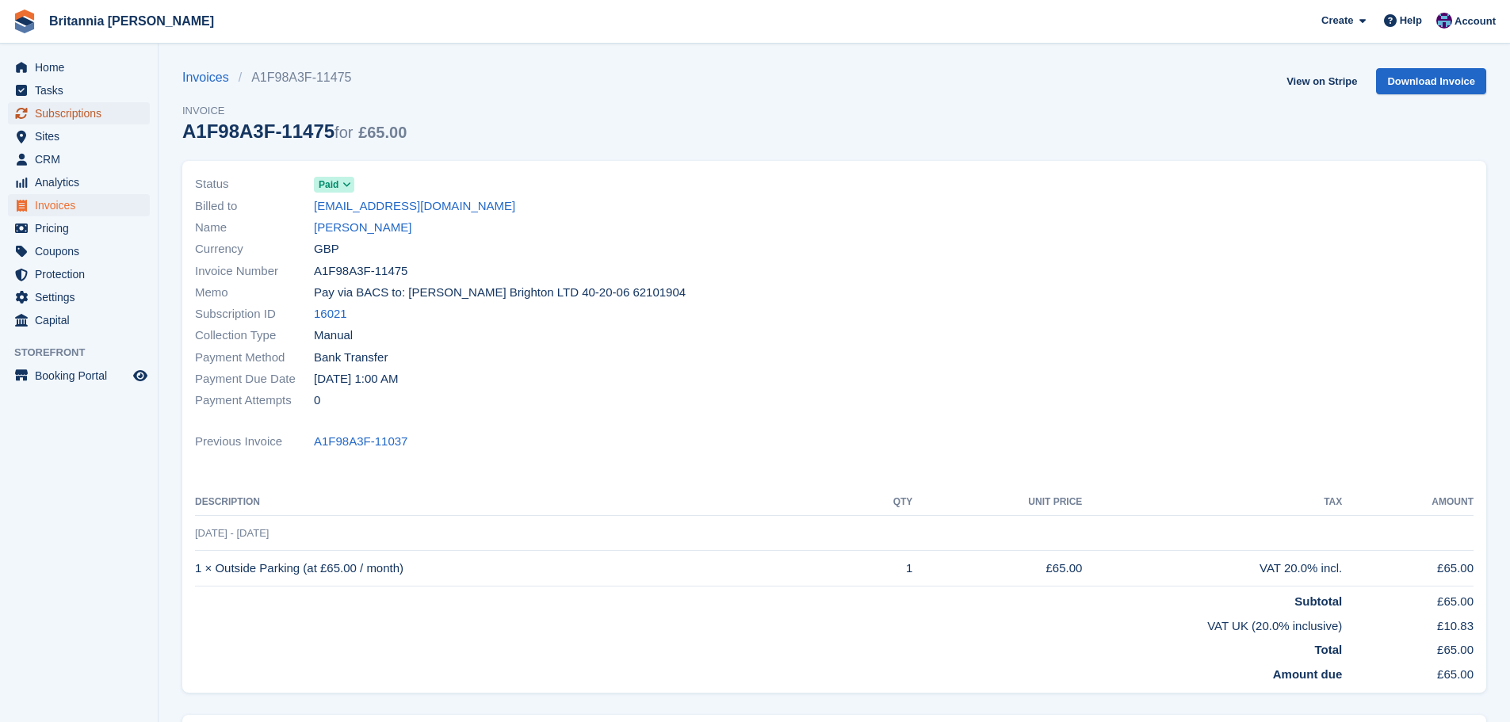
click at [118, 116] on span "Subscriptions" at bounding box center [82, 113] width 95 height 22
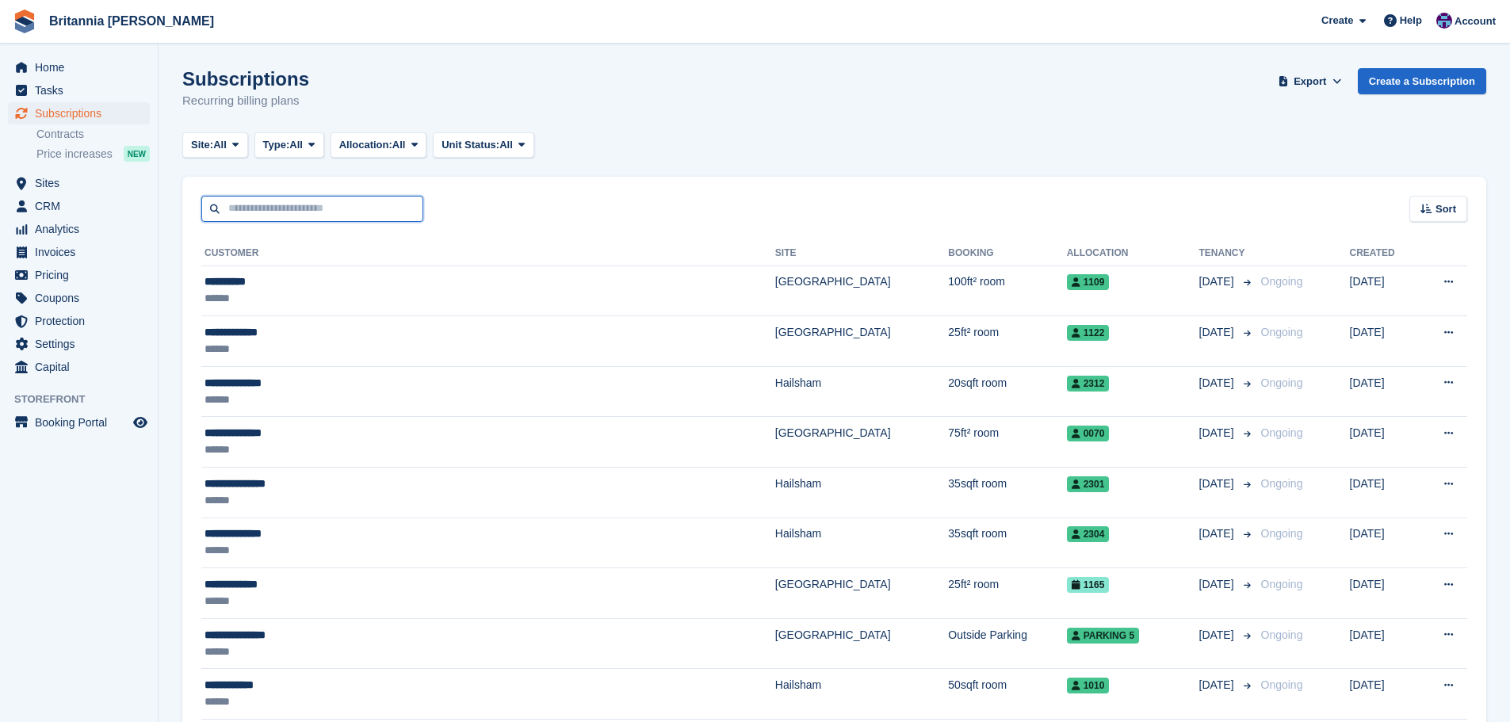
click at [266, 205] on input "text" at bounding box center [312, 209] width 222 height 26
type input "****"
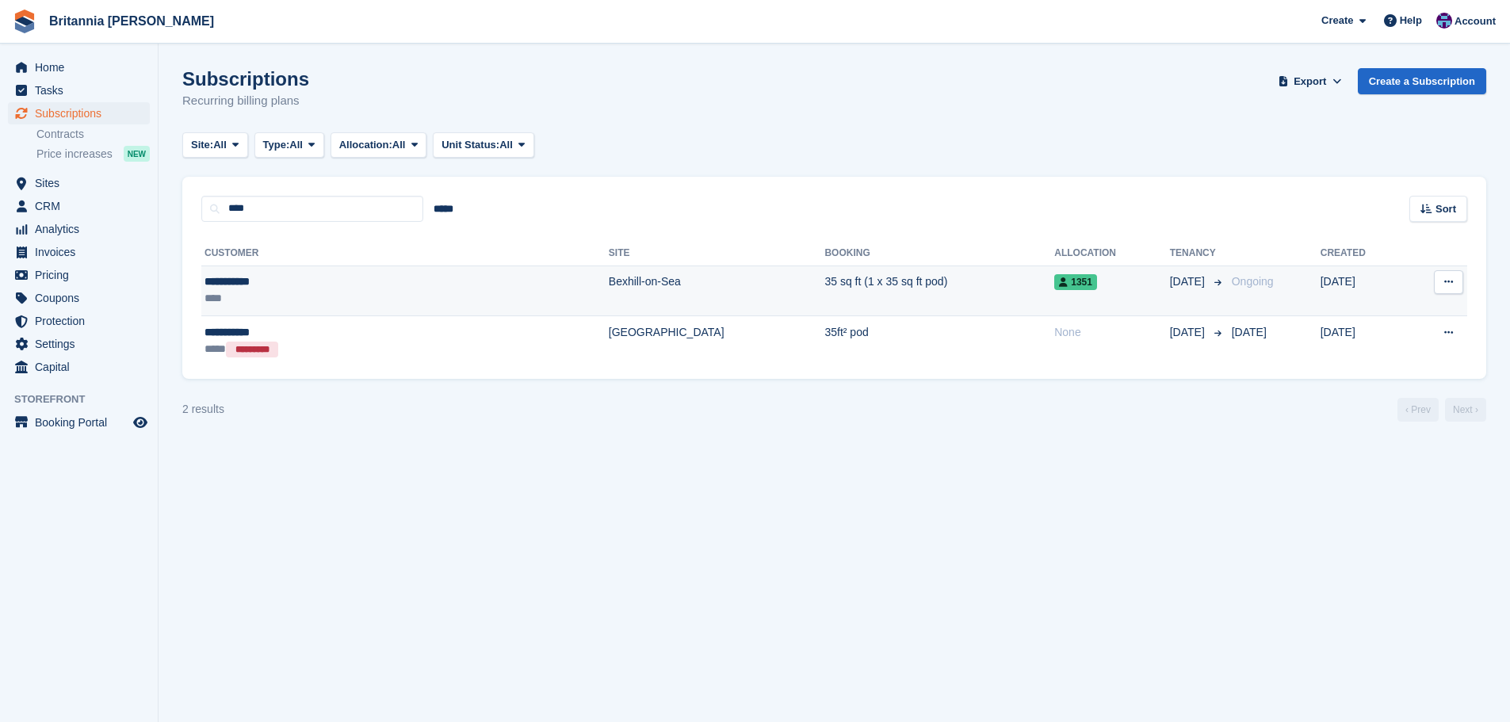
click at [609, 269] on td "Bexhill-on-Sea" at bounding box center [717, 291] width 216 height 51
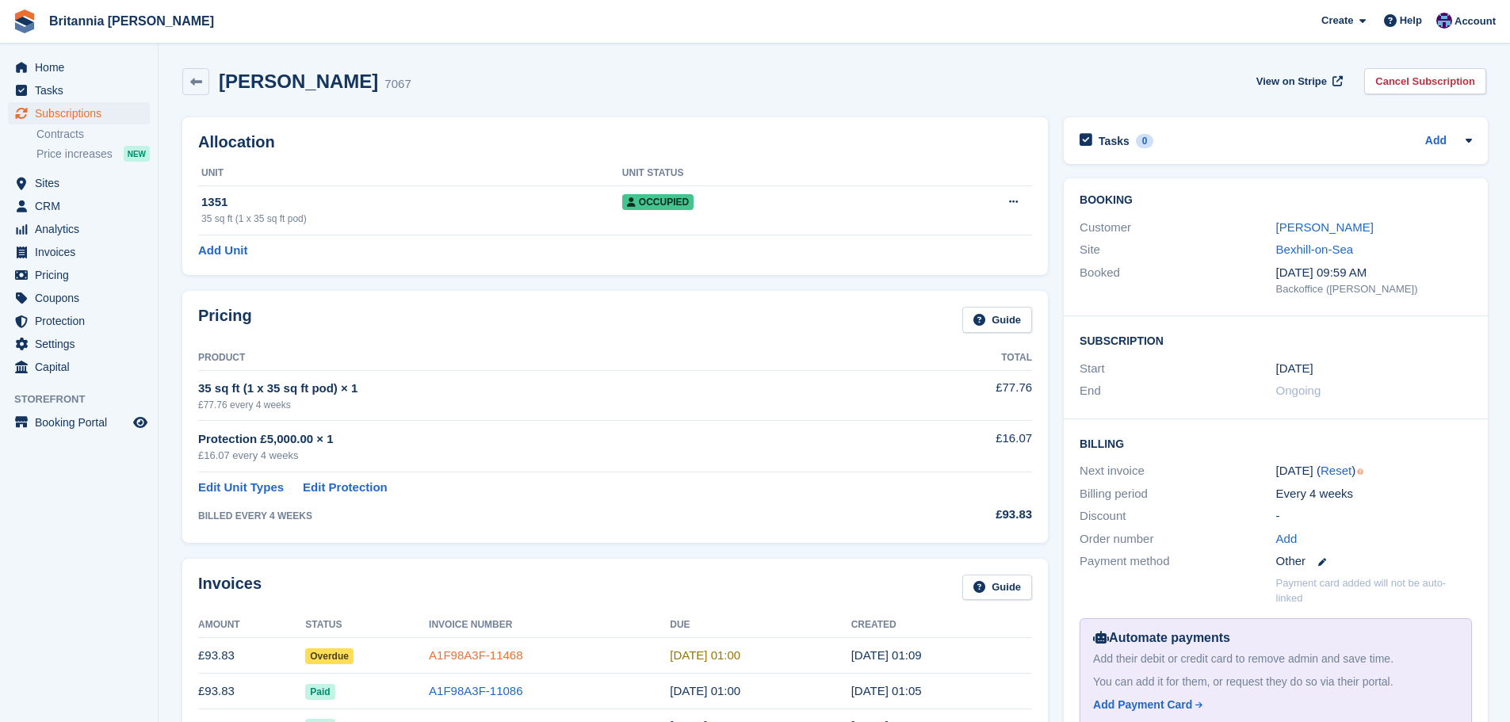
click at [474, 660] on link "A1F98A3F-11468" at bounding box center [476, 655] width 94 height 13
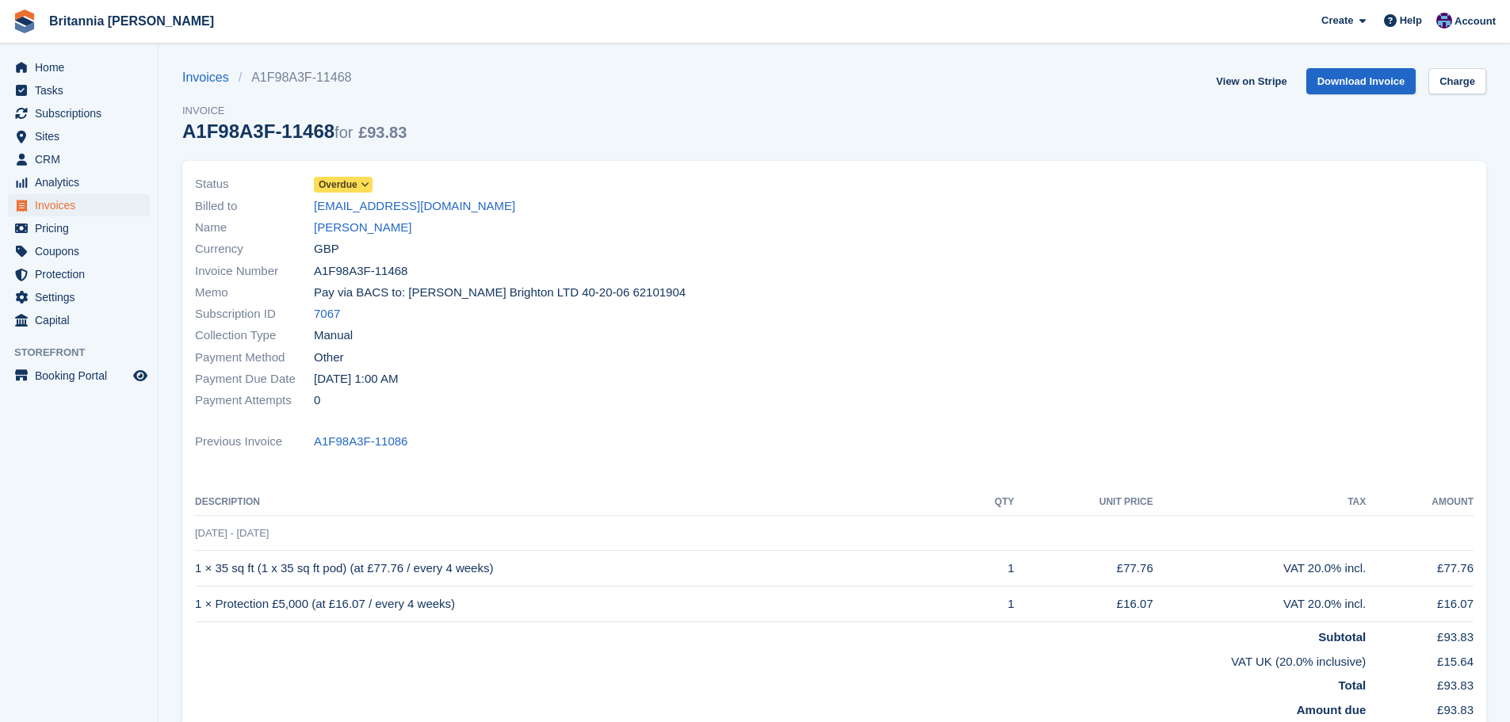
click at [347, 184] on span "Overdue" at bounding box center [338, 185] width 39 height 14
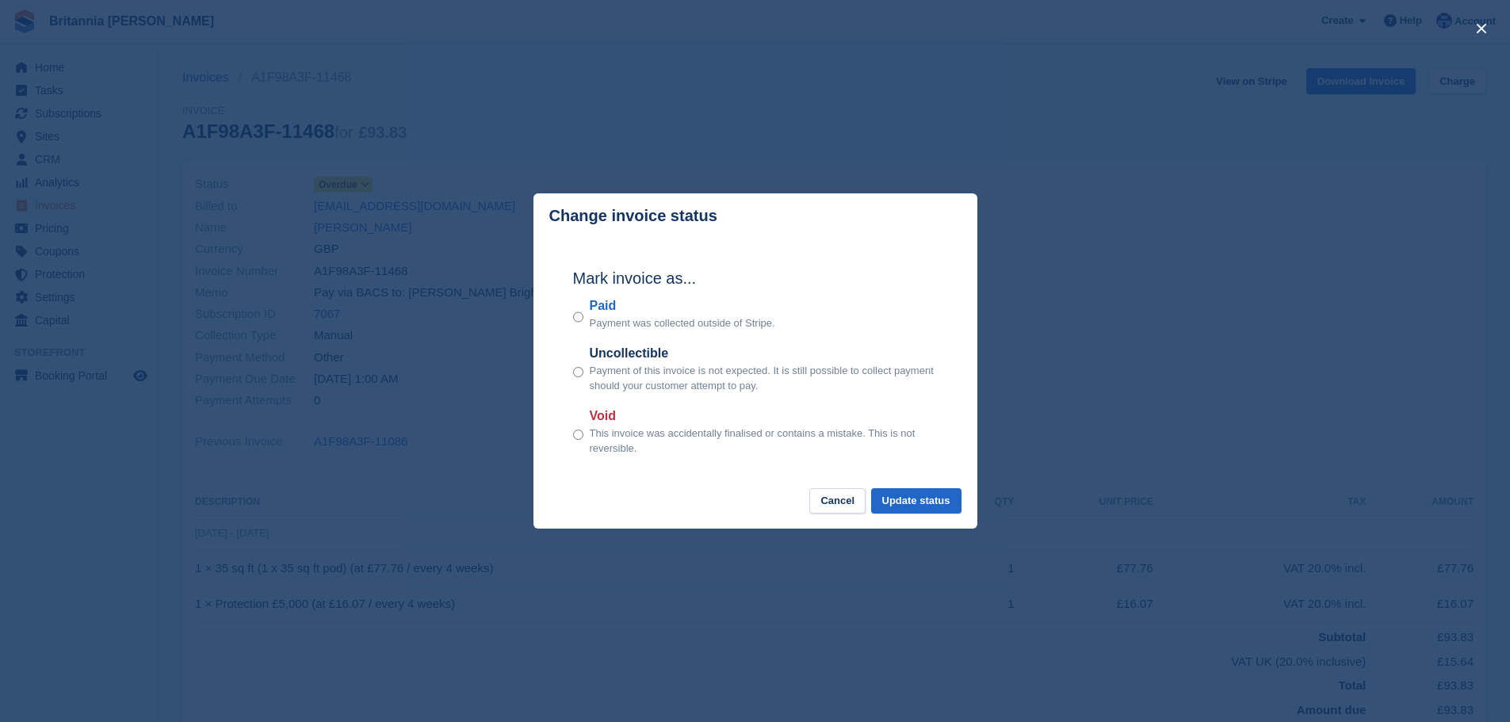
click at [607, 297] on div "Mark invoice as... Paid Payment was collected outside of Stripe. Uncollectible …" at bounding box center [755, 364] width 396 height 250
click at [611, 316] on label "Paid" at bounding box center [683, 306] width 186 height 19
click at [931, 497] on button "Update status" at bounding box center [916, 501] width 90 height 26
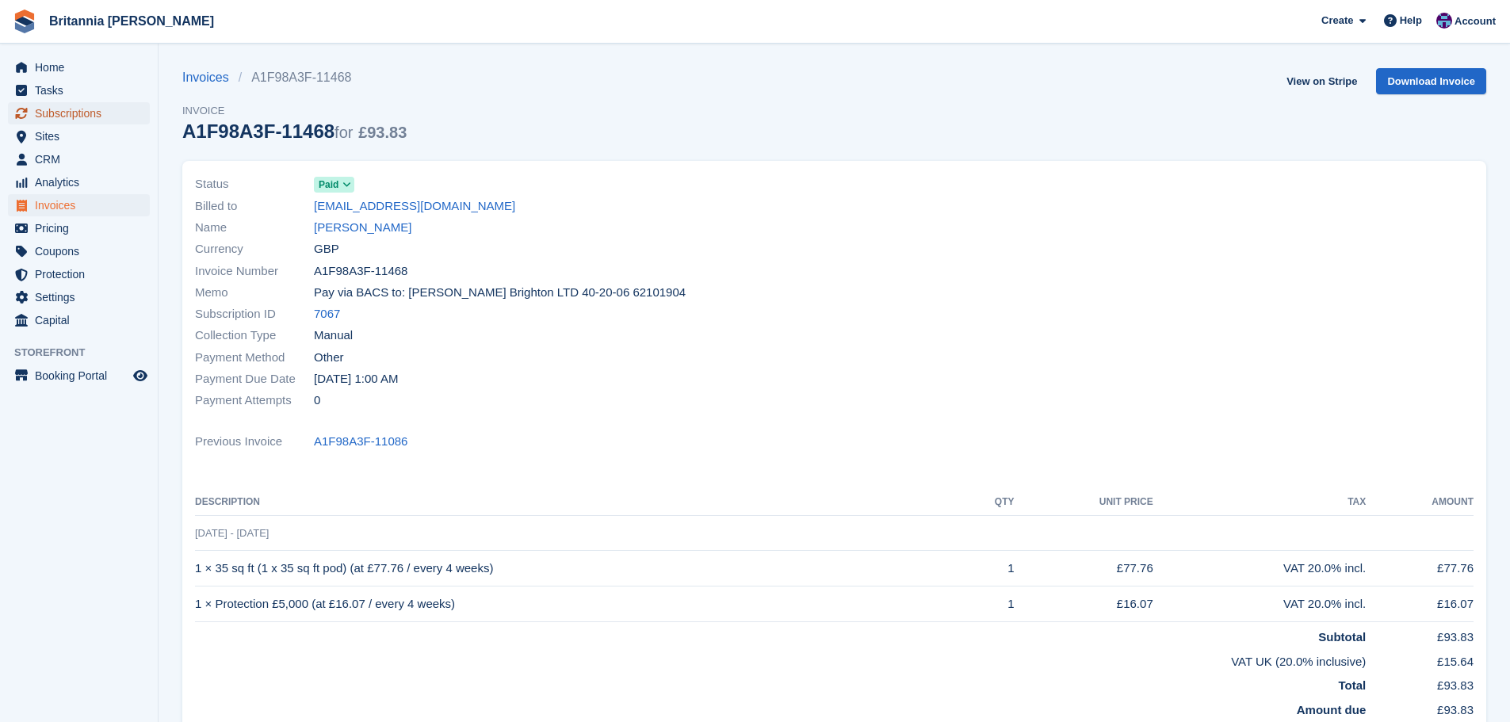
click at [105, 116] on span "Subscriptions" at bounding box center [82, 113] width 95 height 22
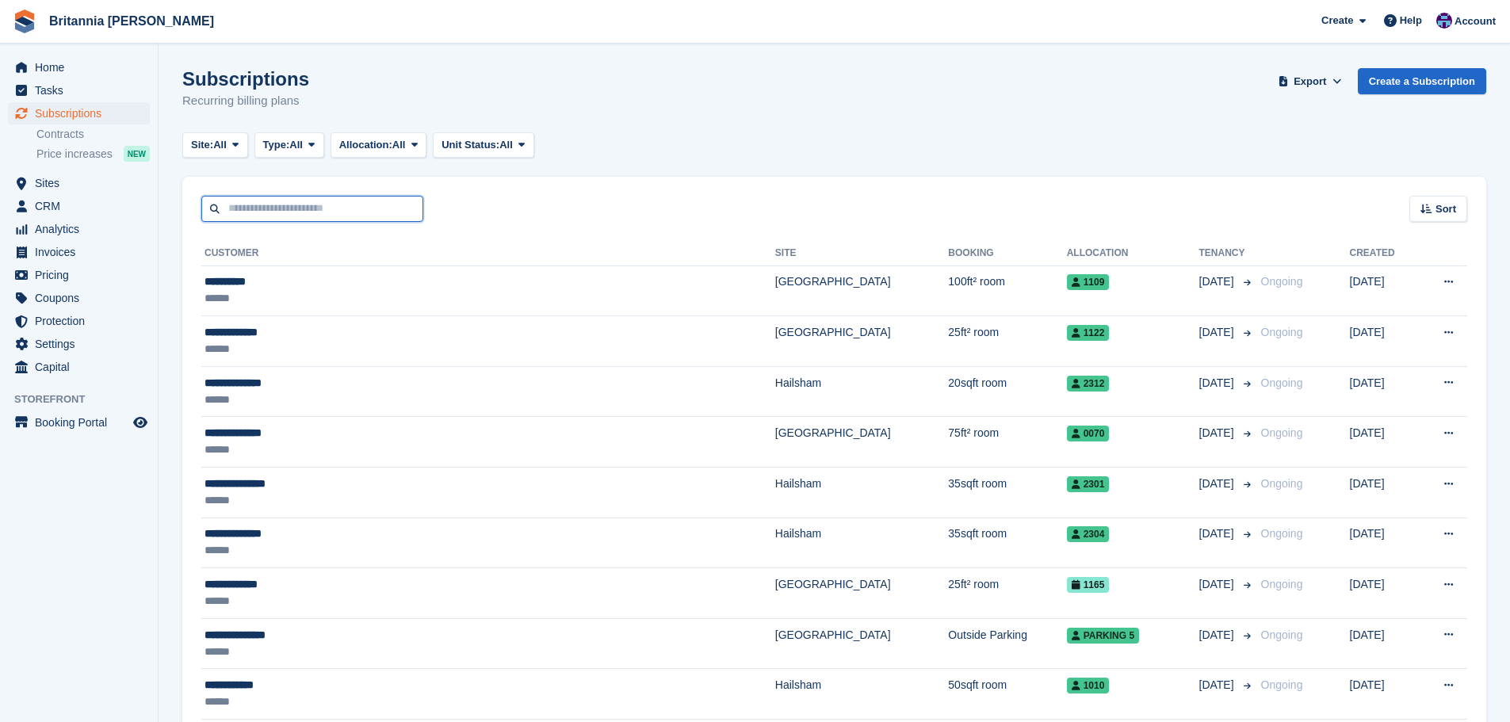
click at [270, 198] on input "text" at bounding box center [312, 209] width 222 height 26
type input "******"
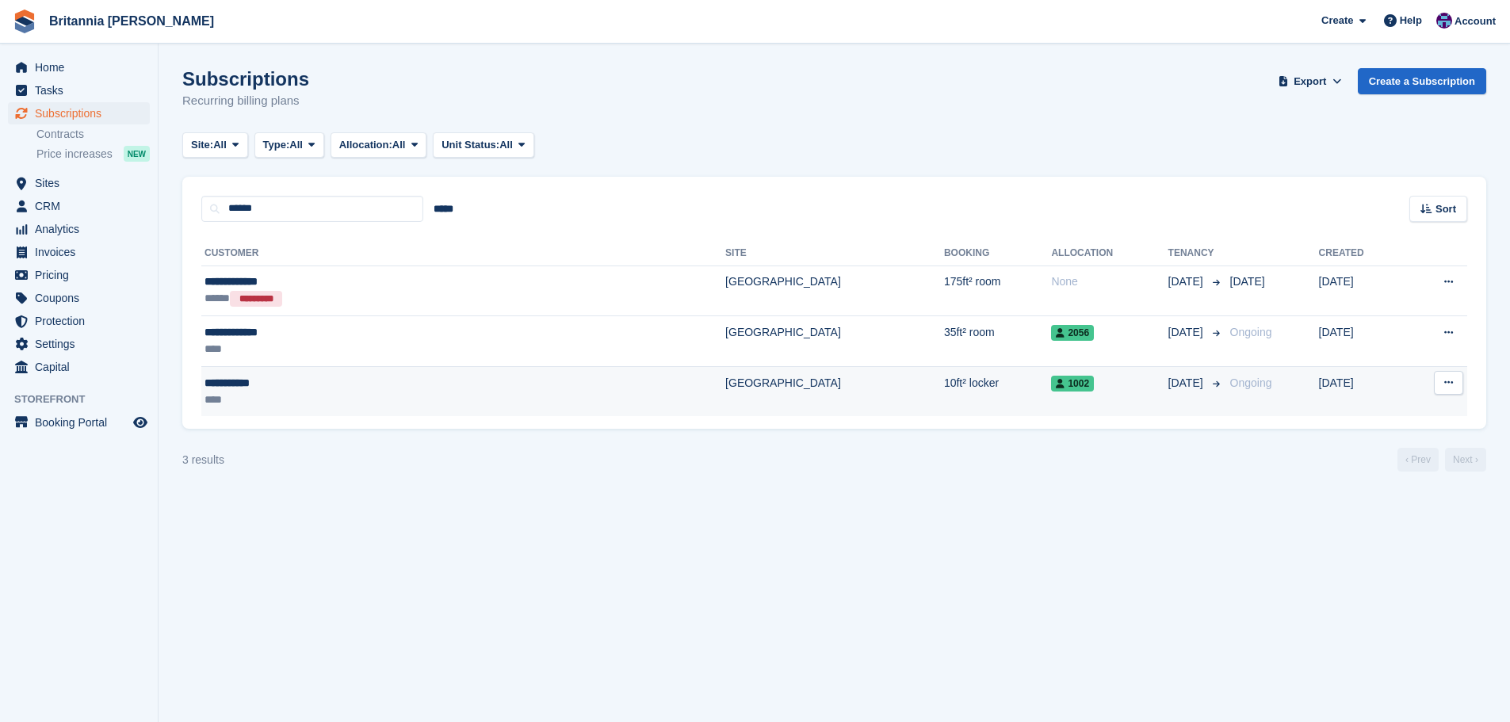
click at [461, 392] on div "****" at bounding box center [342, 400] width 274 height 17
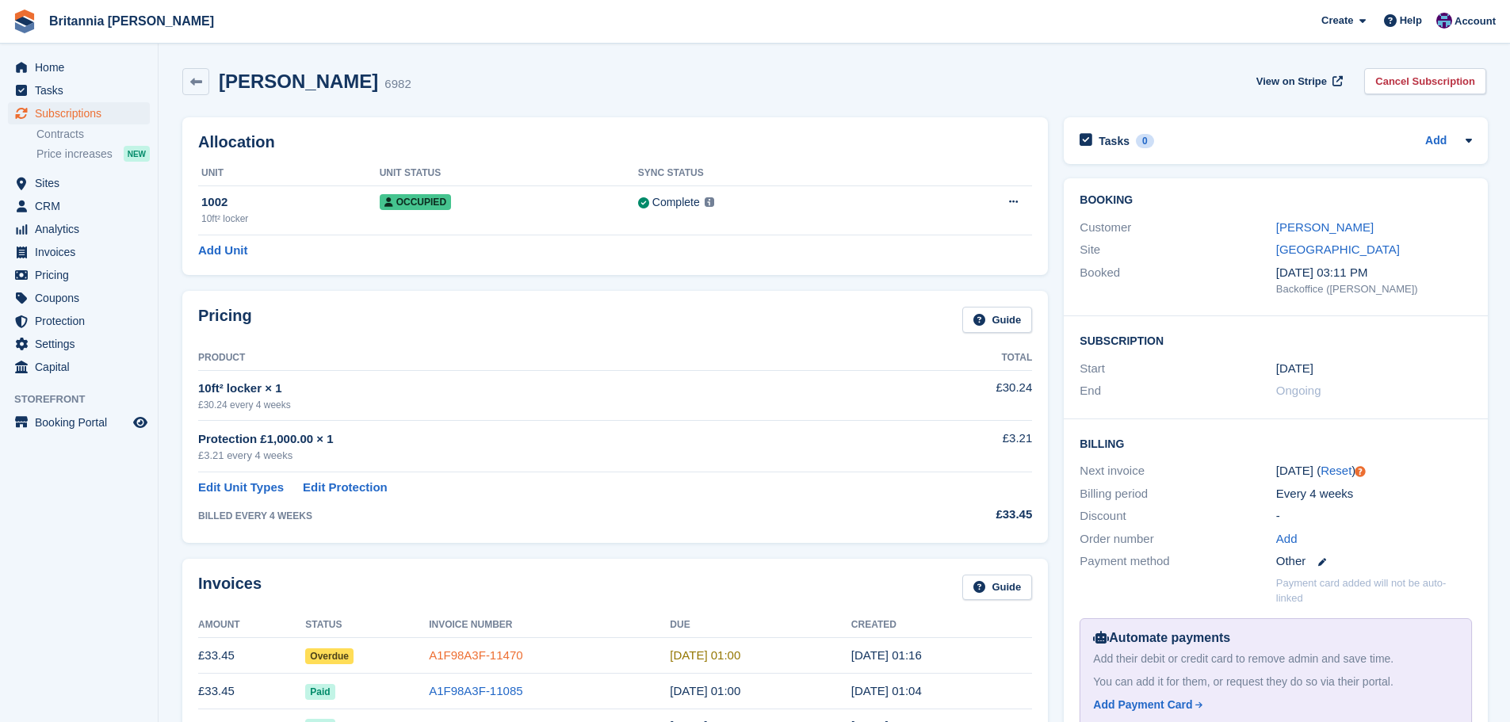
click at [473, 654] on link "A1F98A3F-11470" at bounding box center [476, 655] width 94 height 13
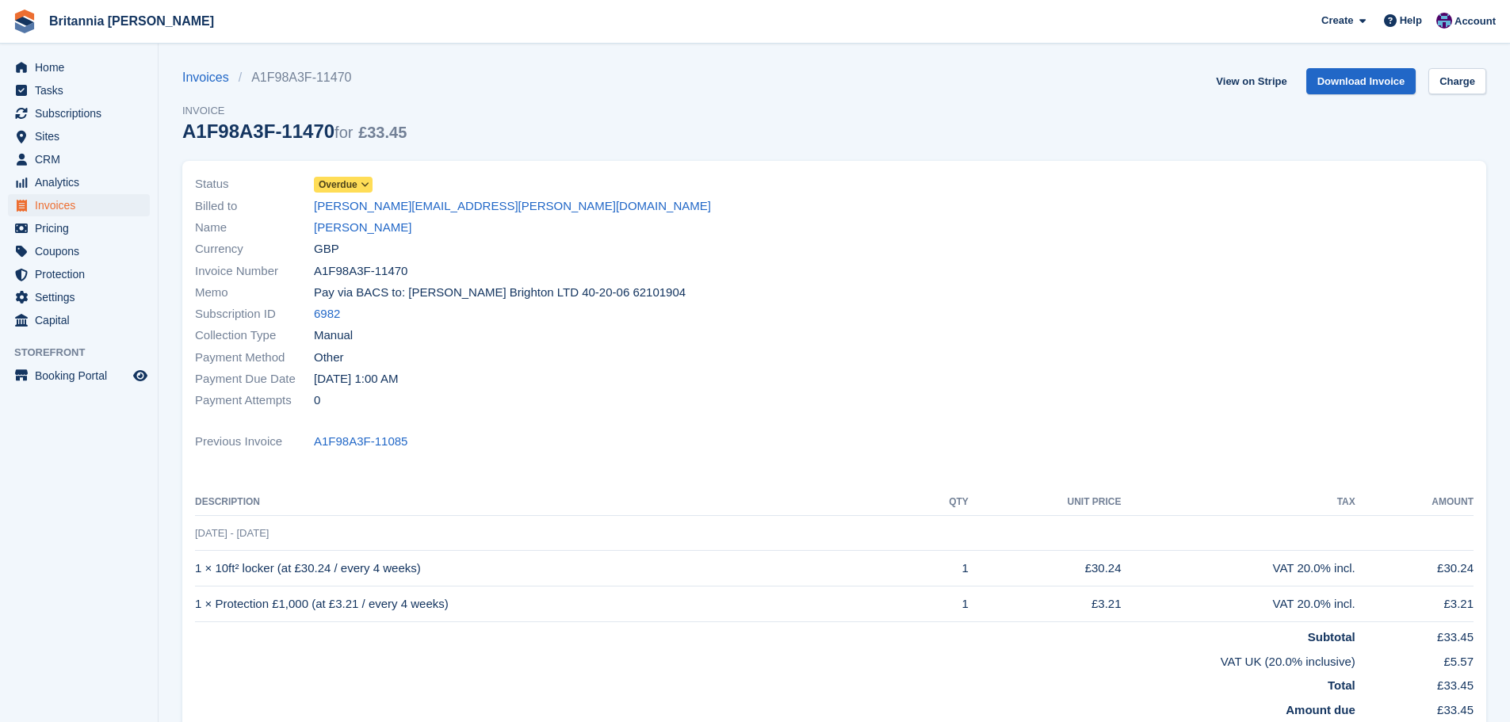
click at [359, 173] on div "Status Overdue Billed to [PERSON_NAME][EMAIL_ADDRESS][PERSON_NAME][DOMAIN_NAME]…" at bounding box center [510, 292] width 649 height 257
click at [356, 184] on span "Overdue" at bounding box center [338, 185] width 39 height 14
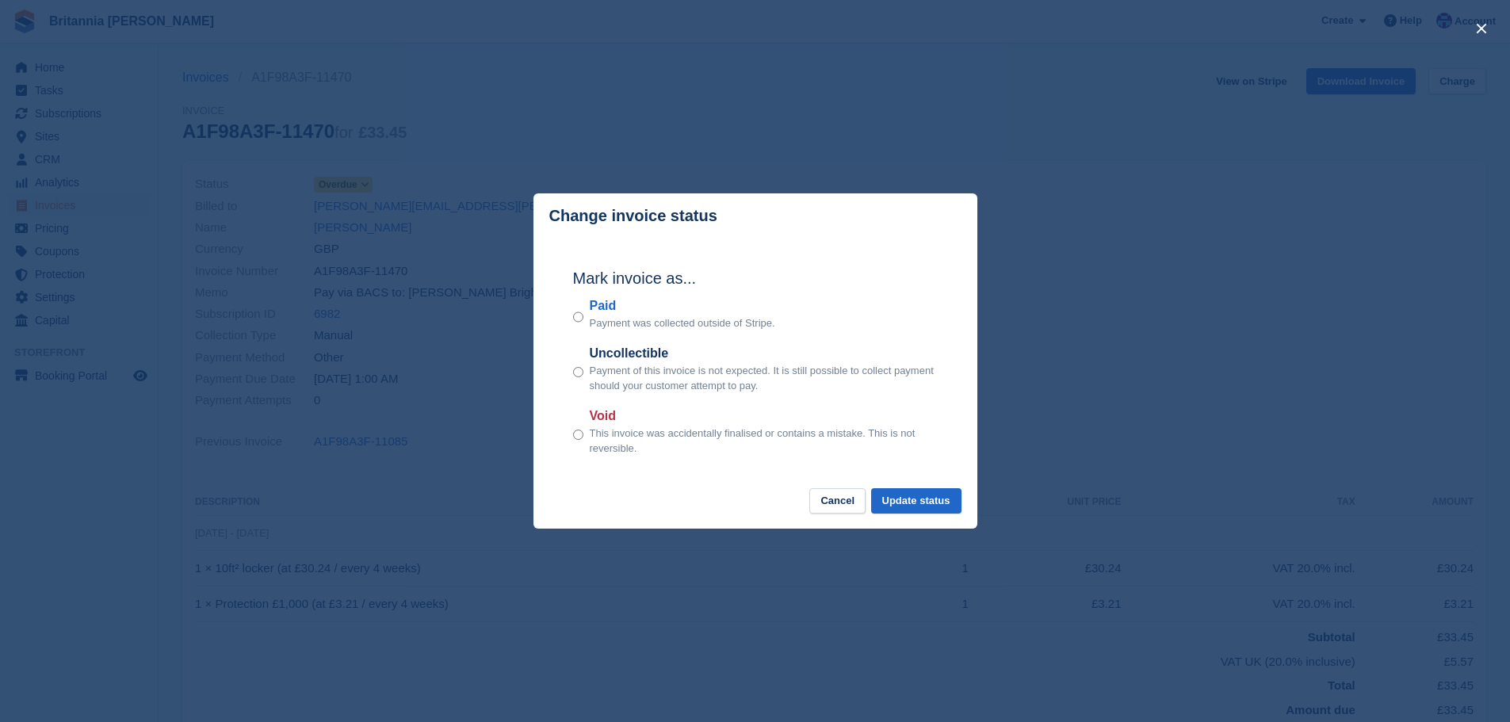
click at [601, 308] on label "Paid" at bounding box center [683, 306] width 186 height 19
click at [913, 503] on button "Update status" at bounding box center [916, 501] width 90 height 26
